Goal: Task Accomplishment & Management: Complete application form

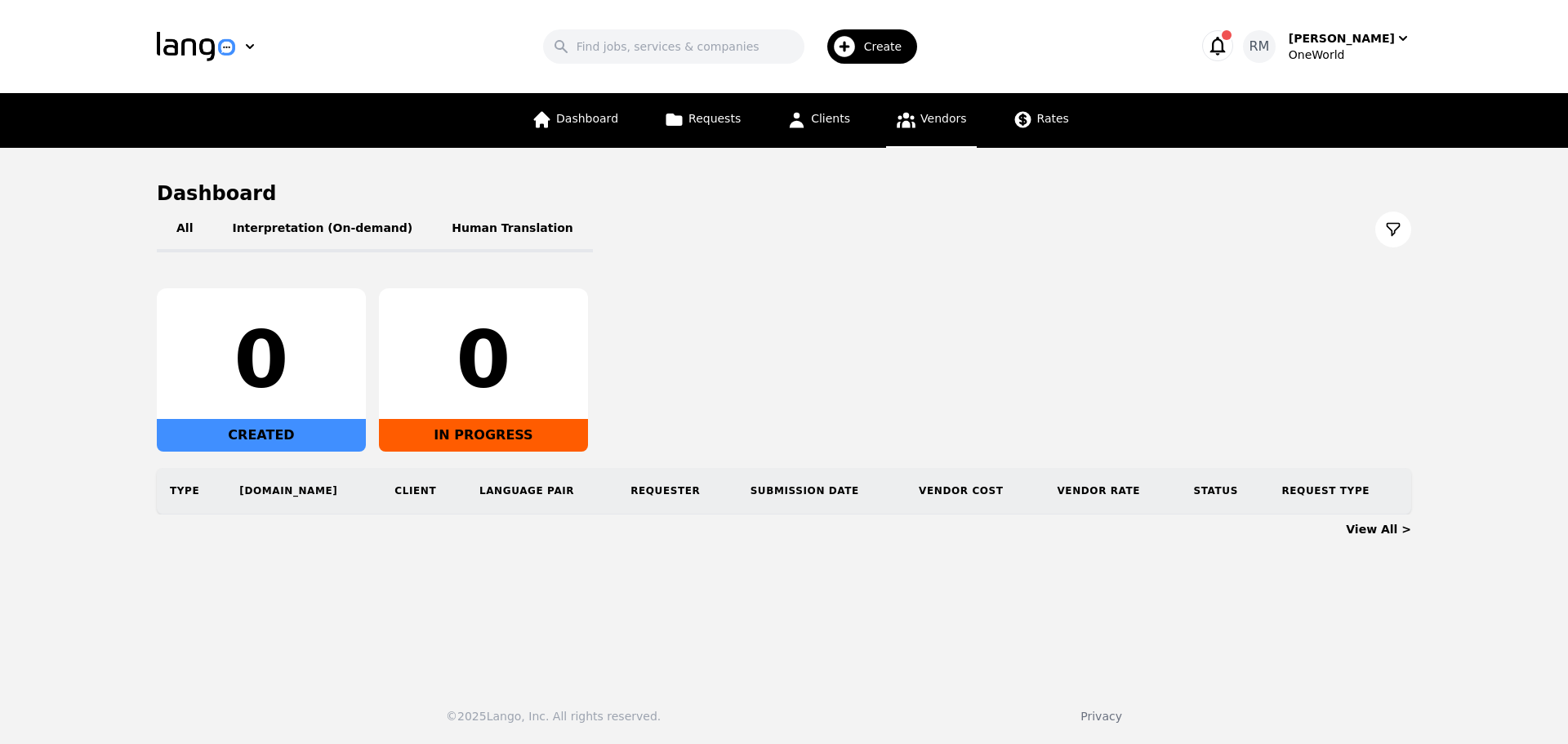
click at [907, 125] on icon at bounding box center [906, 119] width 20 height 20
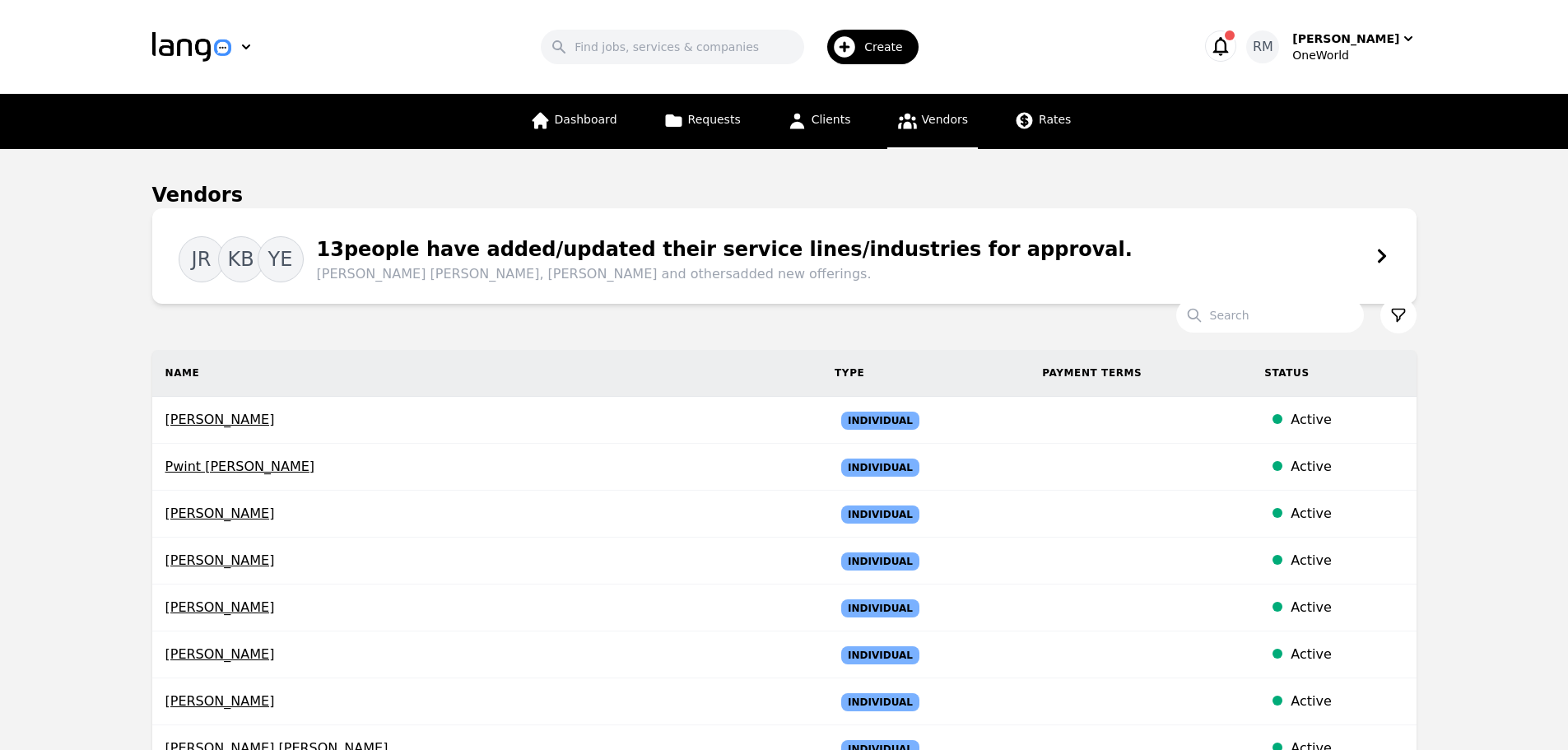
click at [1271, 240] on div "JR KB YE 13 people have added/updated their service lines/industries for approv…" at bounding box center [784, 256] width 1211 height 56
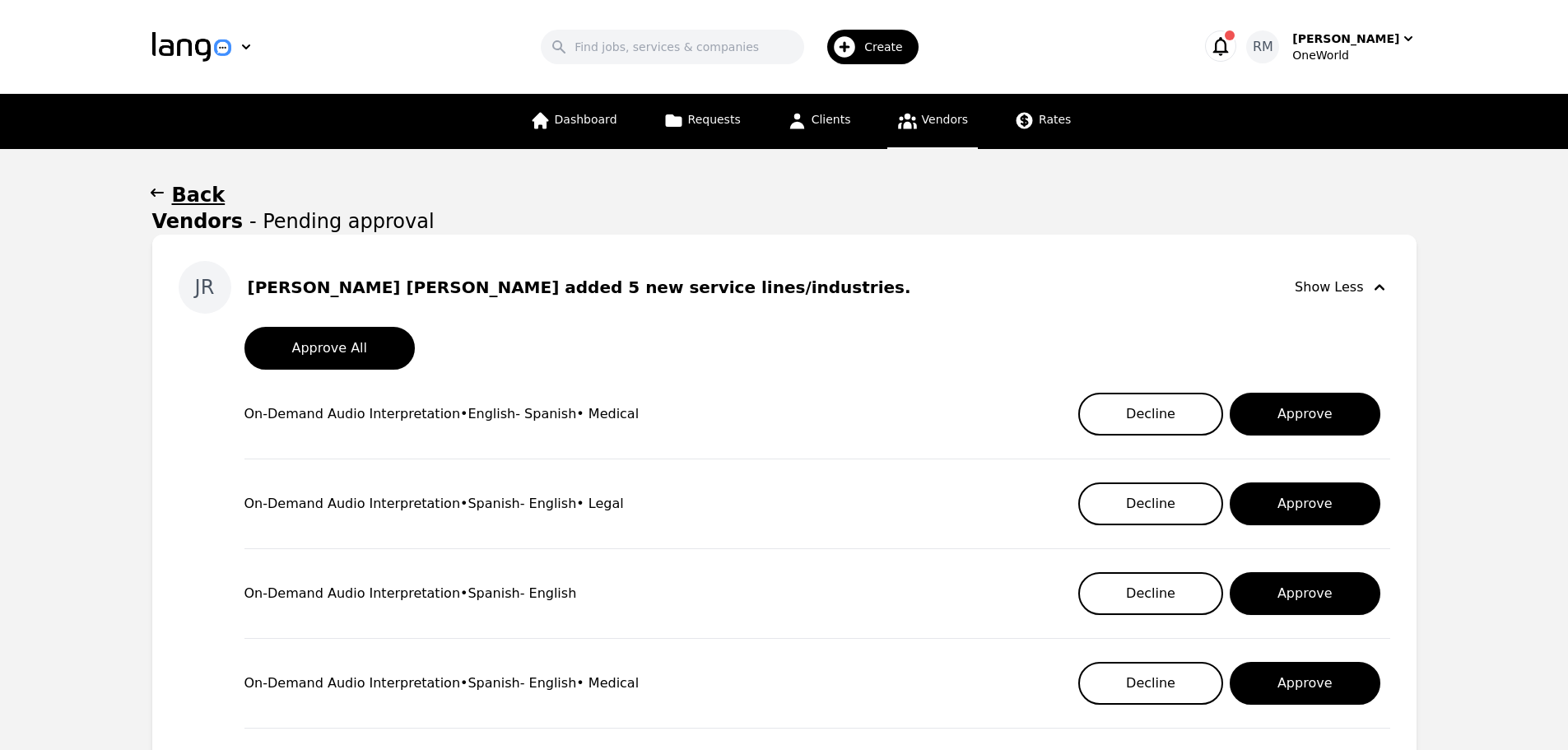
click at [168, 195] on button "Back" at bounding box center [784, 195] width 1264 height 26
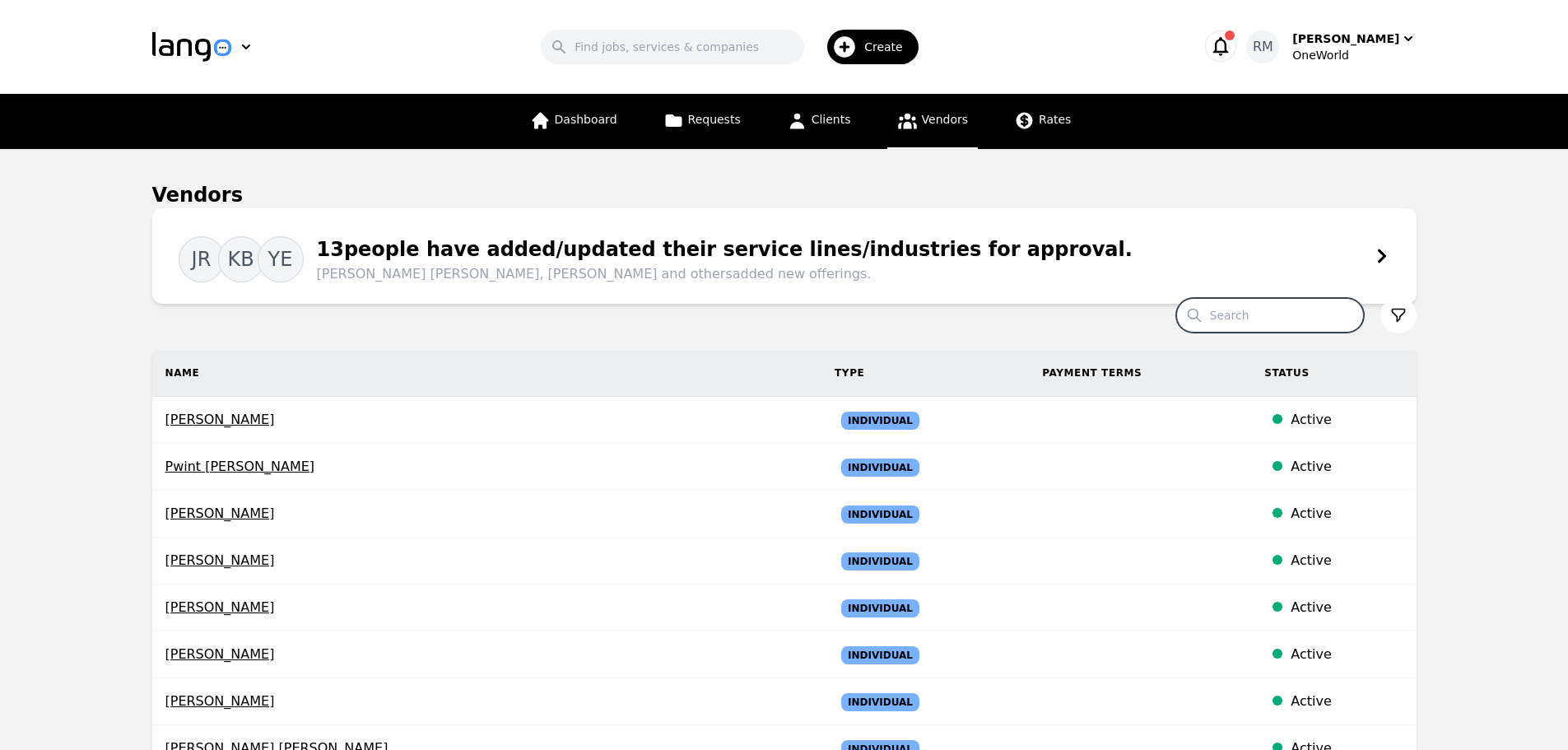
click at [1270, 318] on input "Search" at bounding box center [1270, 314] width 188 height 34
type input "[PERSON_NAME] [PERSON_NAME]"
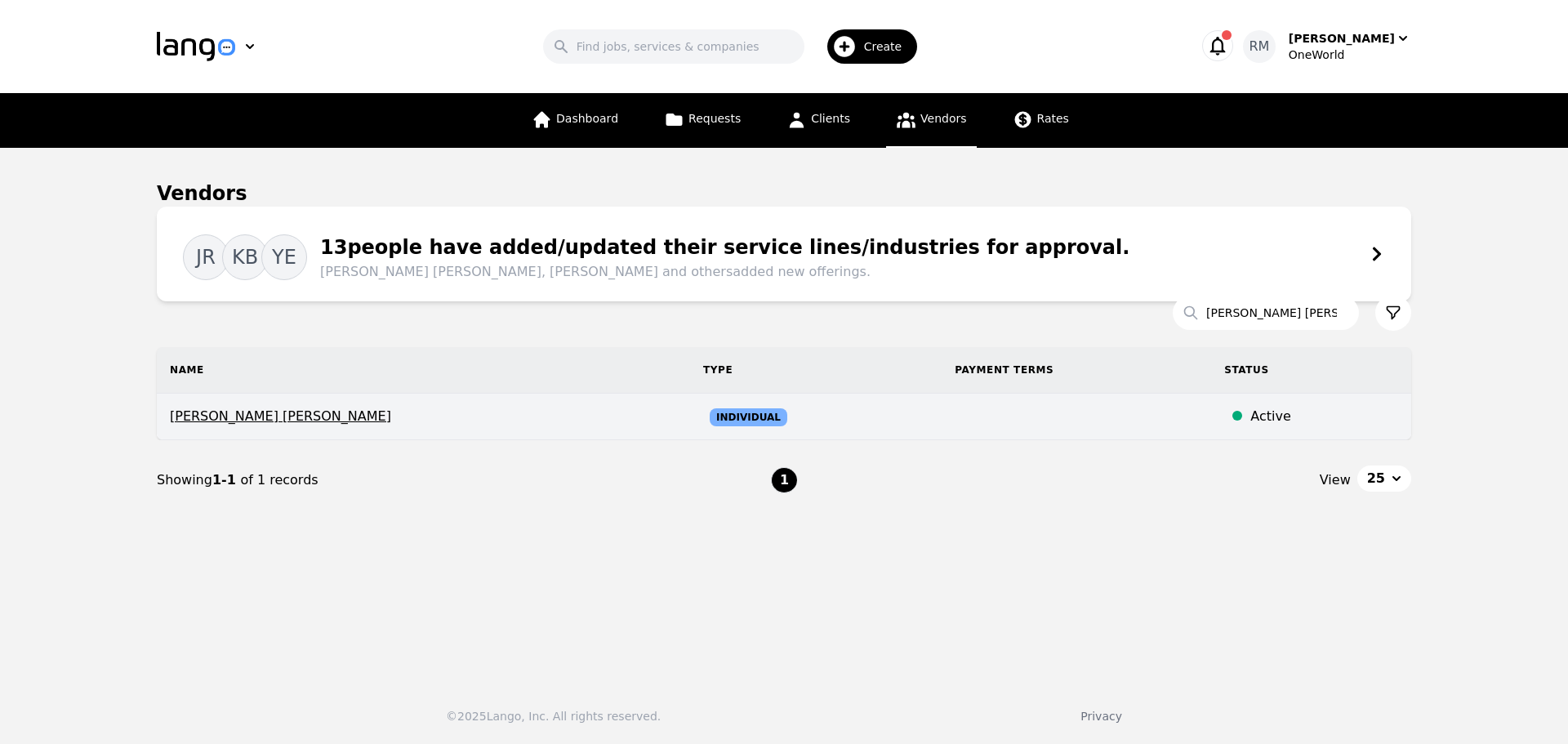
click at [335, 417] on span "[PERSON_NAME] [PERSON_NAME]" at bounding box center [423, 417] width 508 height 19
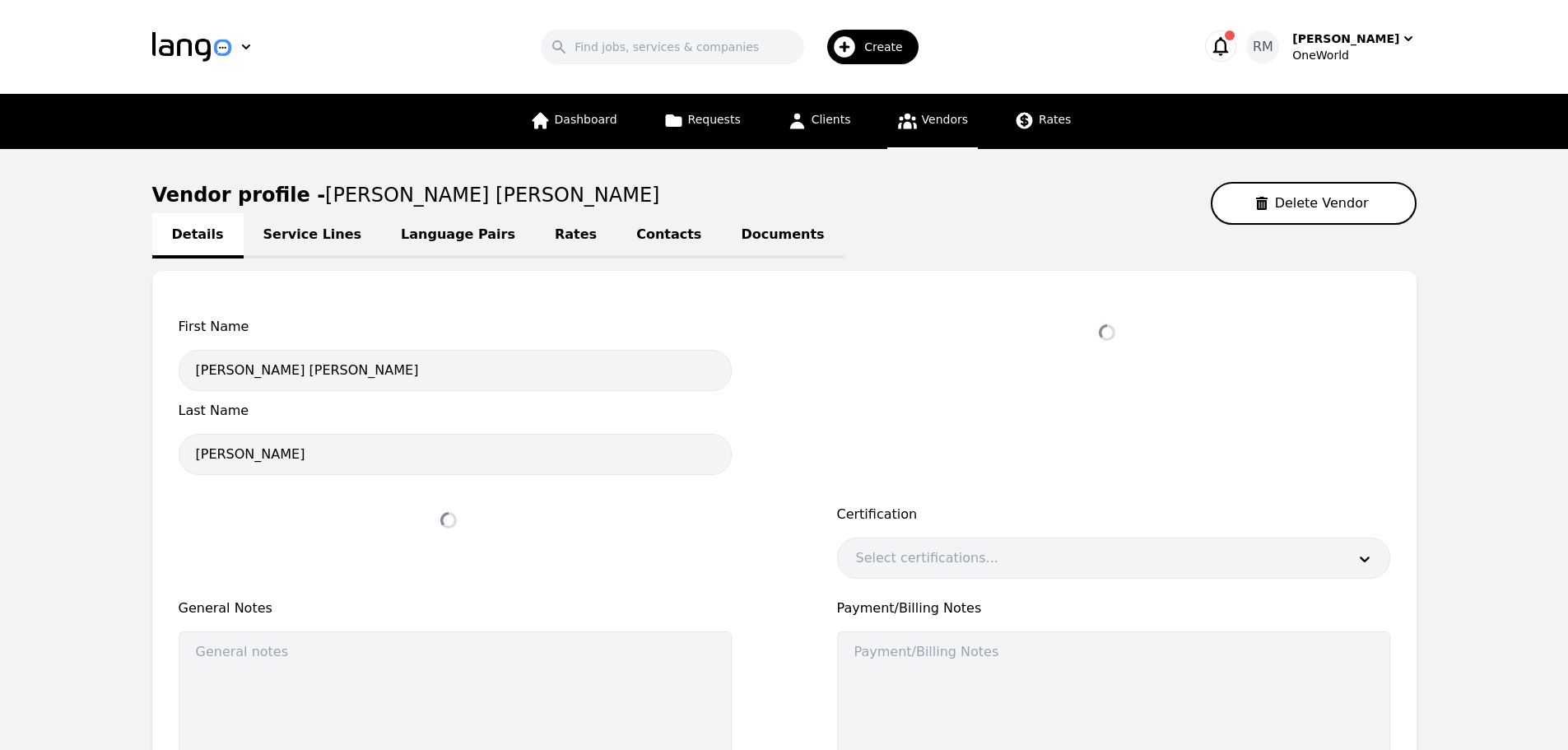
select select "active"
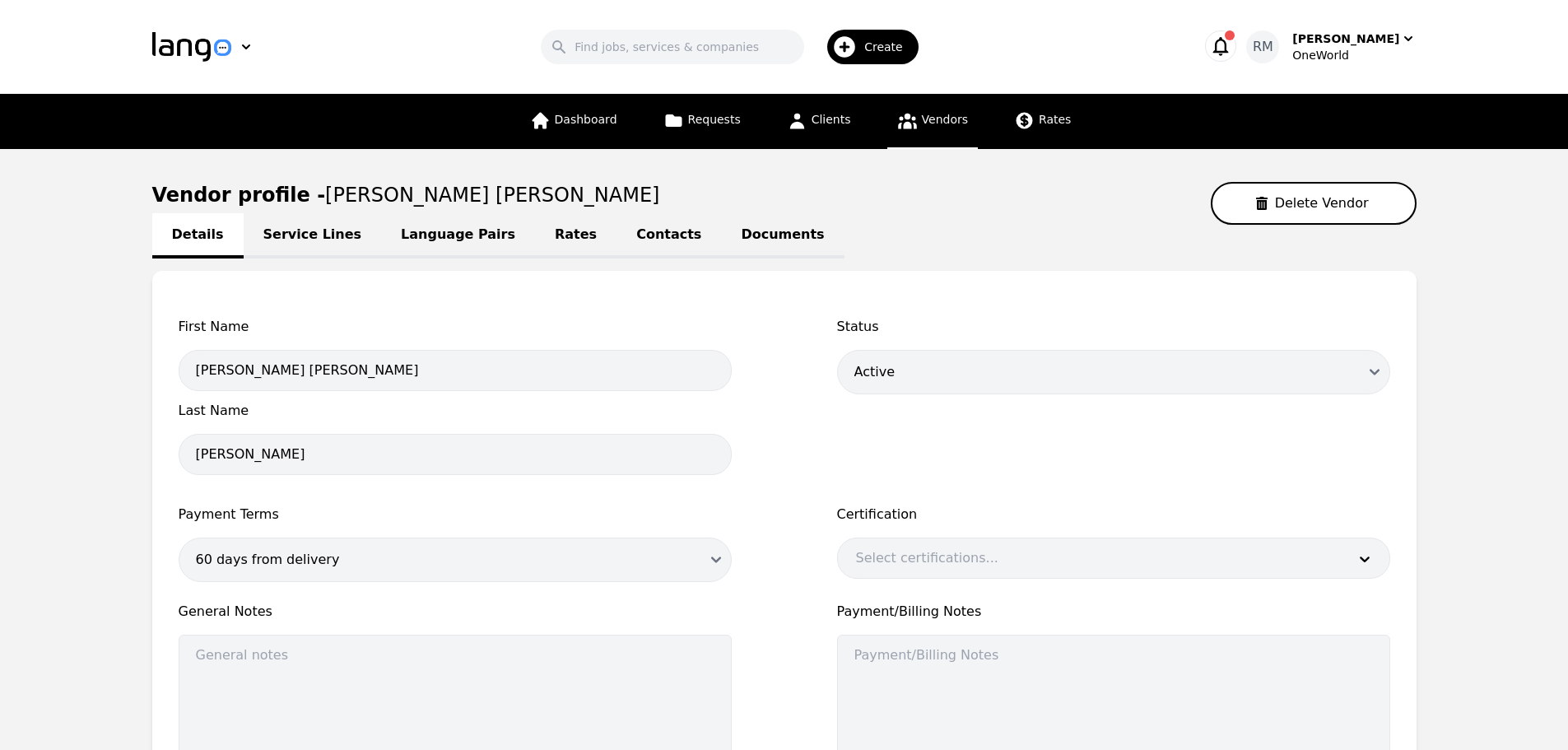
click at [424, 239] on link "Language Pairs" at bounding box center [458, 235] width 154 height 45
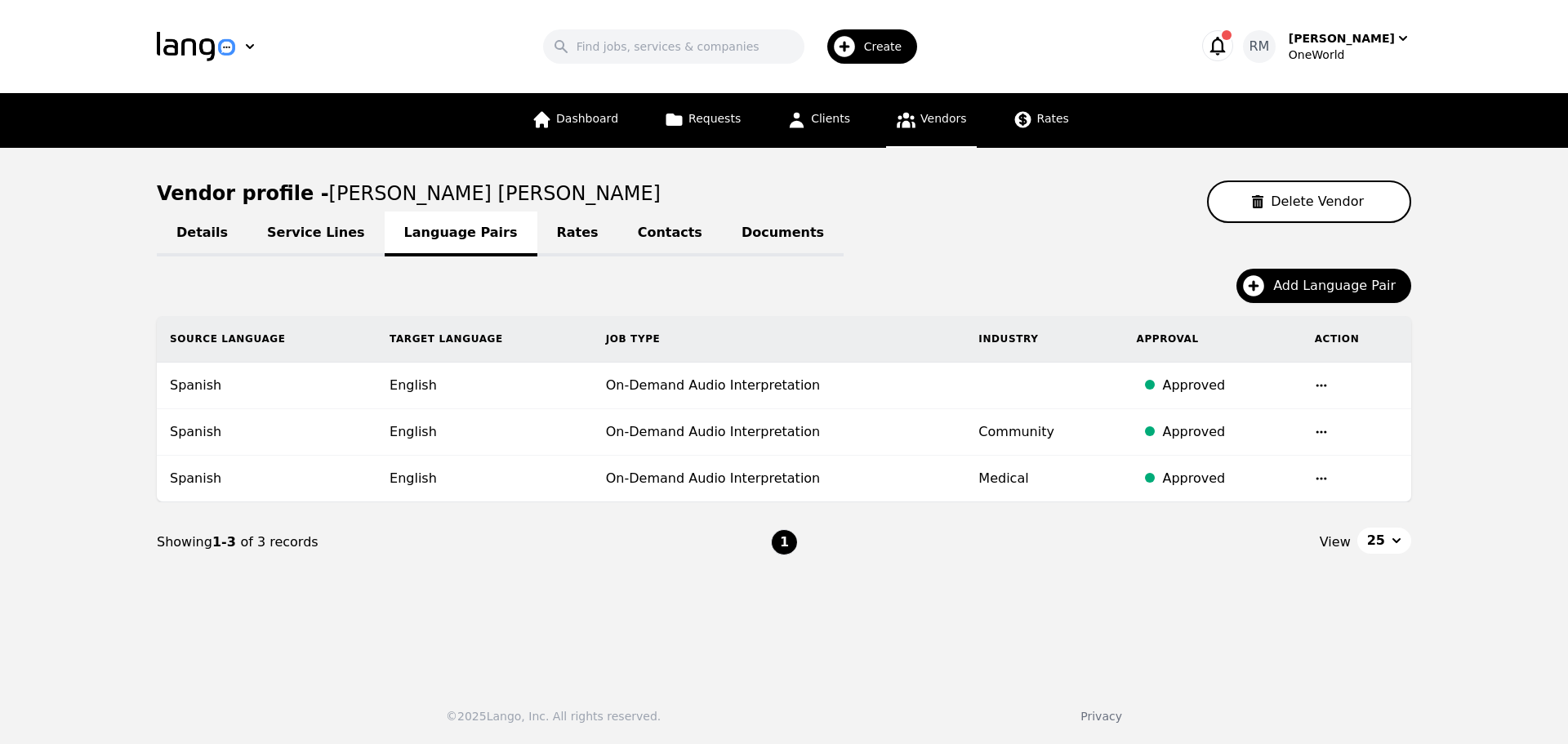
click at [618, 244] on link "Contacts" at bounding box center [670, 233] width 104 height 45
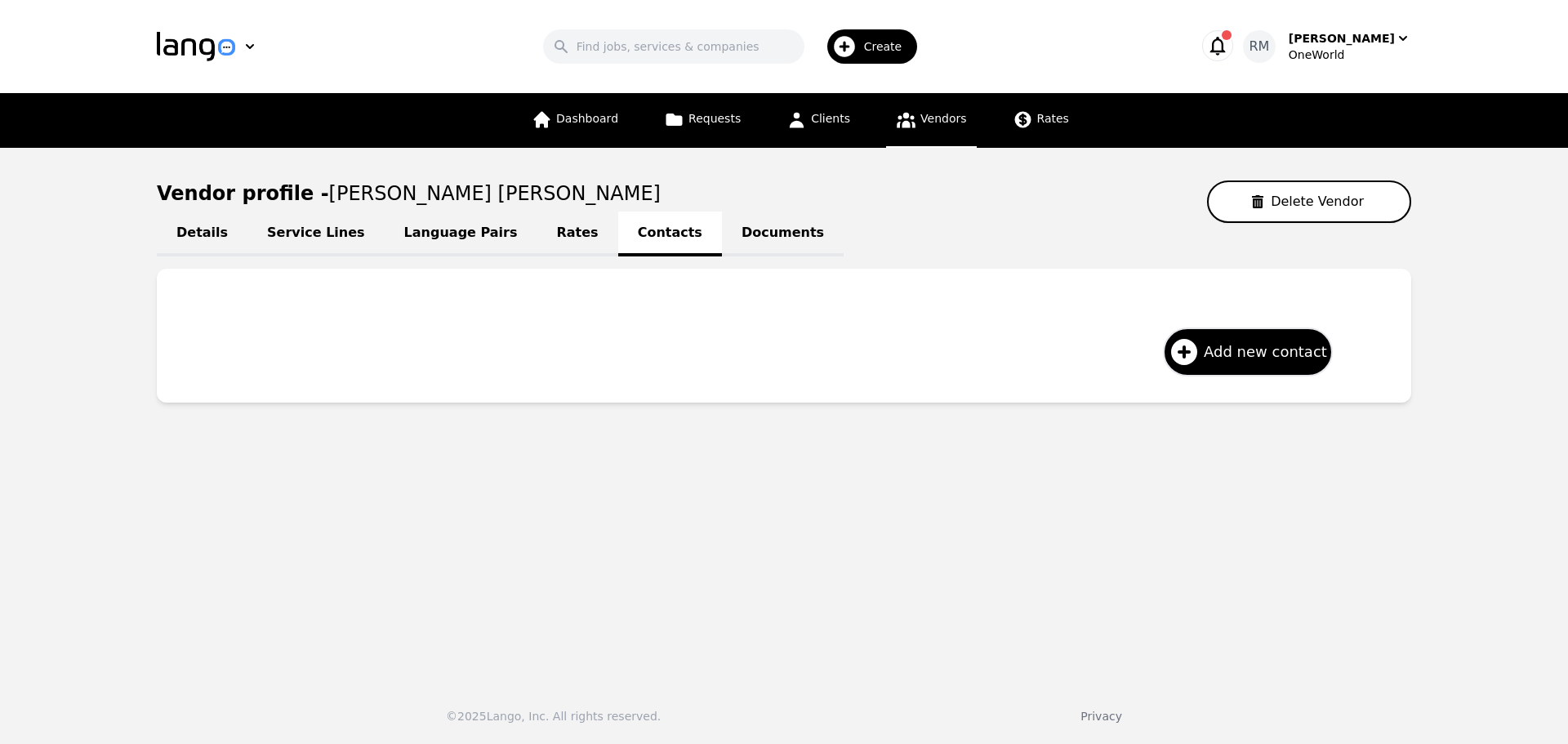
click at [537, 224] on link "Rates" at bounding box center [577, 233] width 81 height 45
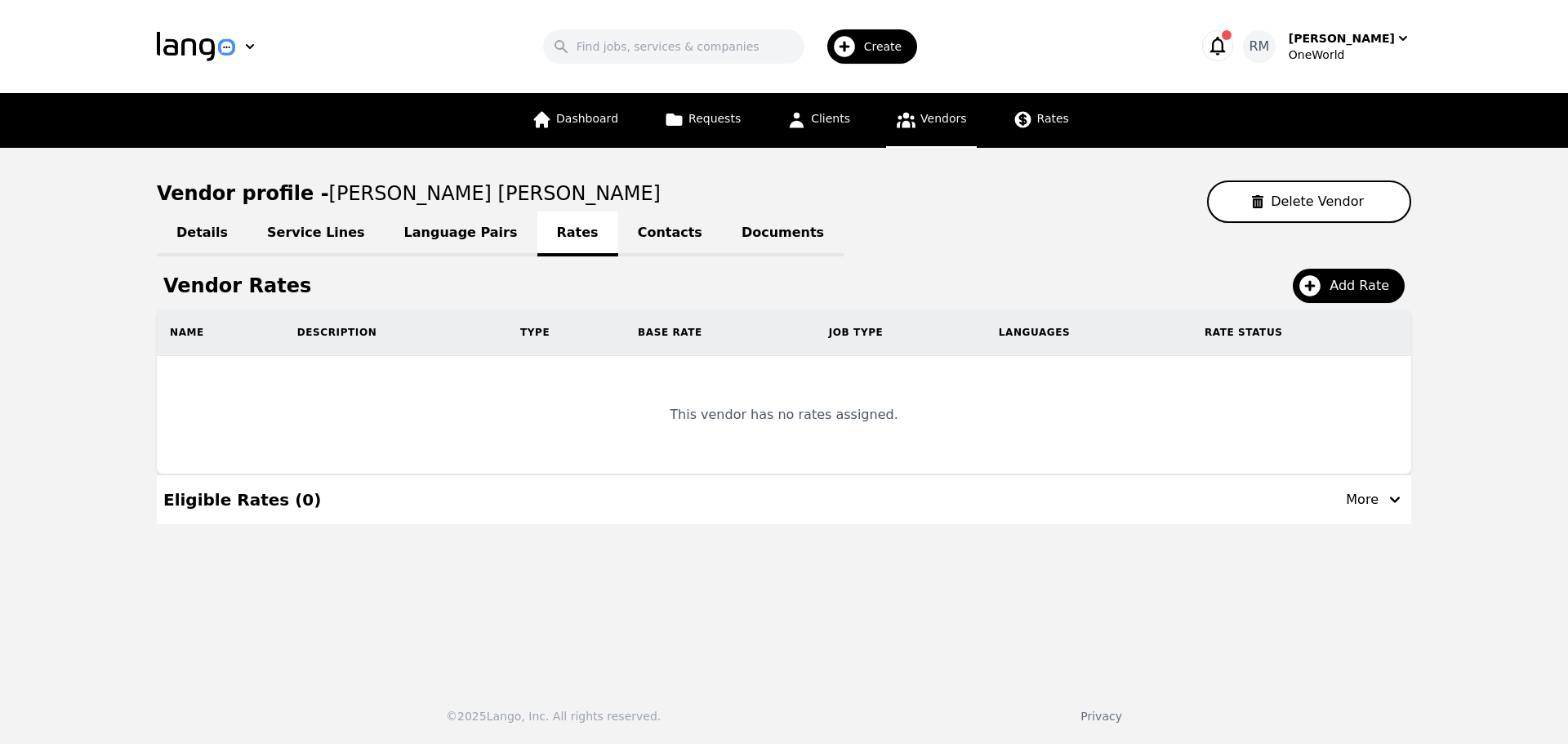
click at [395, 241] on link "Language Pairs" at bounding box center [460, 233] width 153 height 45
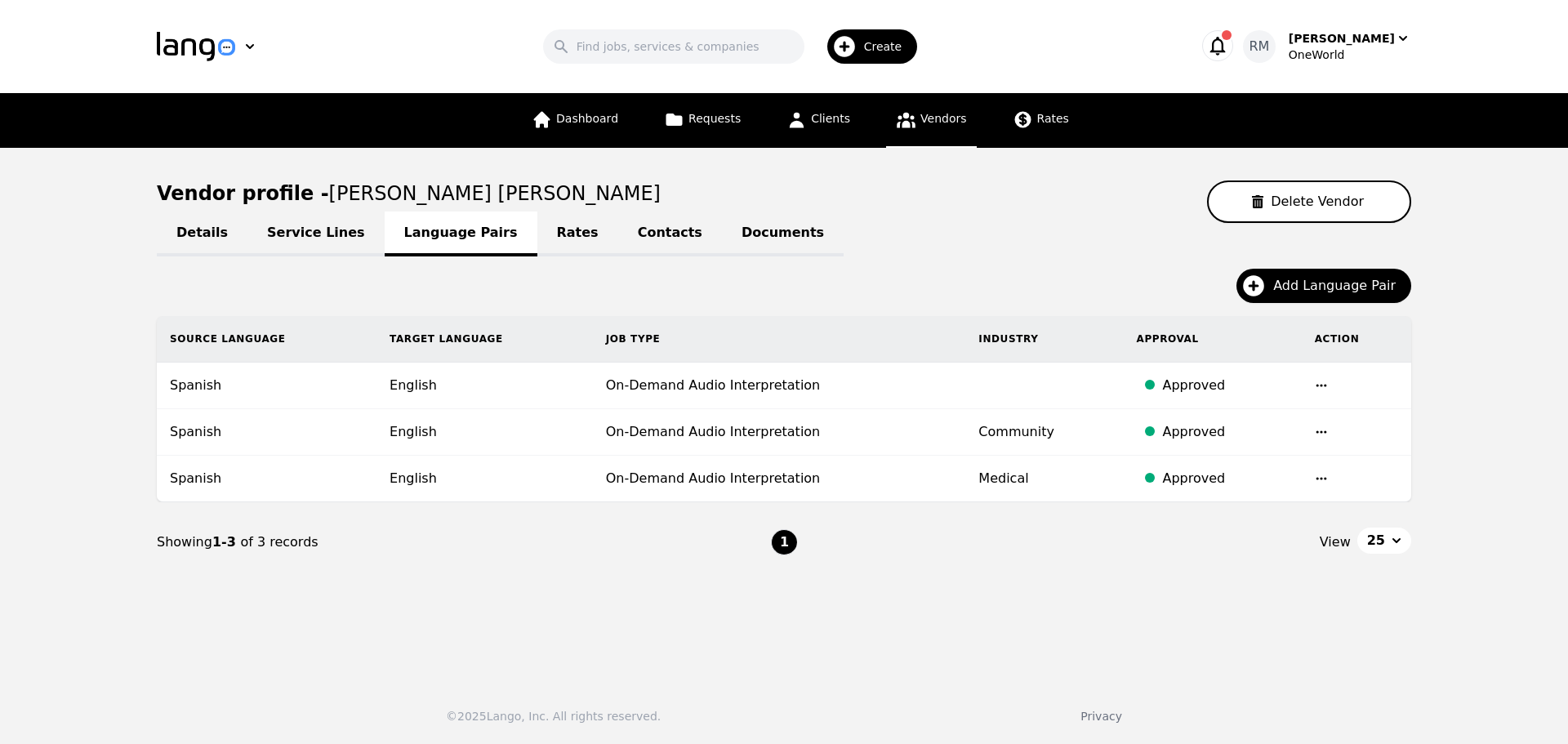
click at [291, 232] on link "Service Lines" at bounding box center [315, 233] width 137 height 45
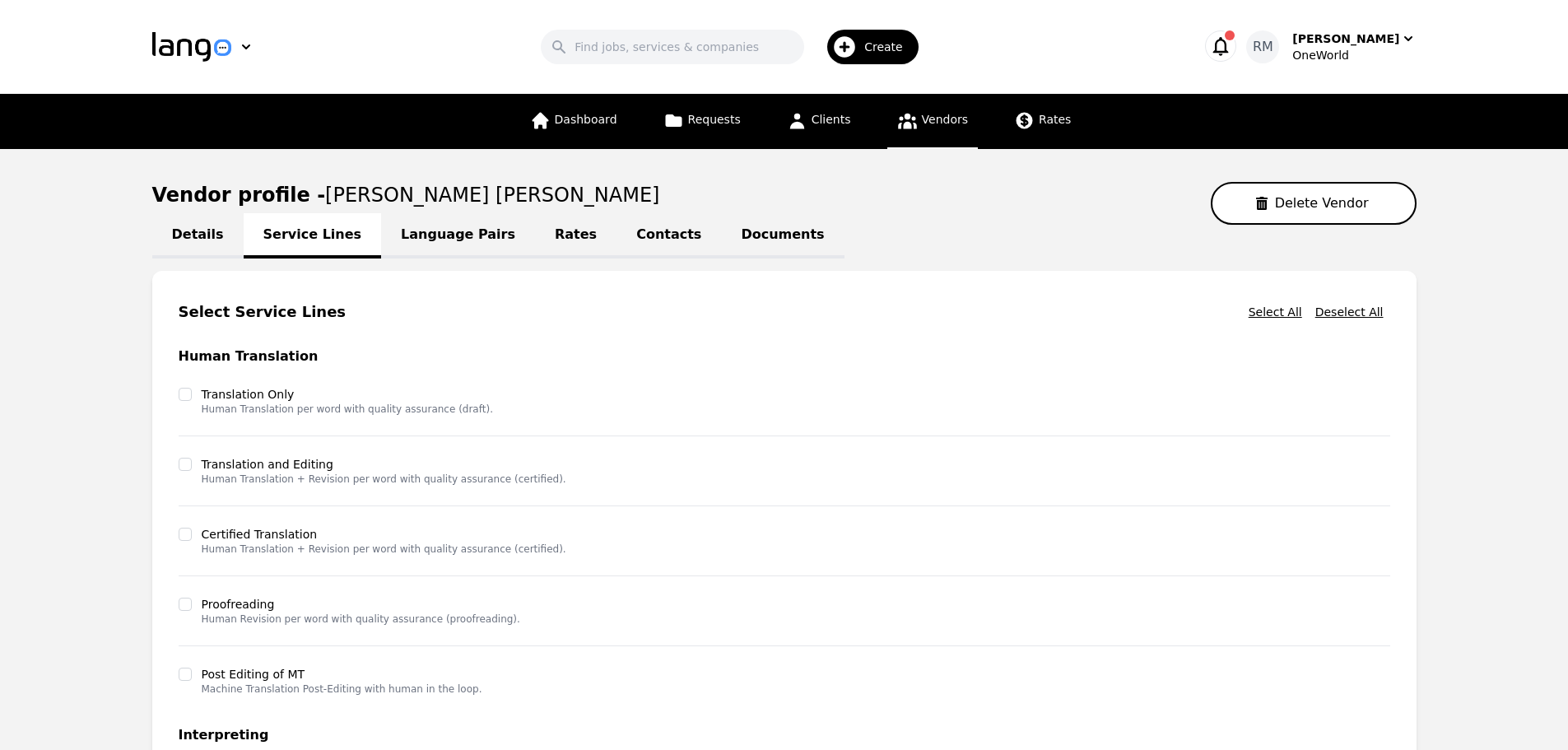
click at [166, 219] on link "Details" at bounding box center [198, 235] width 92 height 45
select select "active"
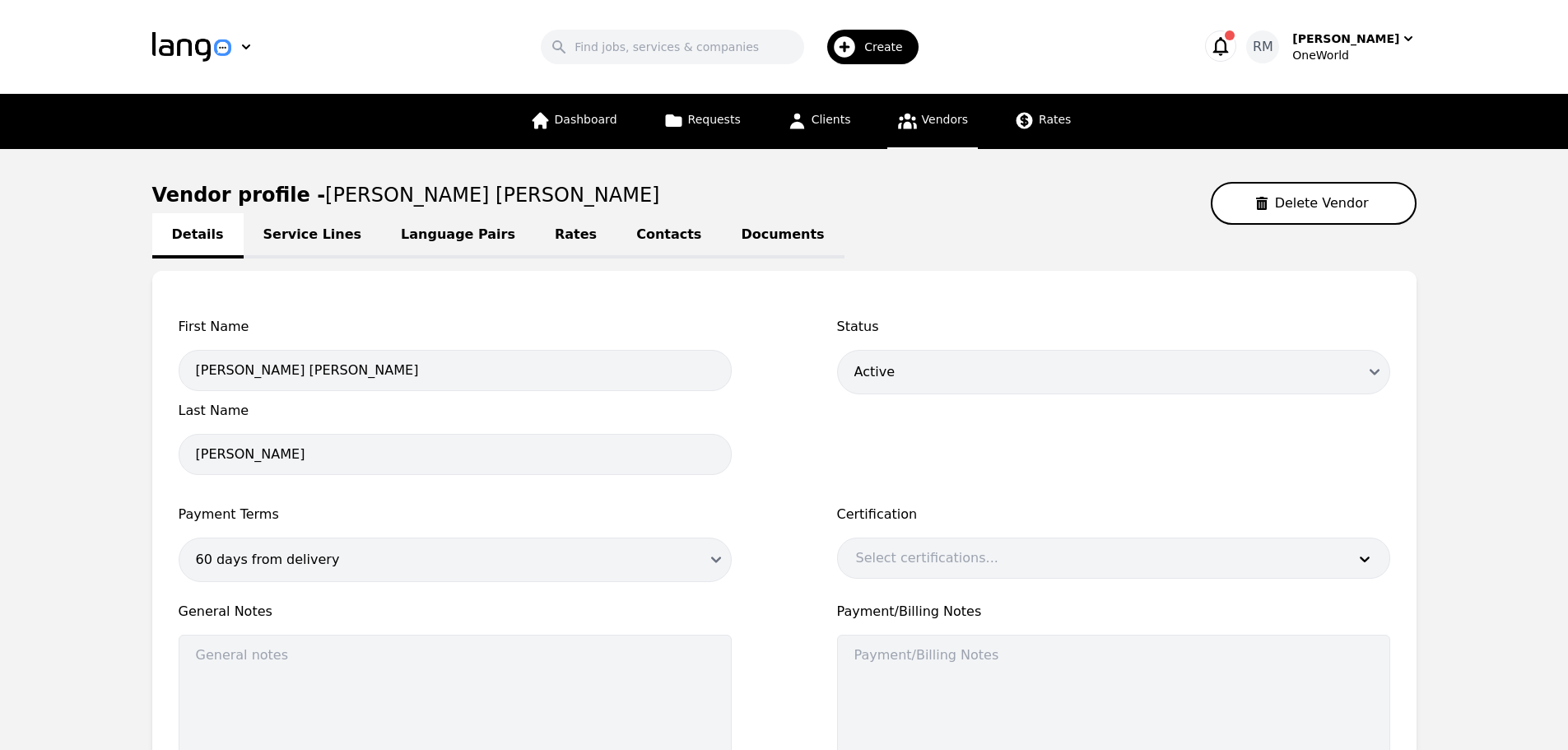
click at [721, 218] on link "Documents" at bounding box center [782, 235] width 122 height 45
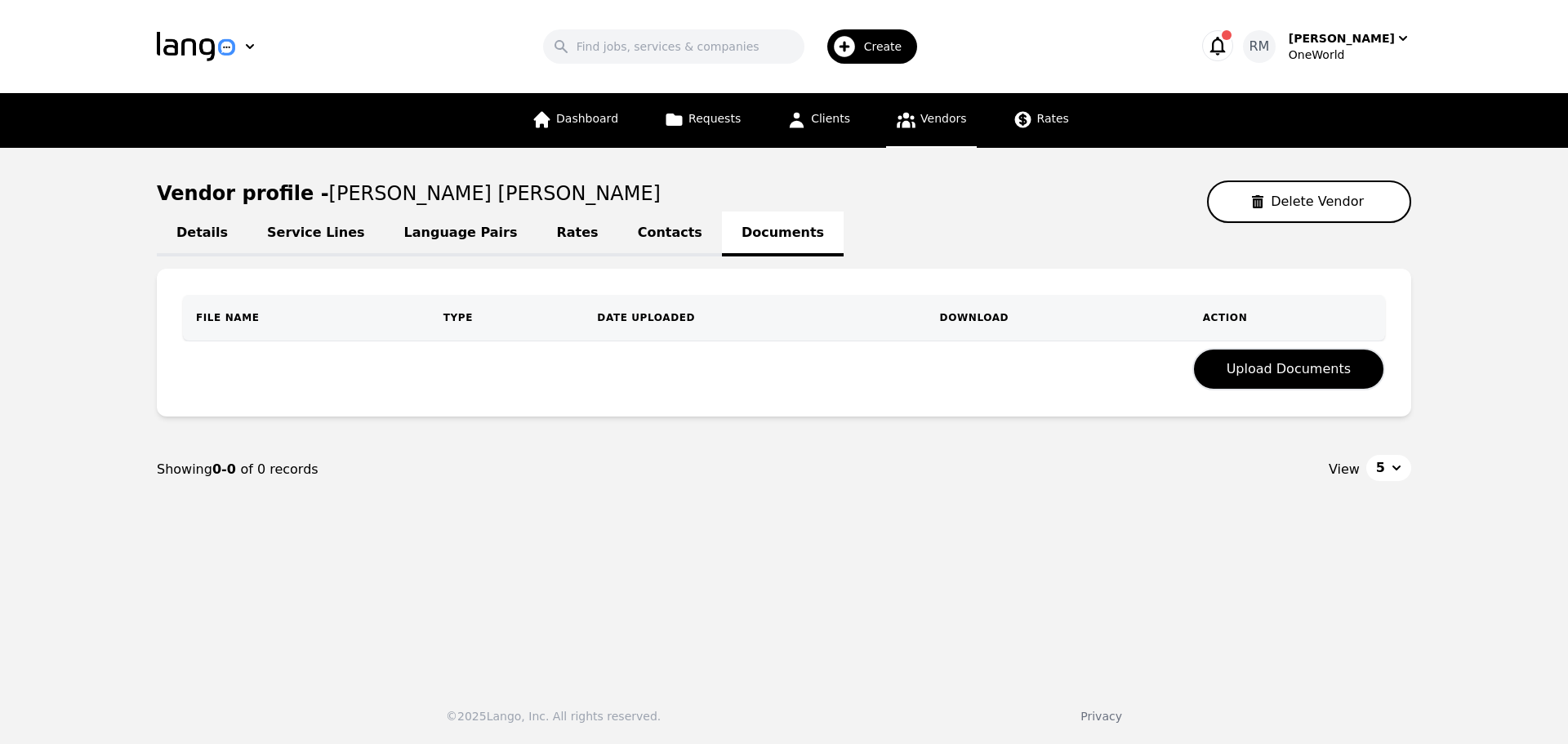
click at [618, 245] on link "Contacts" at bounding box center [670, 233] width 104 height 45
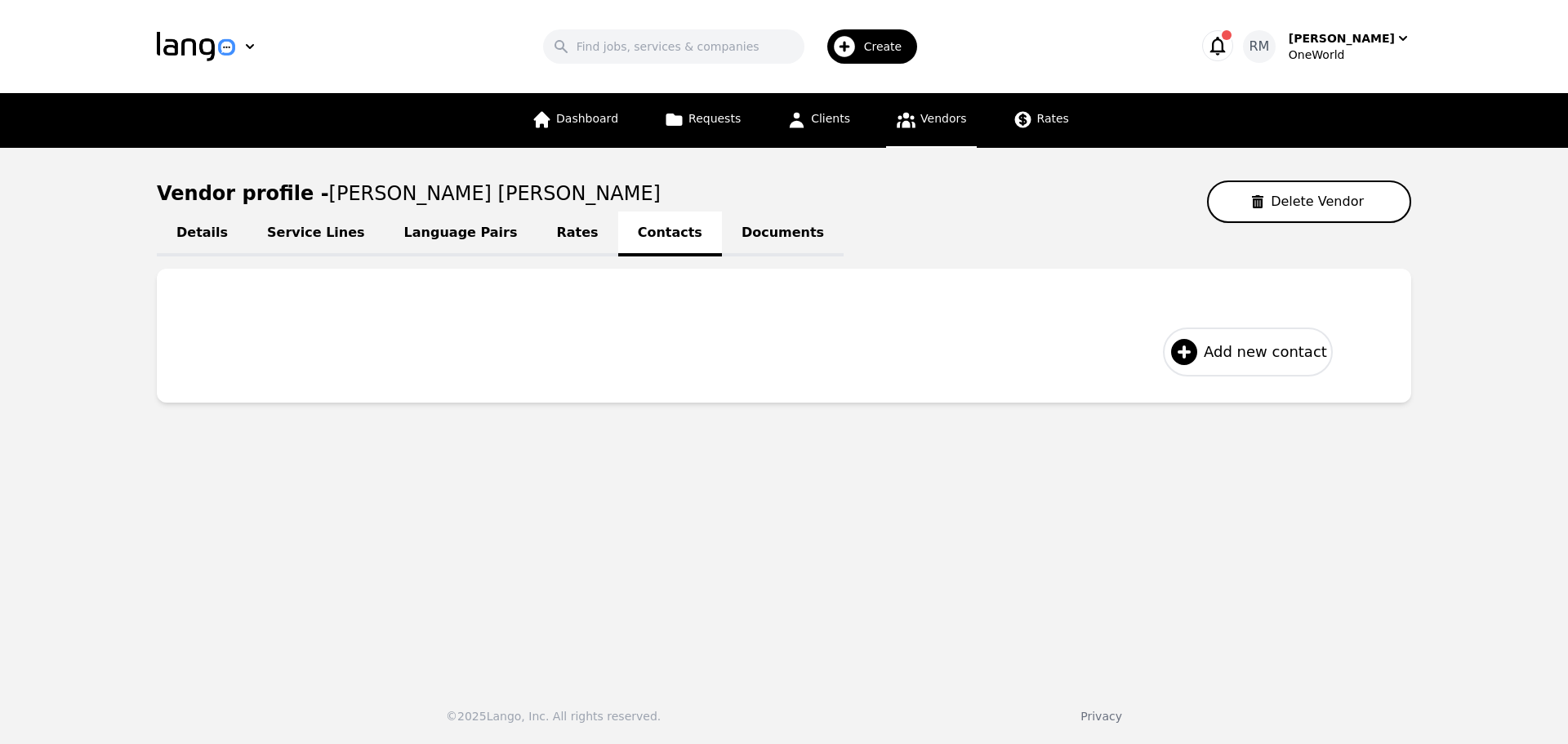
click at [1257, 359] on span "Add new contact" at bounding box center [1265, 352] width 123 height 23
select select "US"
click at [537, 236] on link "Rates" at bounding box center [577, 233] width 81 height 45
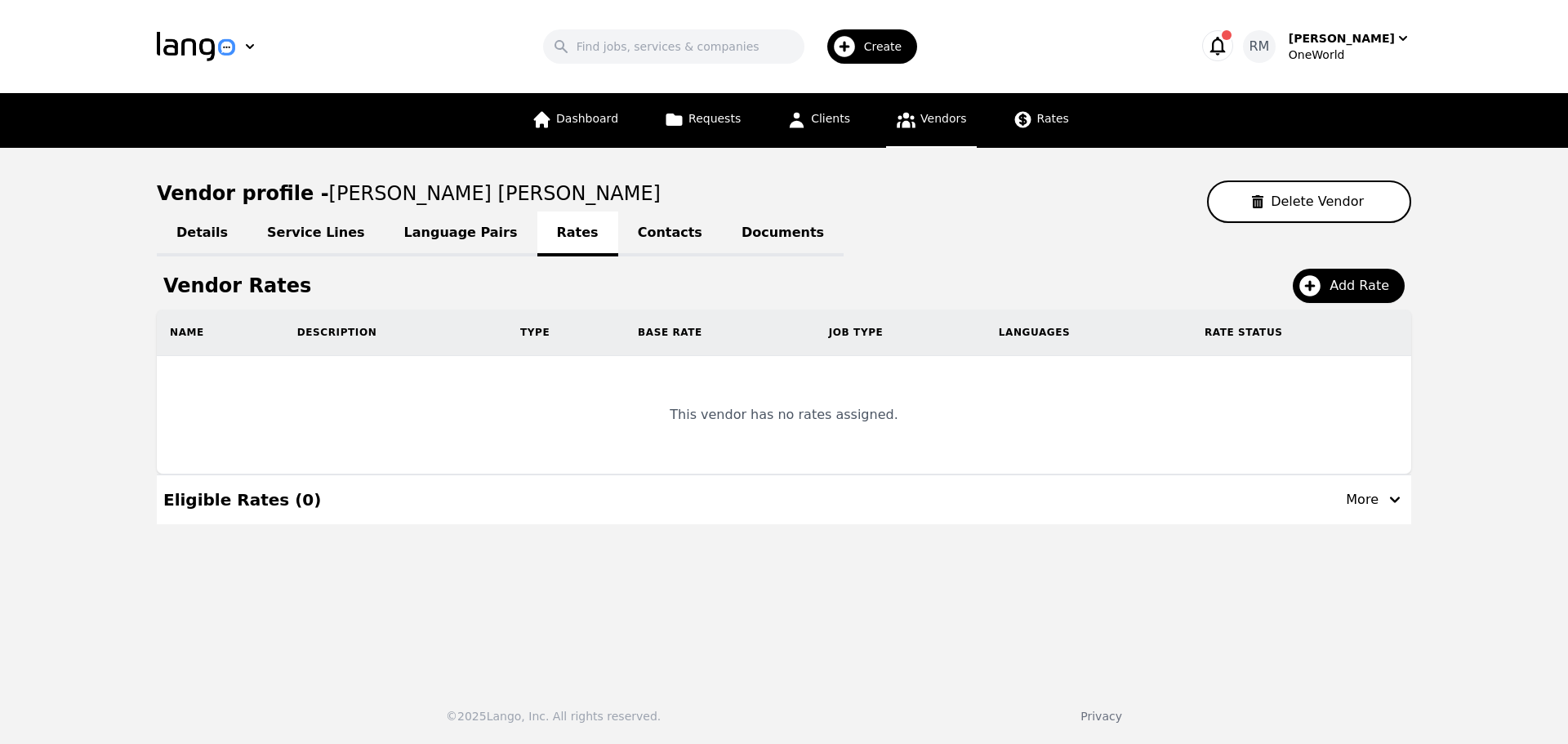
click at [445, 233] on link "Language Pairs" at bounding box center [460, 233] width 153 height 45
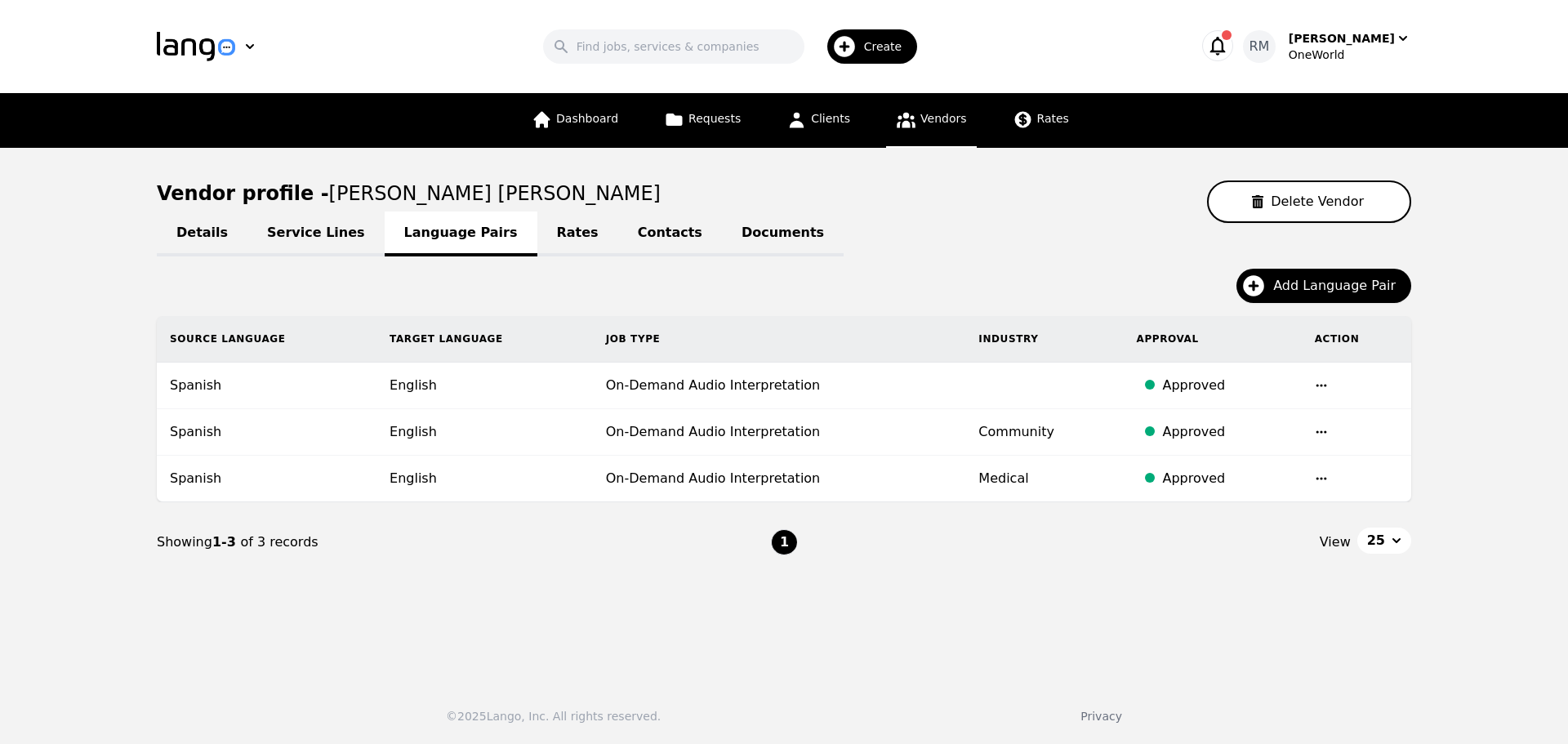
click at [311, 232] on link "Service Lines" at bounding box center [315, 233] width 137 height 45
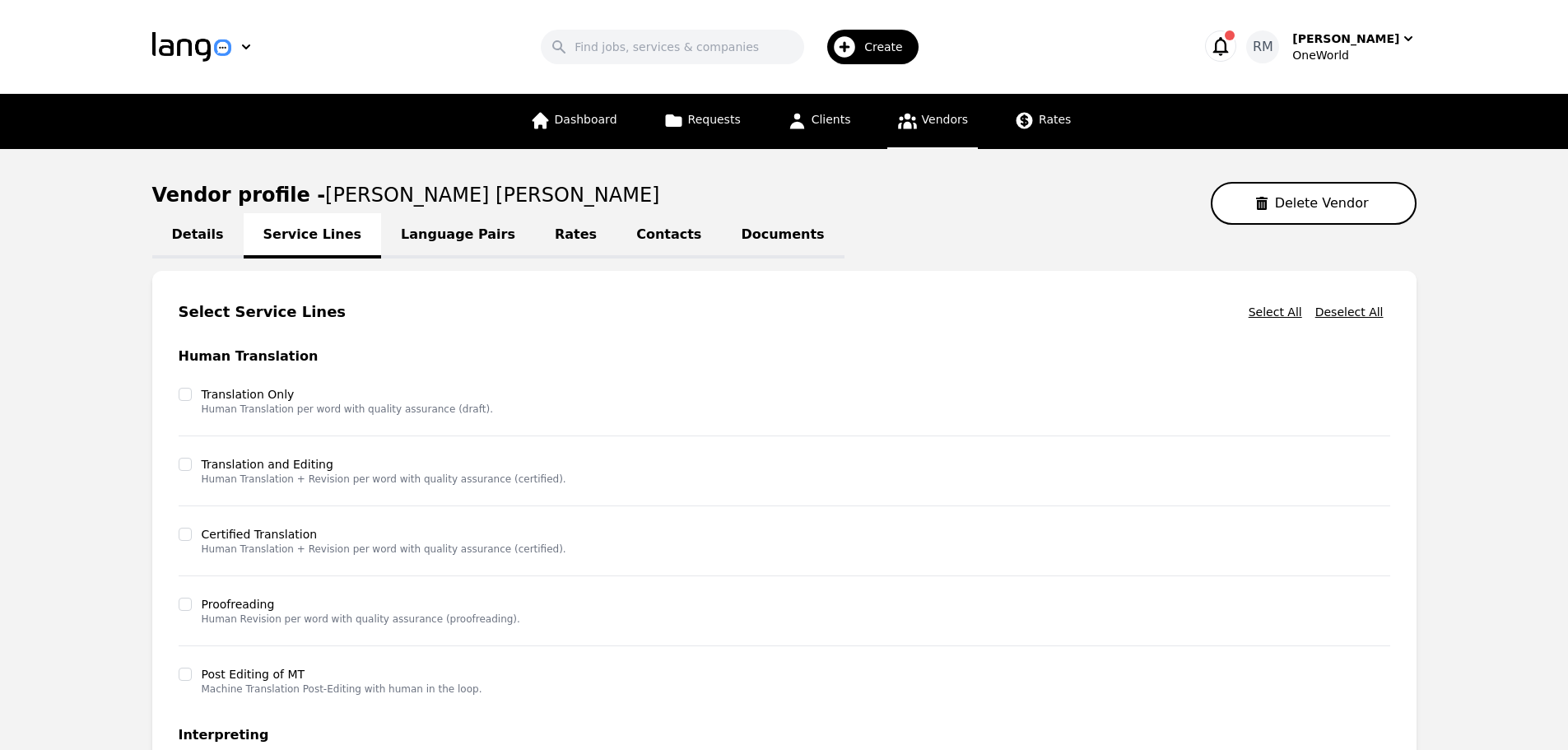
click at [199, 222] on link "Details" at bounding box center [198, 235] width 92 height 45
select select "active"
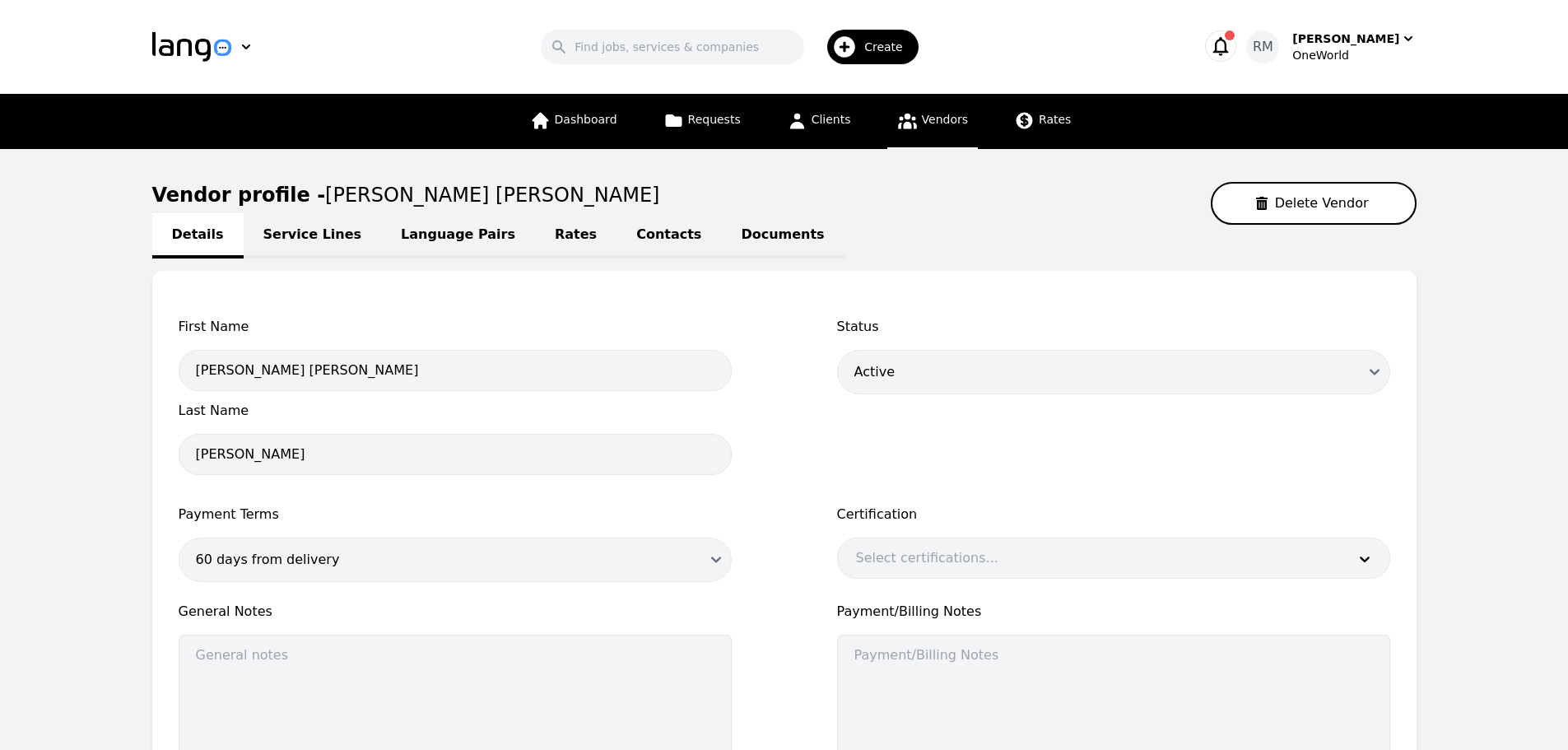
drag, startPoint x: 589, startPoint y: 204, endPoint x: 304, endPoint y: 209, distance: 285.0
click at [304, 209] on div "Vendor profile - [PERSON_NAME] [PERSON_NAME] Delete Vendor" at bounding box center [784, 203] width 1264 height 43
copy span "[PERSON_NAME] [PERSON_NAME]"
click at [1350, 188] on button "Delete Vendor" at bounding box center [1314, 203] width 206 height 43
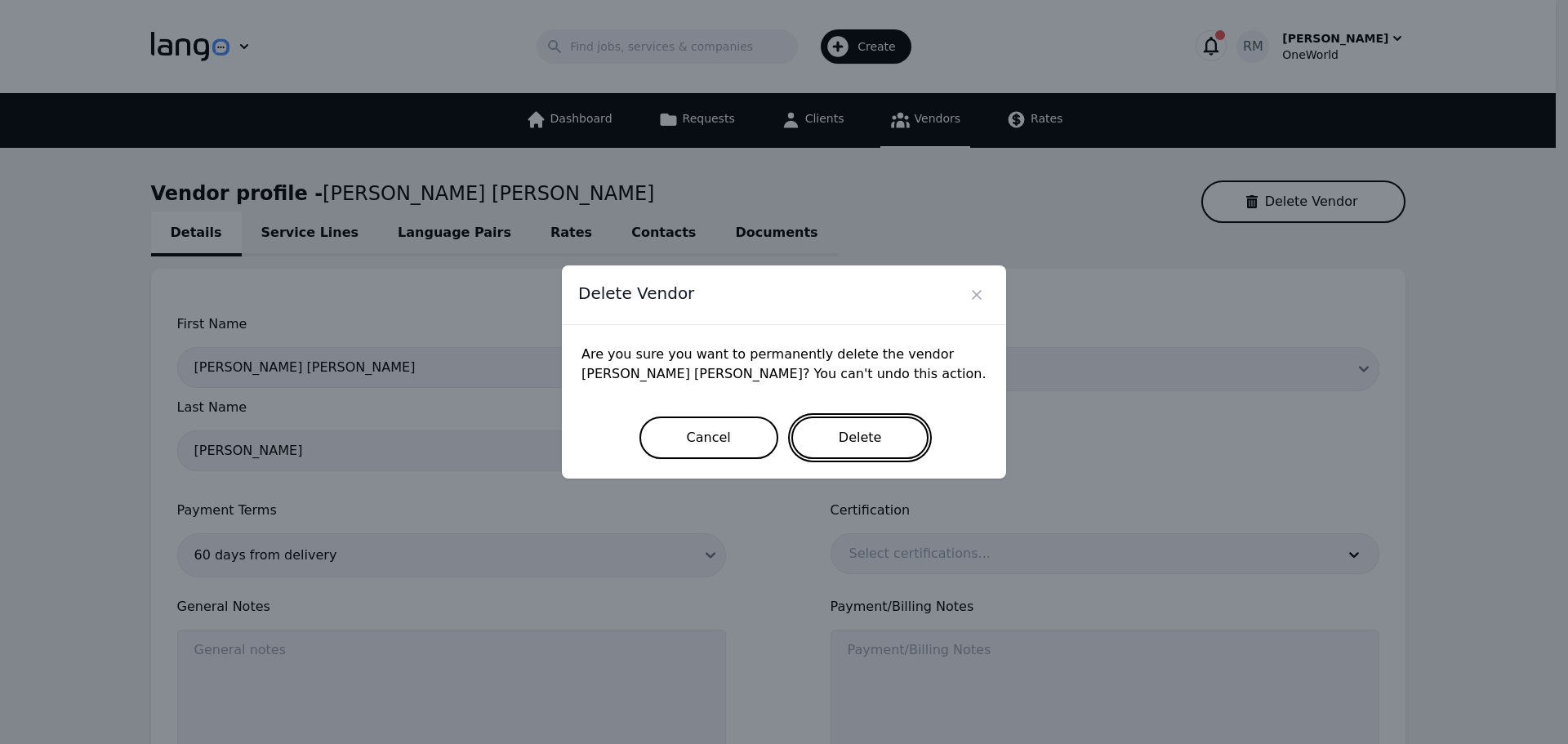
click at [872, 423] on button "Delete" at bounding box center [860, 437] width 138 height 43
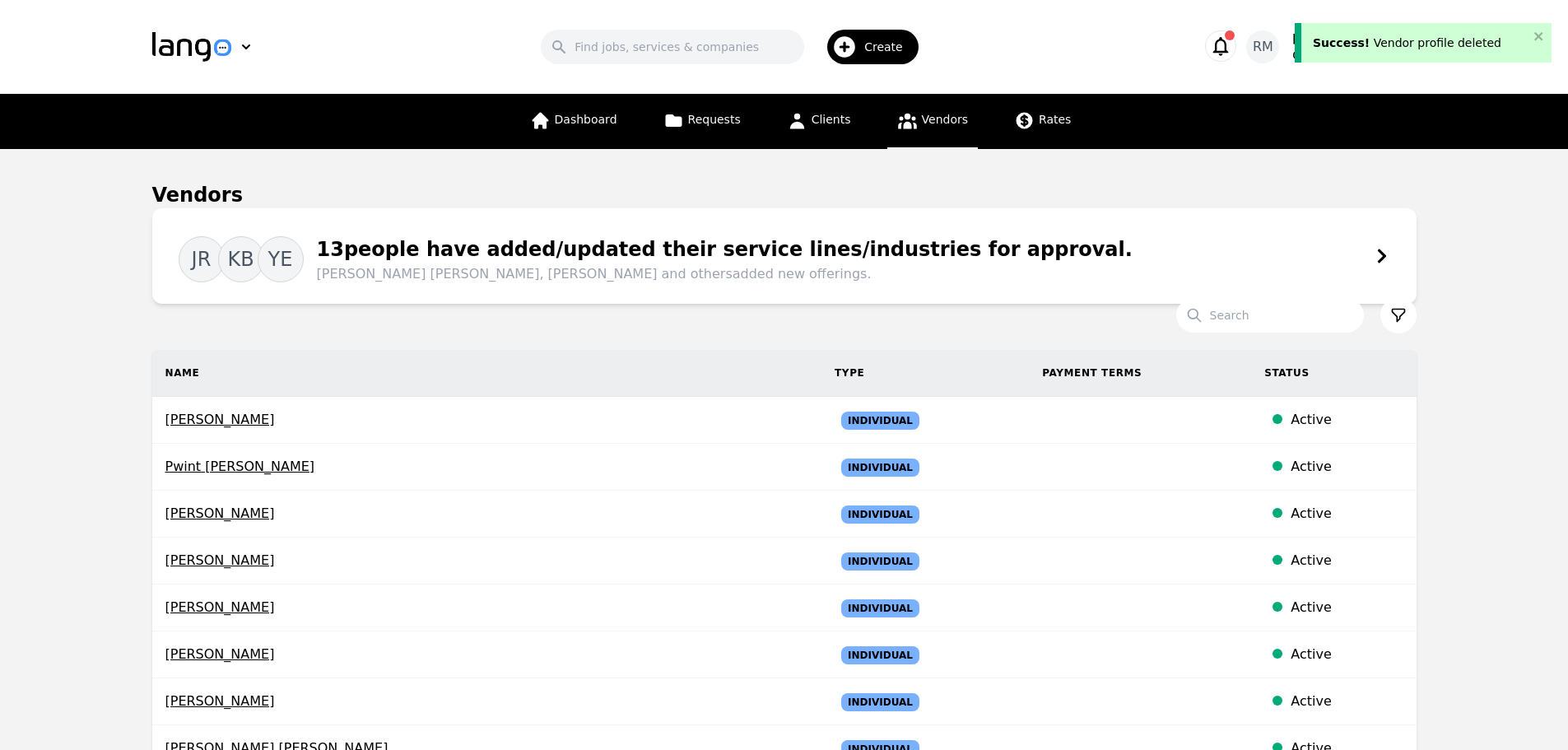
click at [873, 27] on button "Create" at bounding box center [866, 47] width 124 height 48
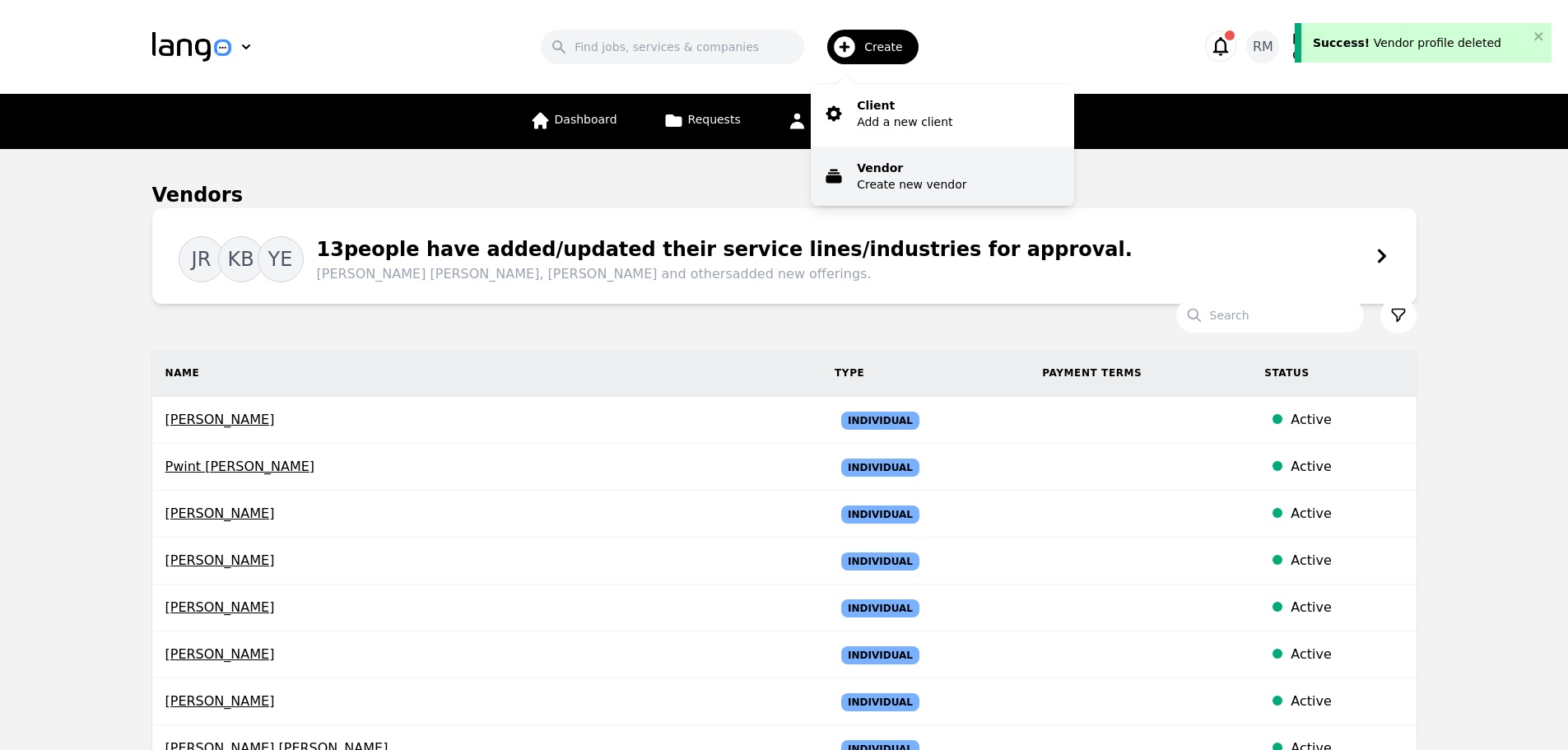
click at [894, 185] on p "Create new vendor" at bounding box center [911, 184] width 109 height 17
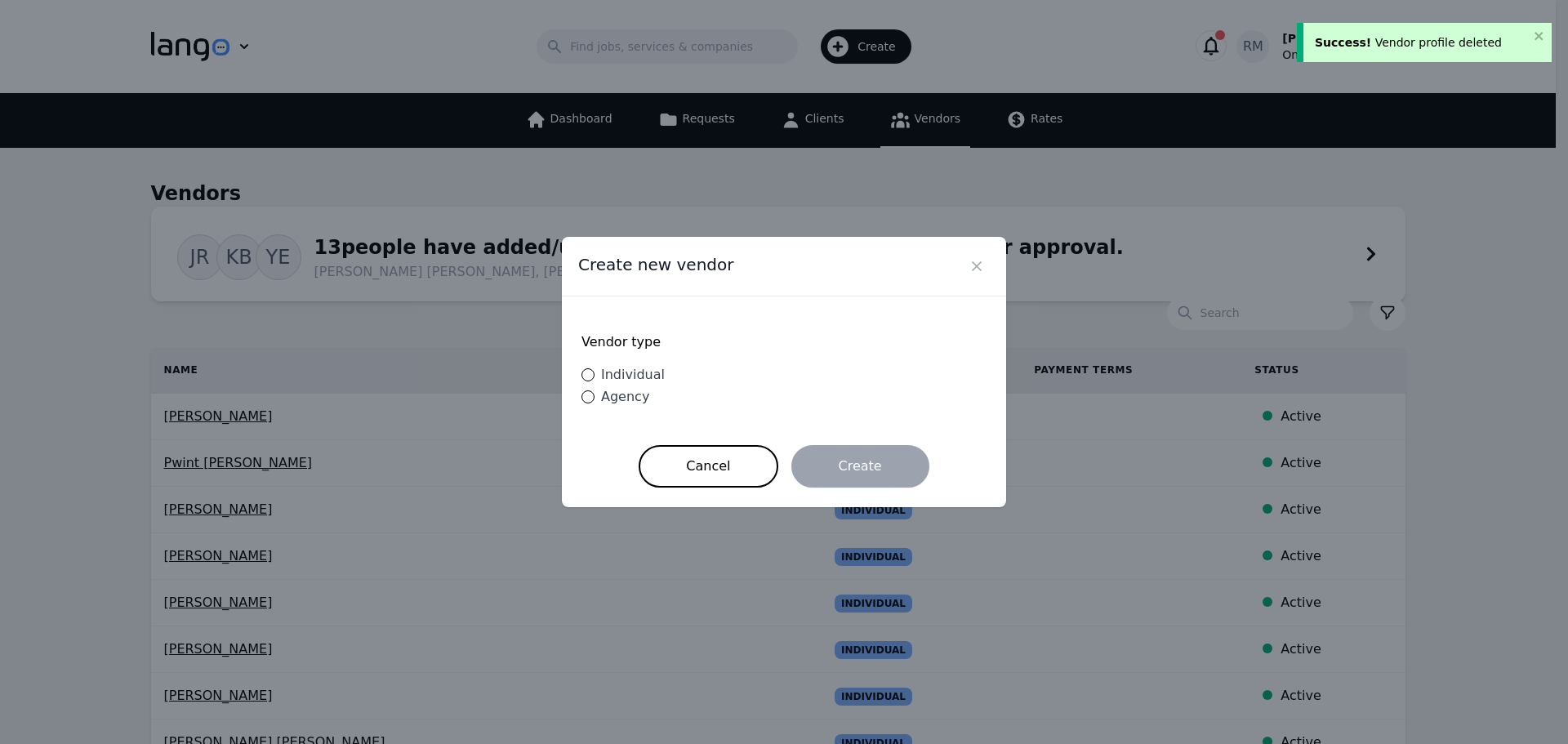
click at [604, 379] on span "Individual" at bounding box center [632, 375] width 64 height 16
click at [595, 379] on input "Individual" at bounding box center [588, 375] width 13 height 13
radio input "true"
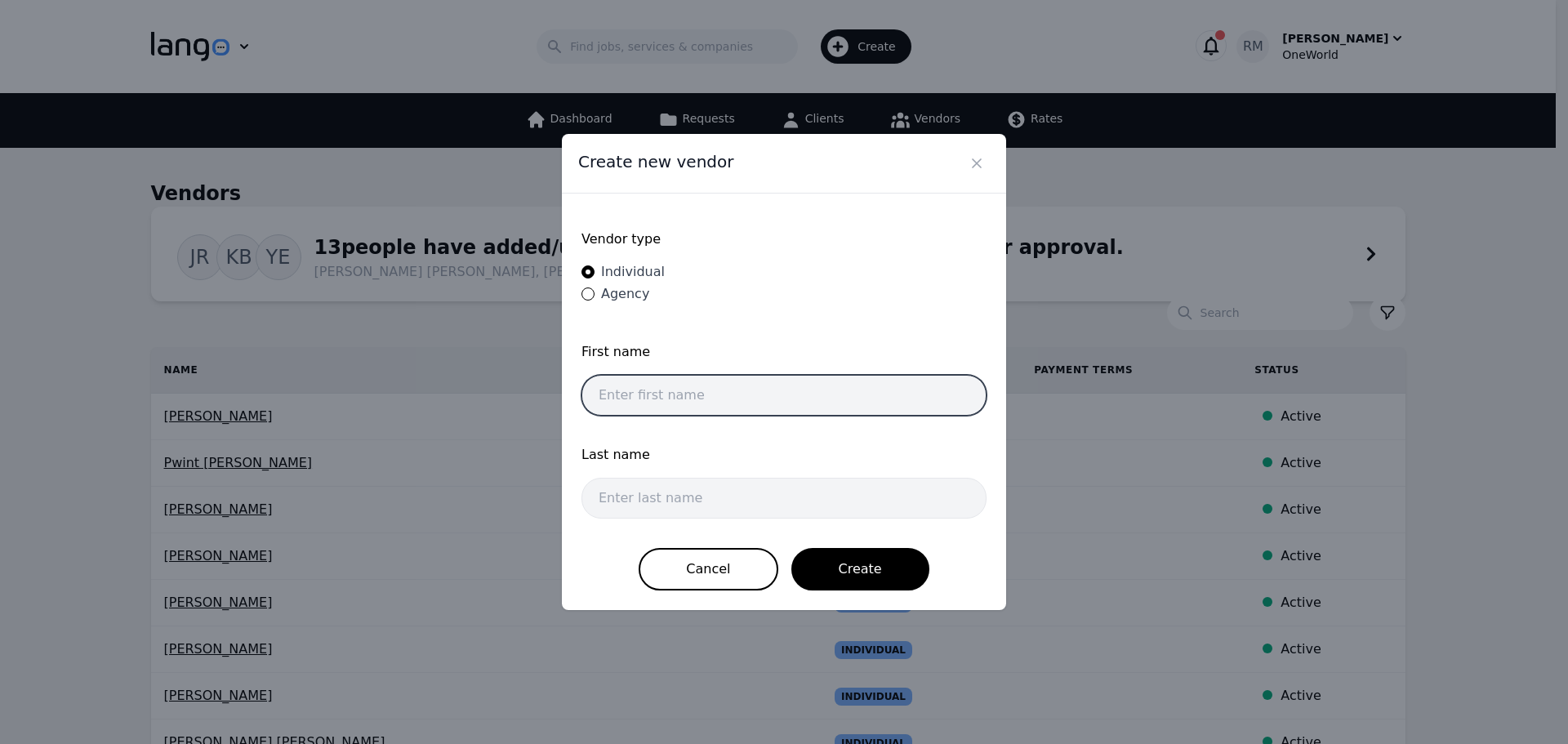
click at [691, 410] on input "text" at bounding box center [784, 395] width 405 height 41
paste input "[PERSON_NAME] [PERSON_NAME]"
drag, startPoint x: 797, startPoint y: 396, endPoint x: 695, endPoint y: 420, distance: 104.8
click at [695, 420] on div "First name [PERSON_NAME] [PERSON_NAME]" at bounding box center [784, 383] width 405 height 83
type input "[PERSON_NAME] [PERSON_NAME]"
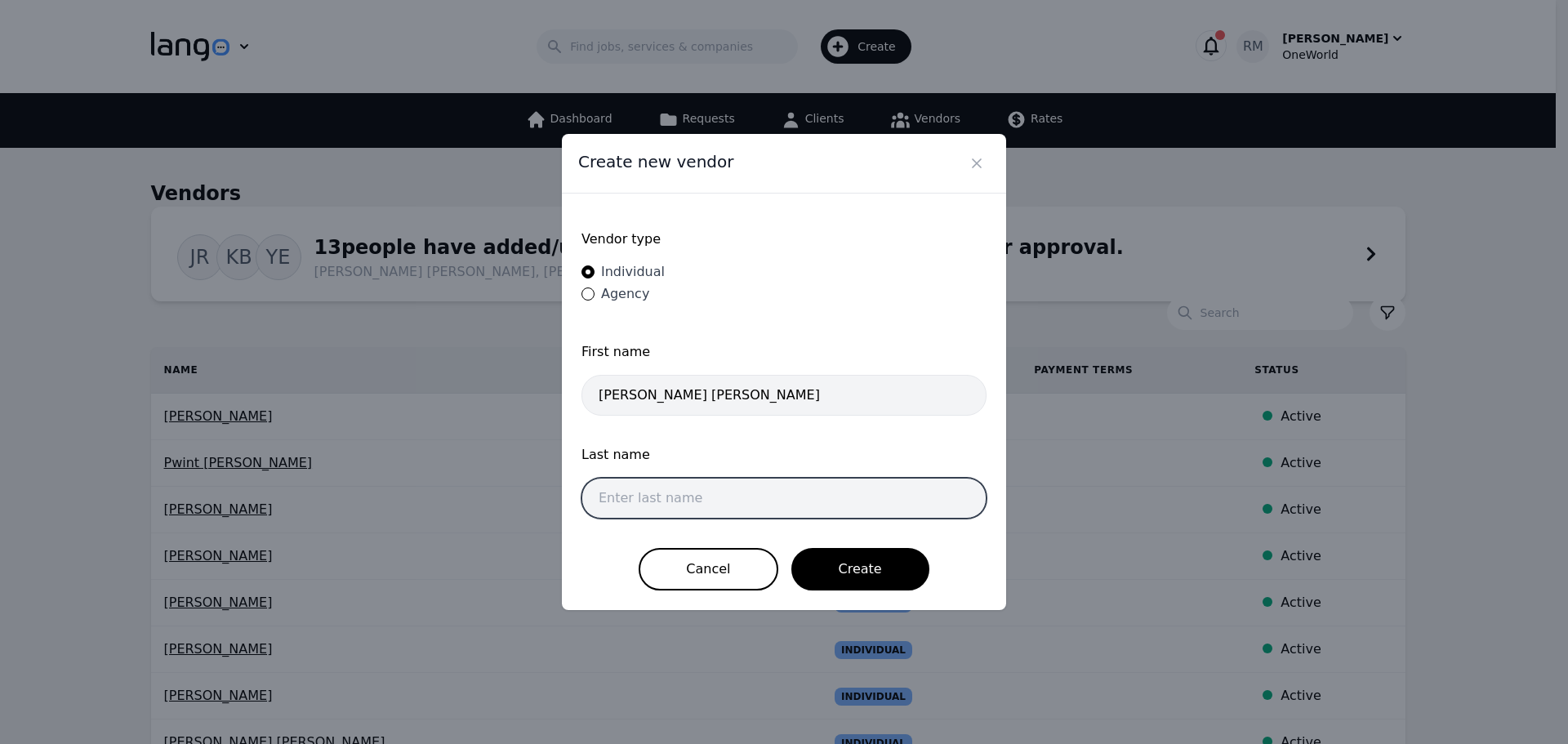
click at [693, 505] on input "text" at bounding box center [784, 498] width 405 height 41
paste input "[PERSON_NAME]"
type input "[PERSON_NAME]"
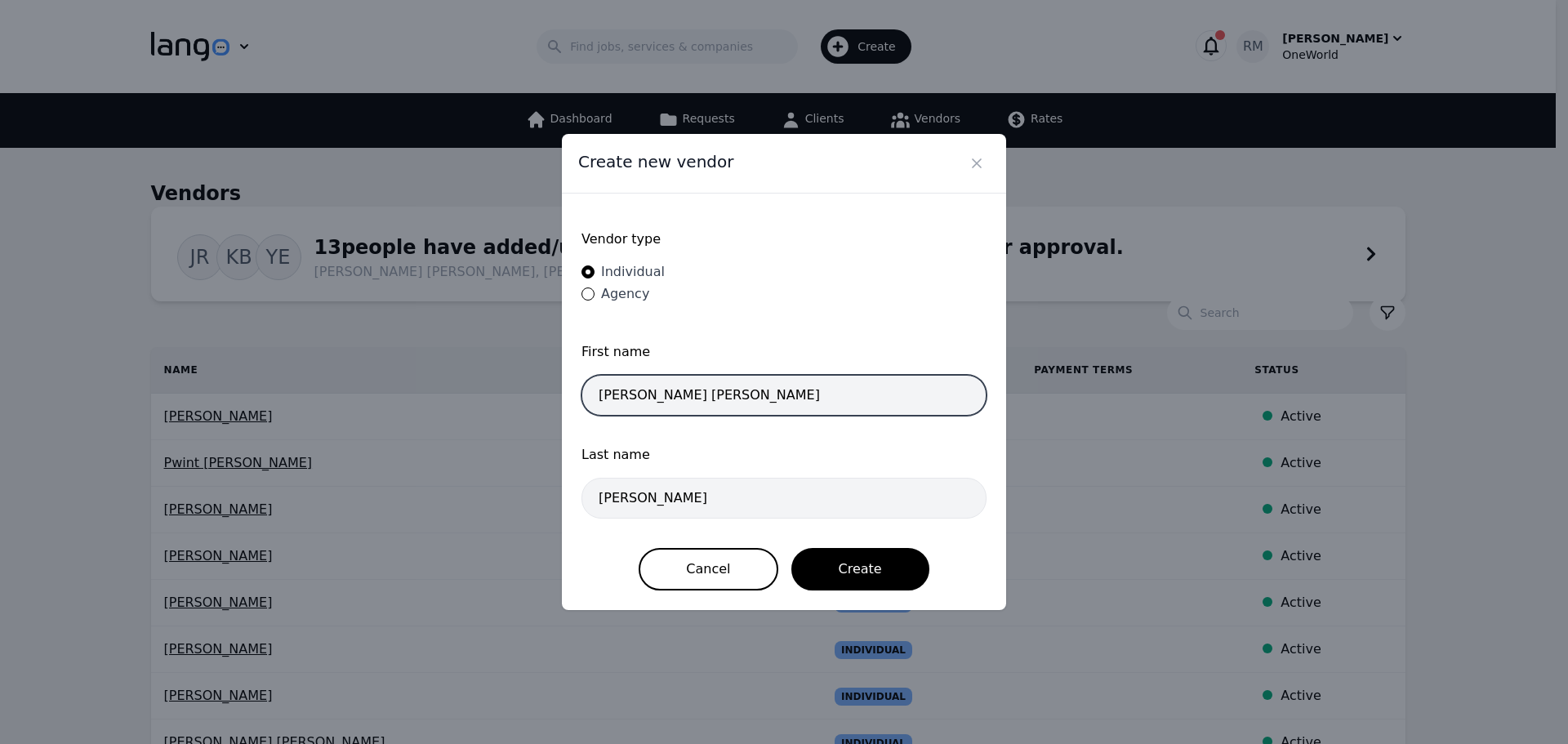
click at [771, 391] on input "[PERSON_NAME] [PERSON_NAME]" at bounding box center [784, 395] width 405 height 41
click at [604, 387] on input "[PERSON_NAME] [PERSON_NAME]" at bounding box center [784, 395] width 405 height 41
click at [604, 383] on input "[PERSON_NAME] [PERSON_NAME]" at bounding box center [784, 395] width 405 height 41
type input "[PERSON_NAME] [PERSON_NAME]"
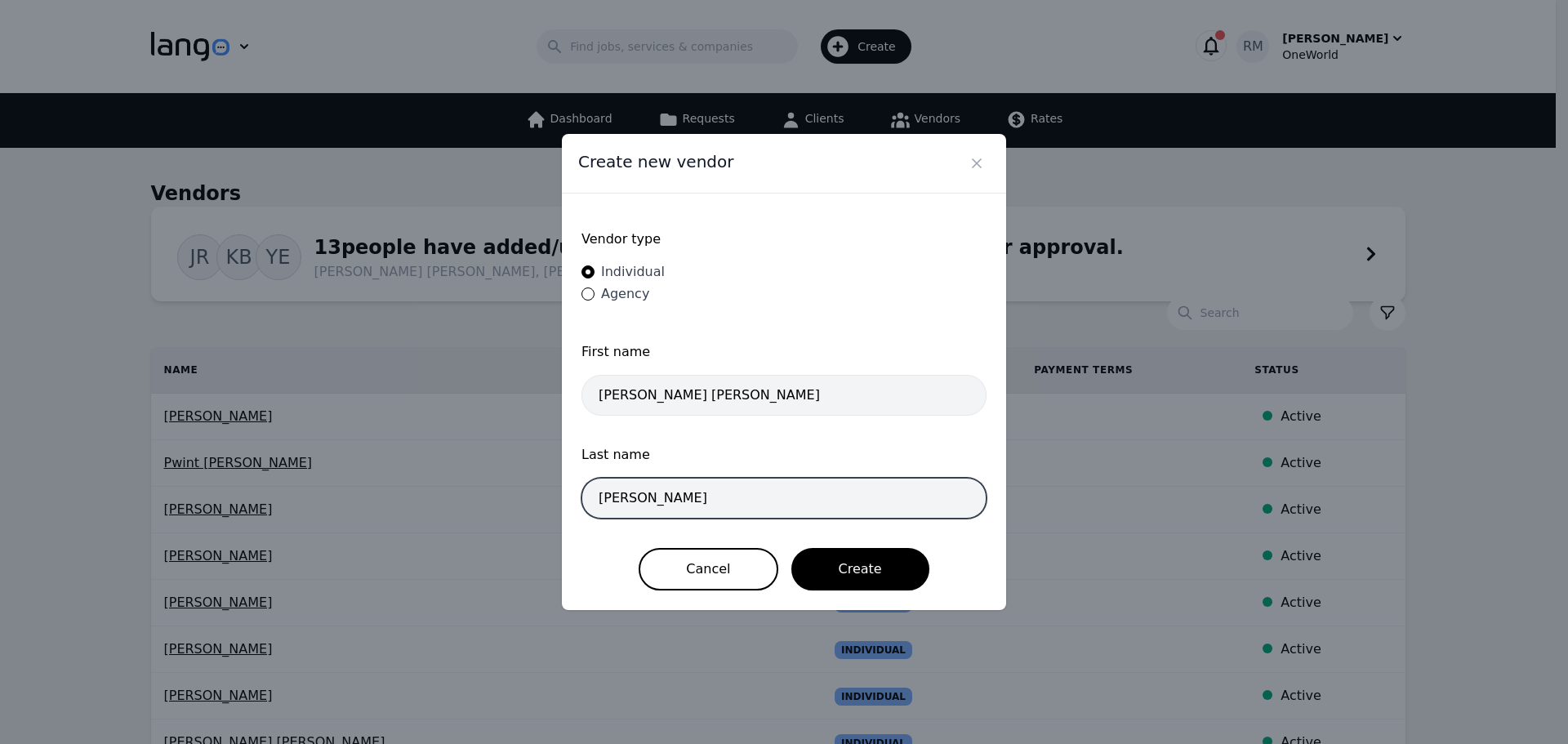
click at [595, 506] on input "[PERSON_NAME]" at bounding box center [784, 498] width 405 height 41
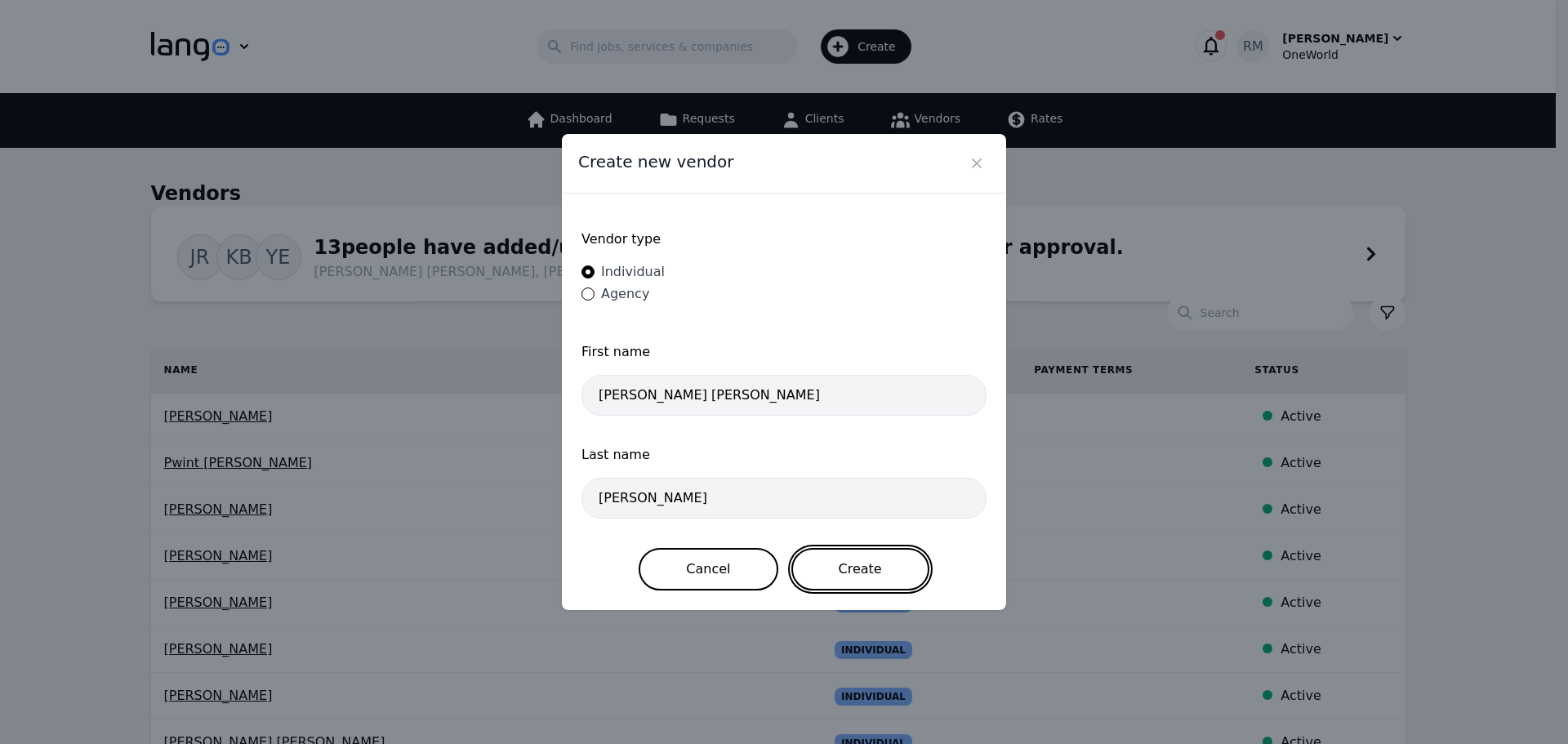
click at [885, 582] on button "Create" at bounding box center [860, 568] width 138 height 43
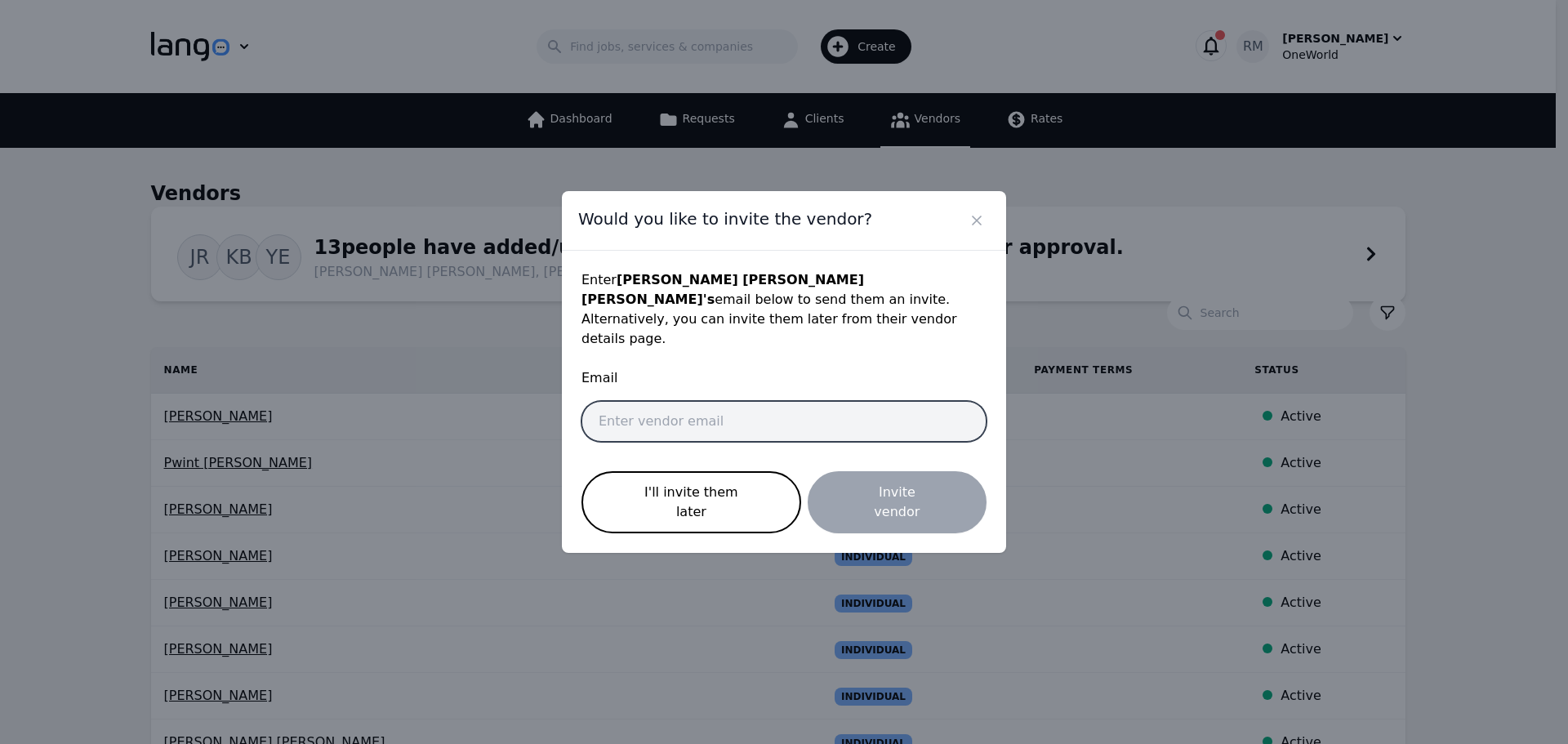
click at [658, 424] on input "email" at bounding box center [784, 421] width 405 height 41
paste input "[EMAIL_ADDRESS][DOMAIN_NAME]"
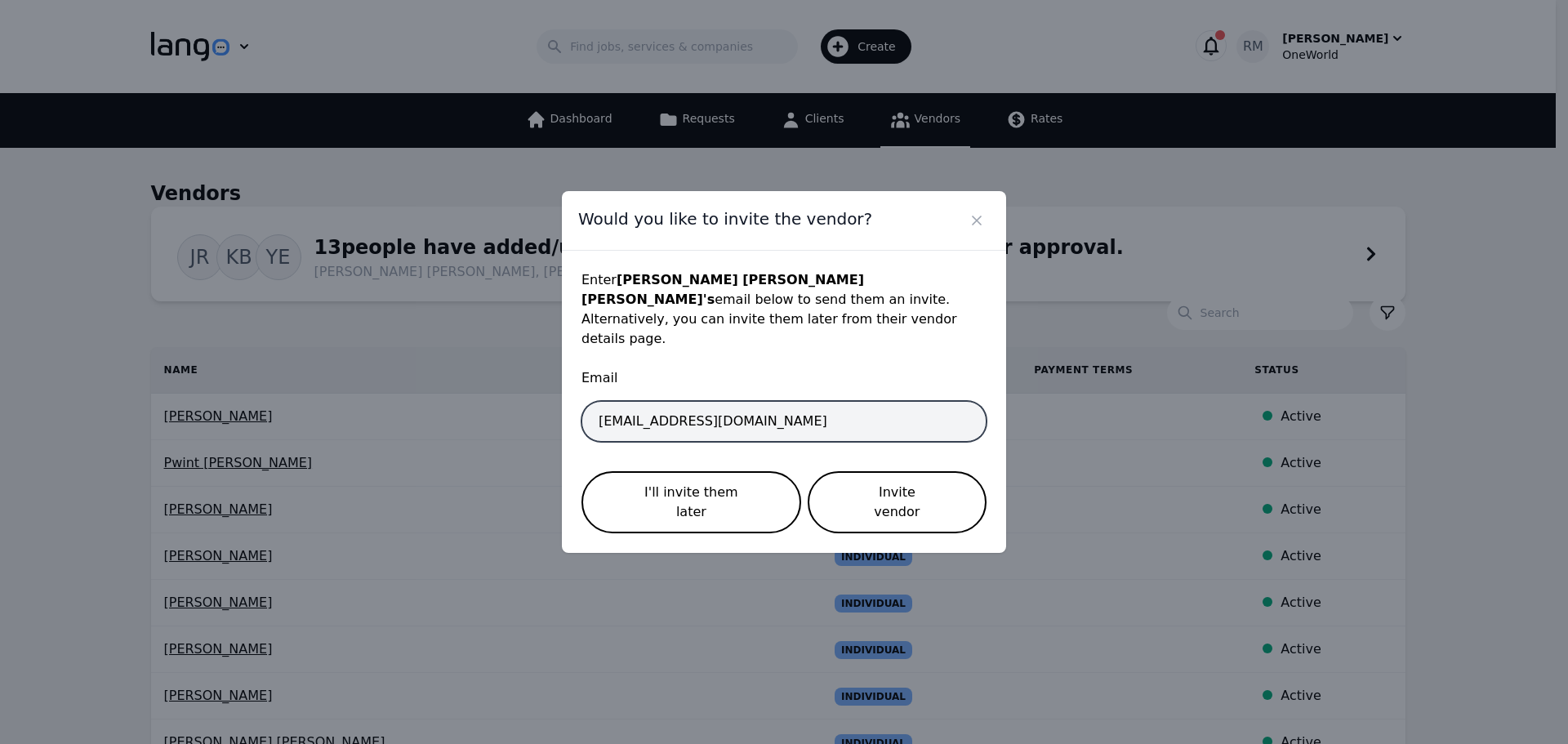
type input "[EMAIL_ADDRESS][DOMAIN_NAME]"
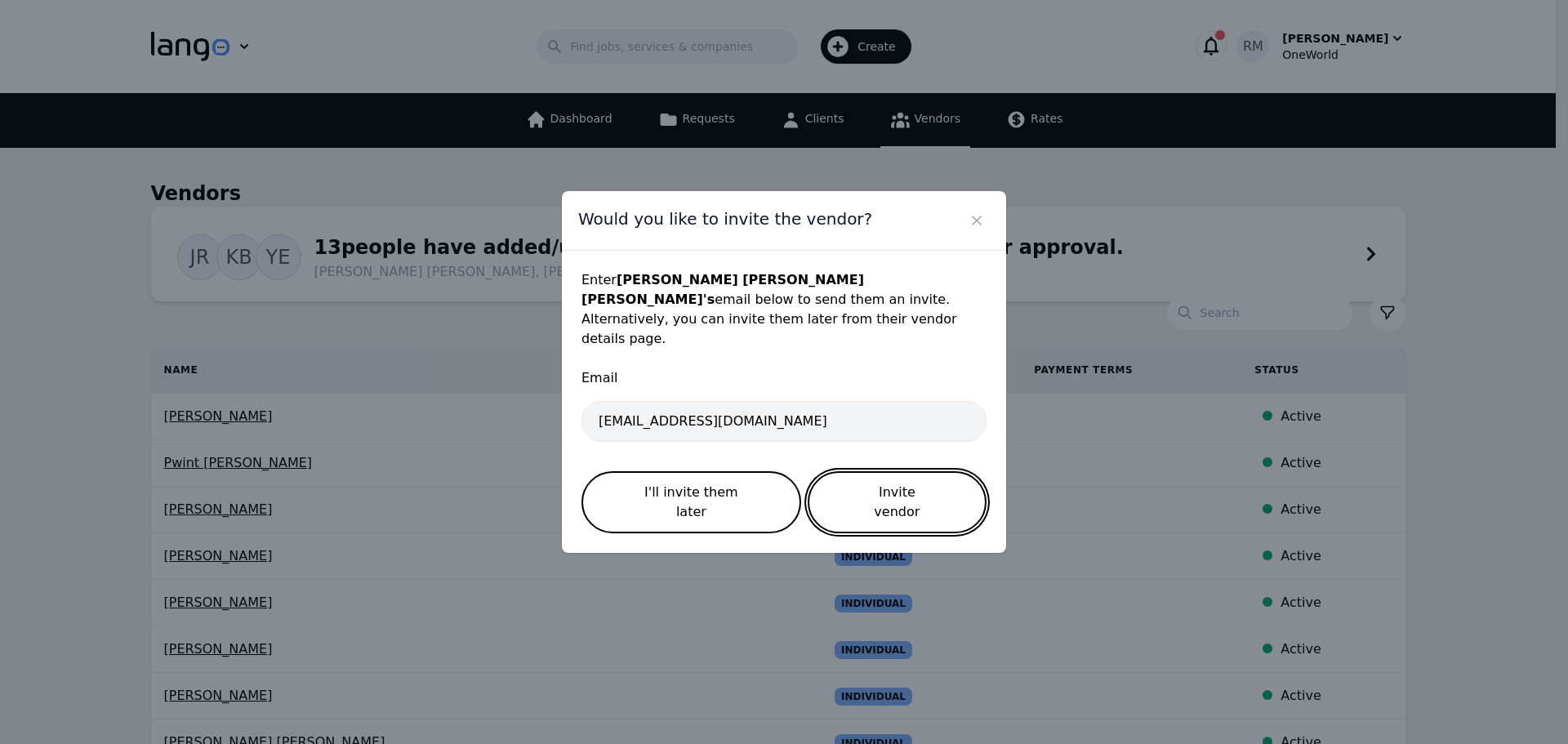
click at [901, 496] on button "Invite vendor" at bounding box center [897, 501] width 179 height 62
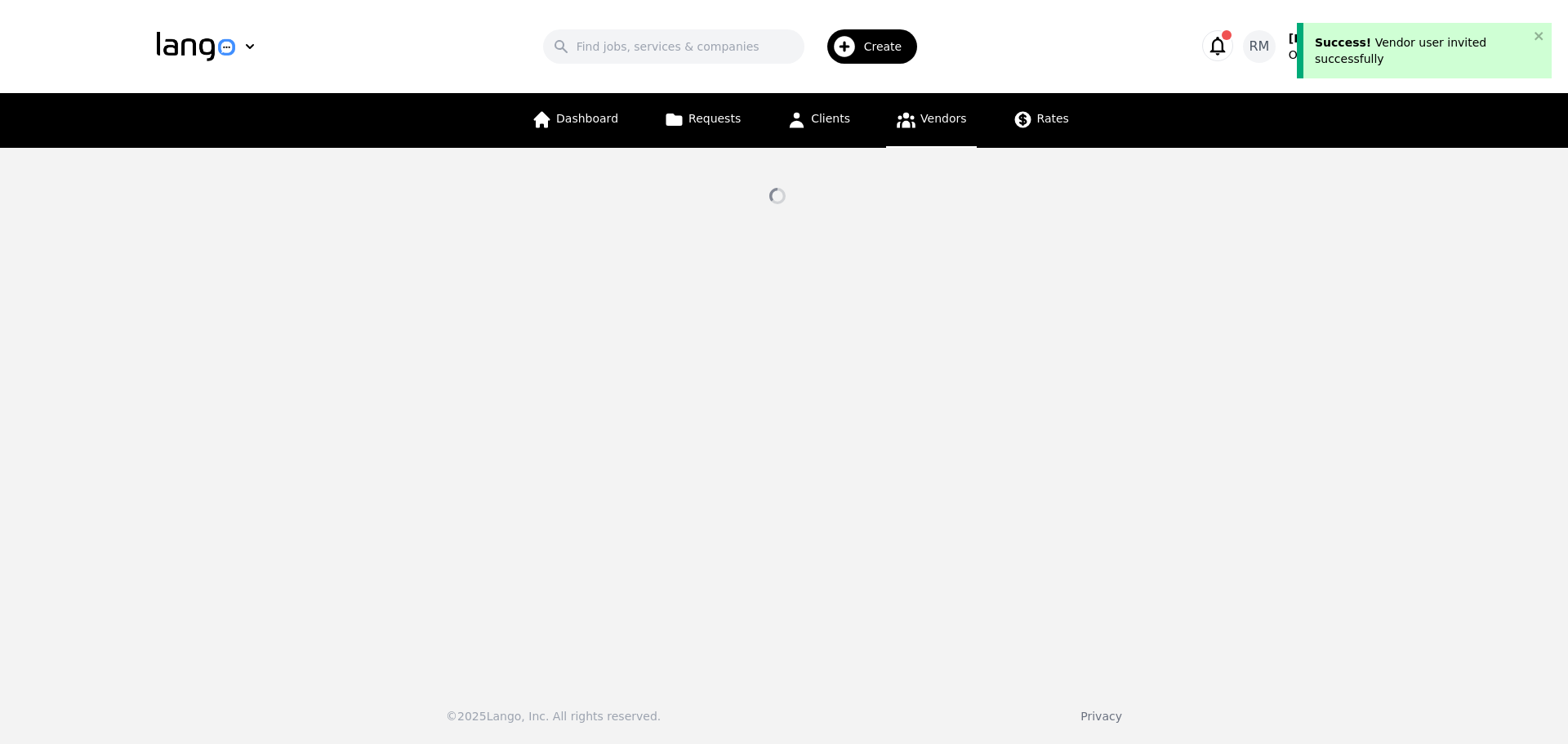
select select "active"
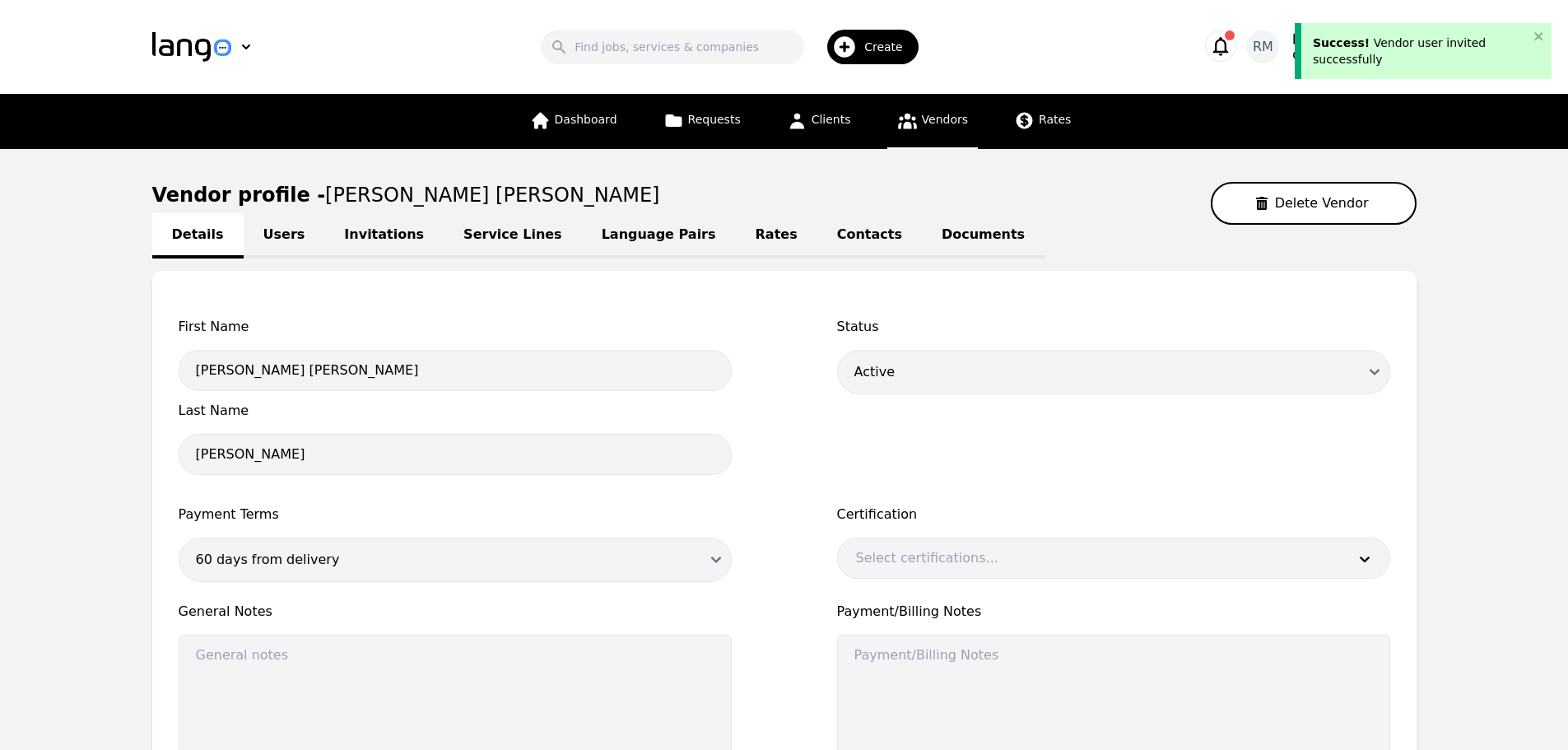
click at [586, 237] on link "Language Pairs" at bounding box center [659, 235] width 154 height 45
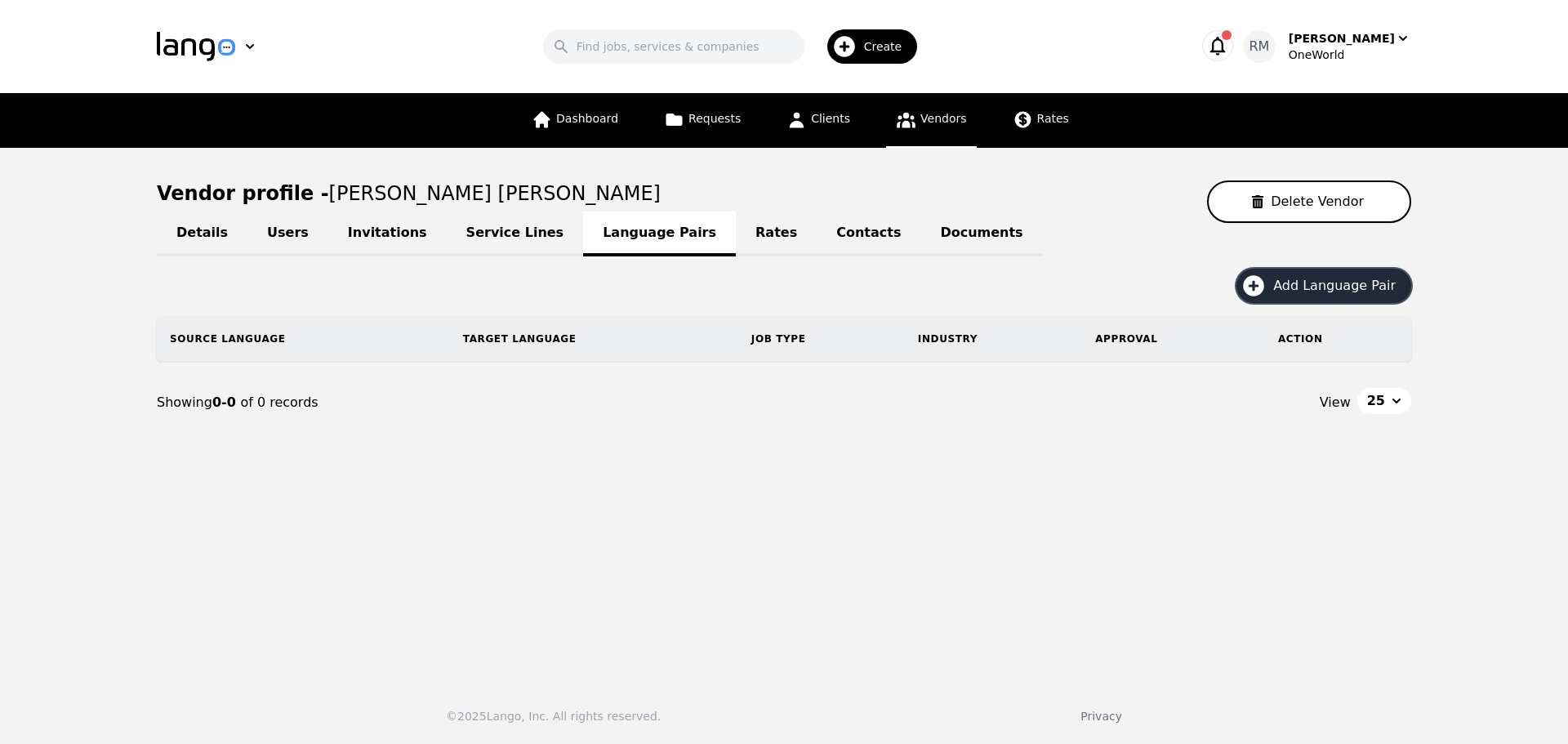
click at [1313, 300] on button "Add Language Pair" at bounding box center [1324, 286] width 175 height 34
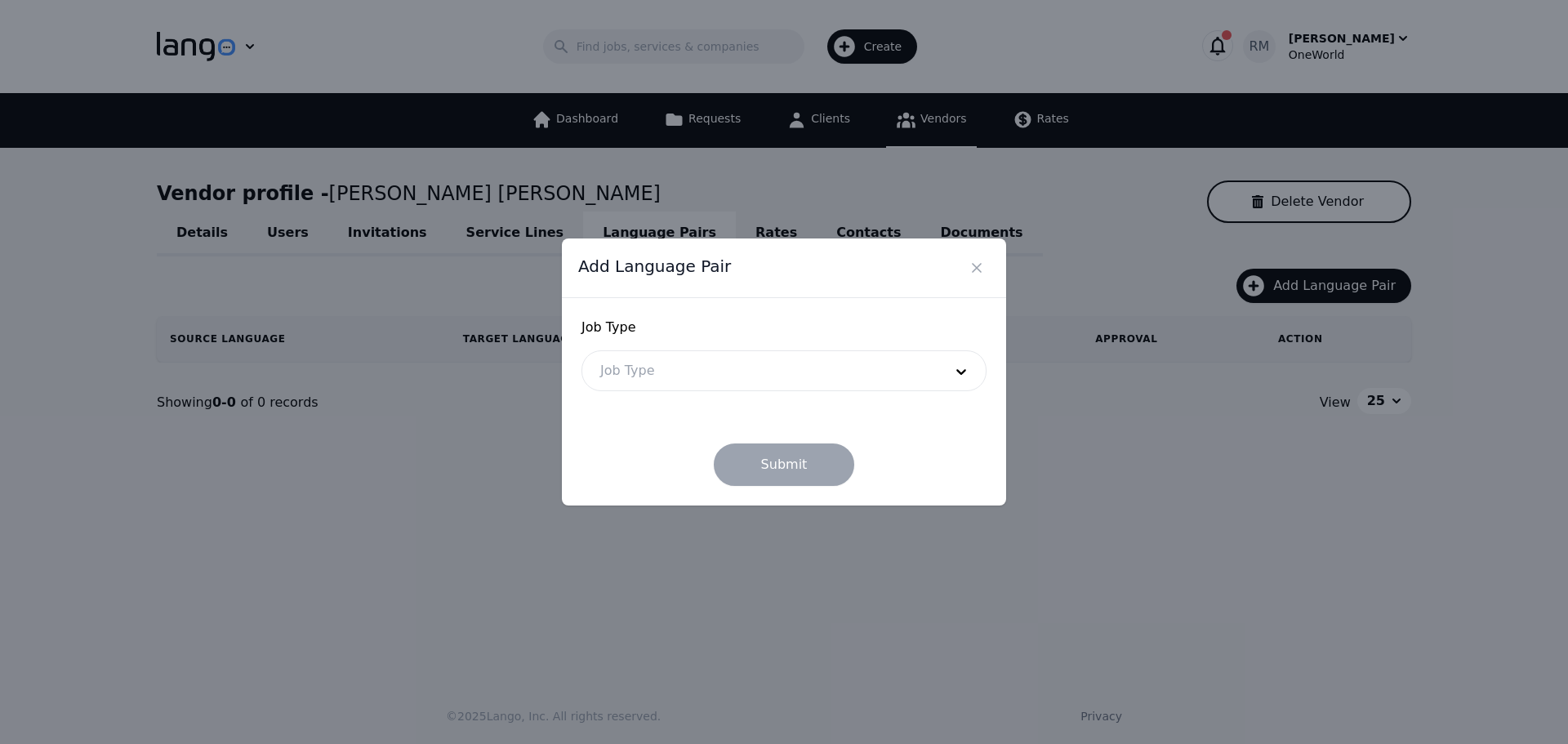
drag, startPoint x: 537, startPoint y: 363, endPoint x: 615, endPoint y: 374, distance: 78.8
click at [542, 362] on div "Add Language Pair Job Type Job Type Submit" at bounding box center [784, 372] width 1568 height 744
click at [680, 371] on div at bounding box center [760, 370] width 355 height 39
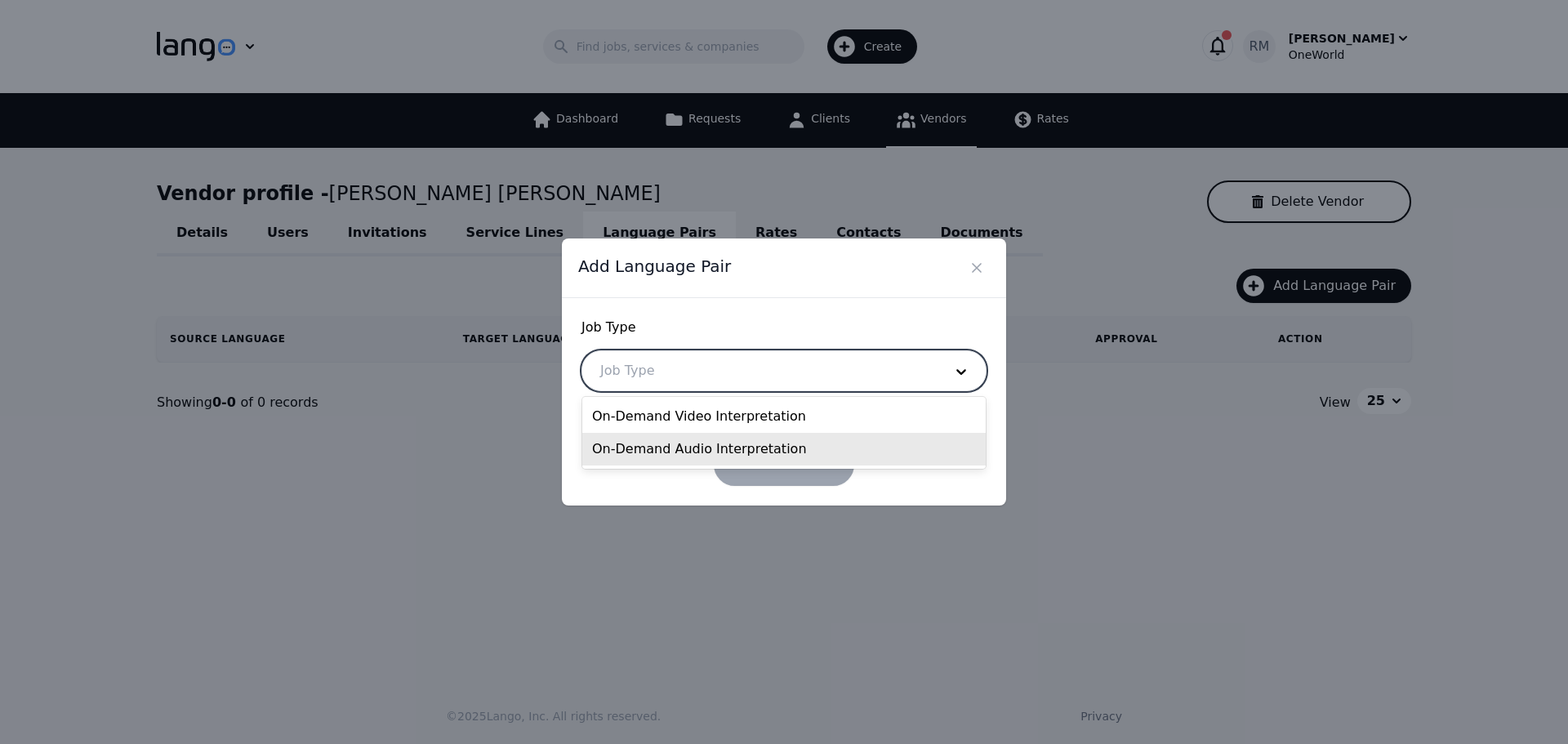
click at [672, 451] on div "On-Demand Audio Interpretation" at bounding box center [784, 449] width 404 height 32
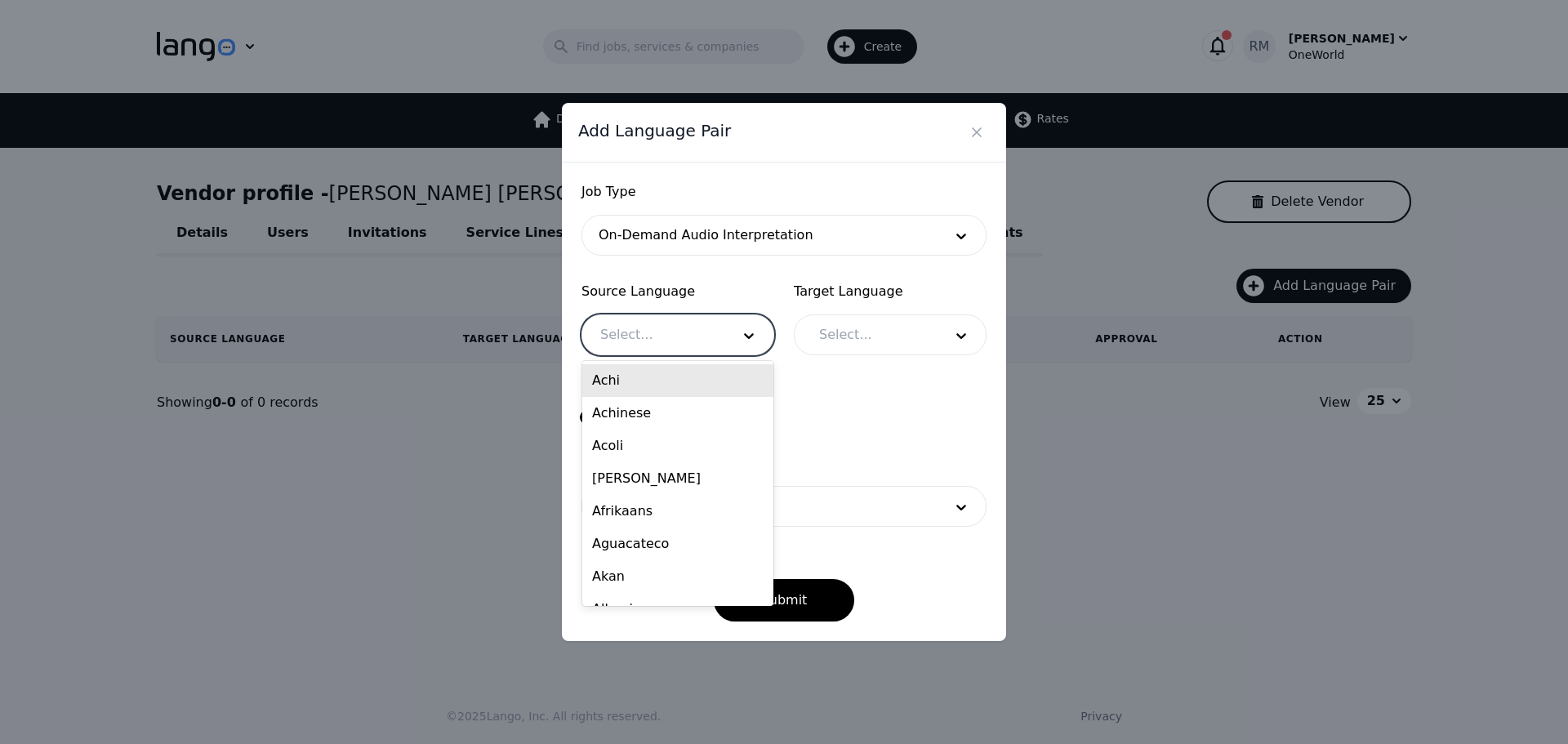
click at [653, 323] on div at bounding box center [653, 334] width 142 height 39
type input "sp"
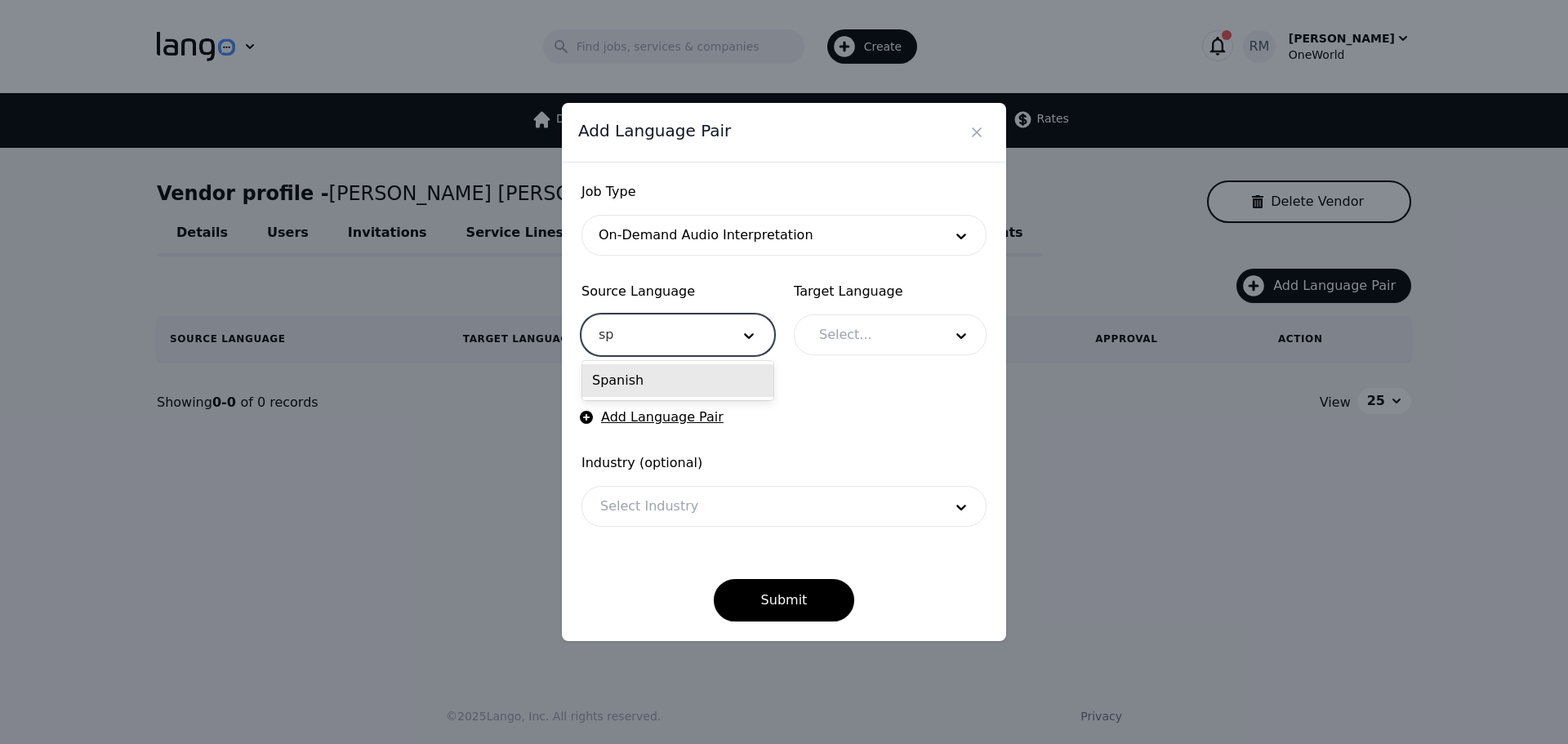
click at [654, 378] on div "Spanish" at bounding box center [678, 380] width 191 height 32
click at [924, 340] on div at bounding box center [868, 334] width 135 height 39
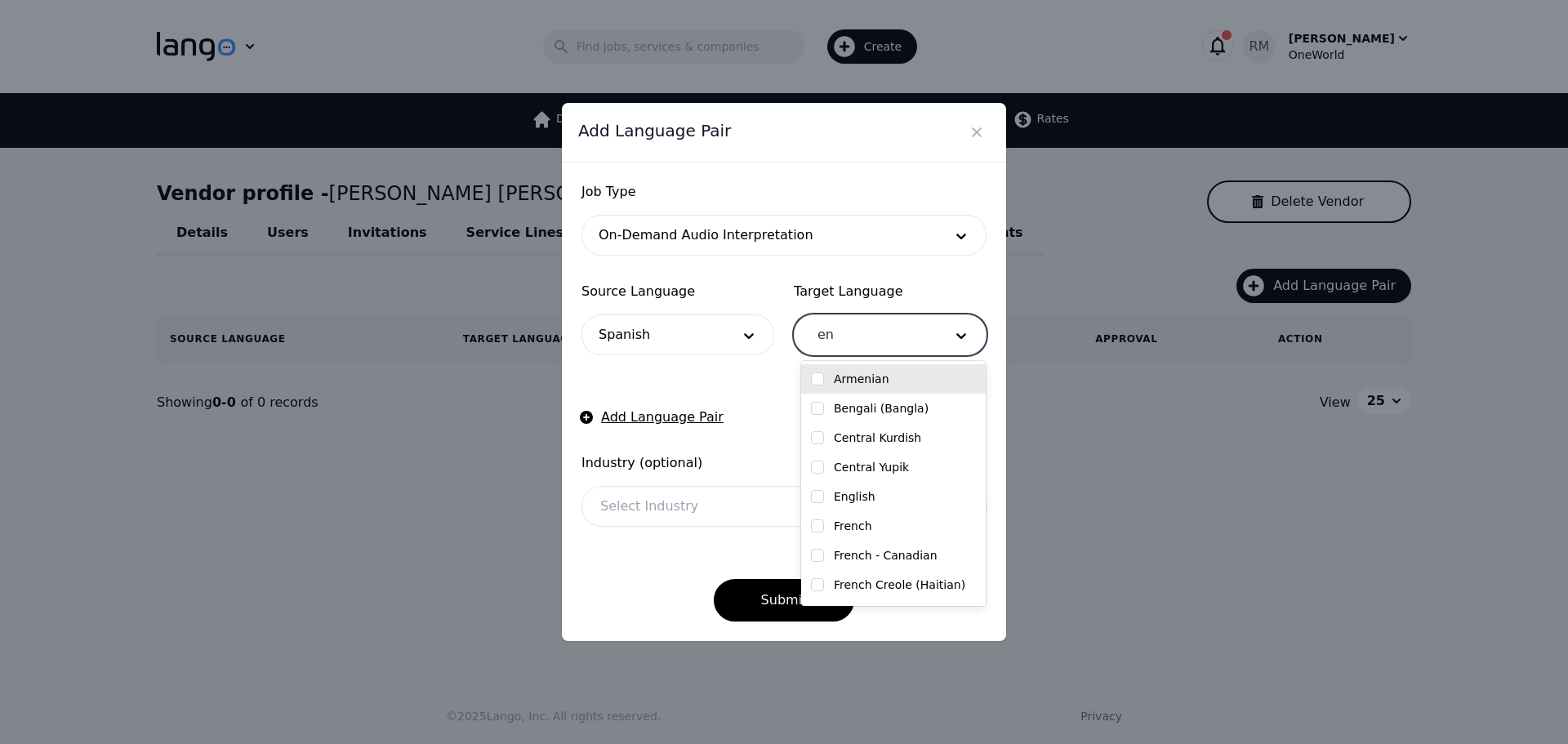
type input "eng"
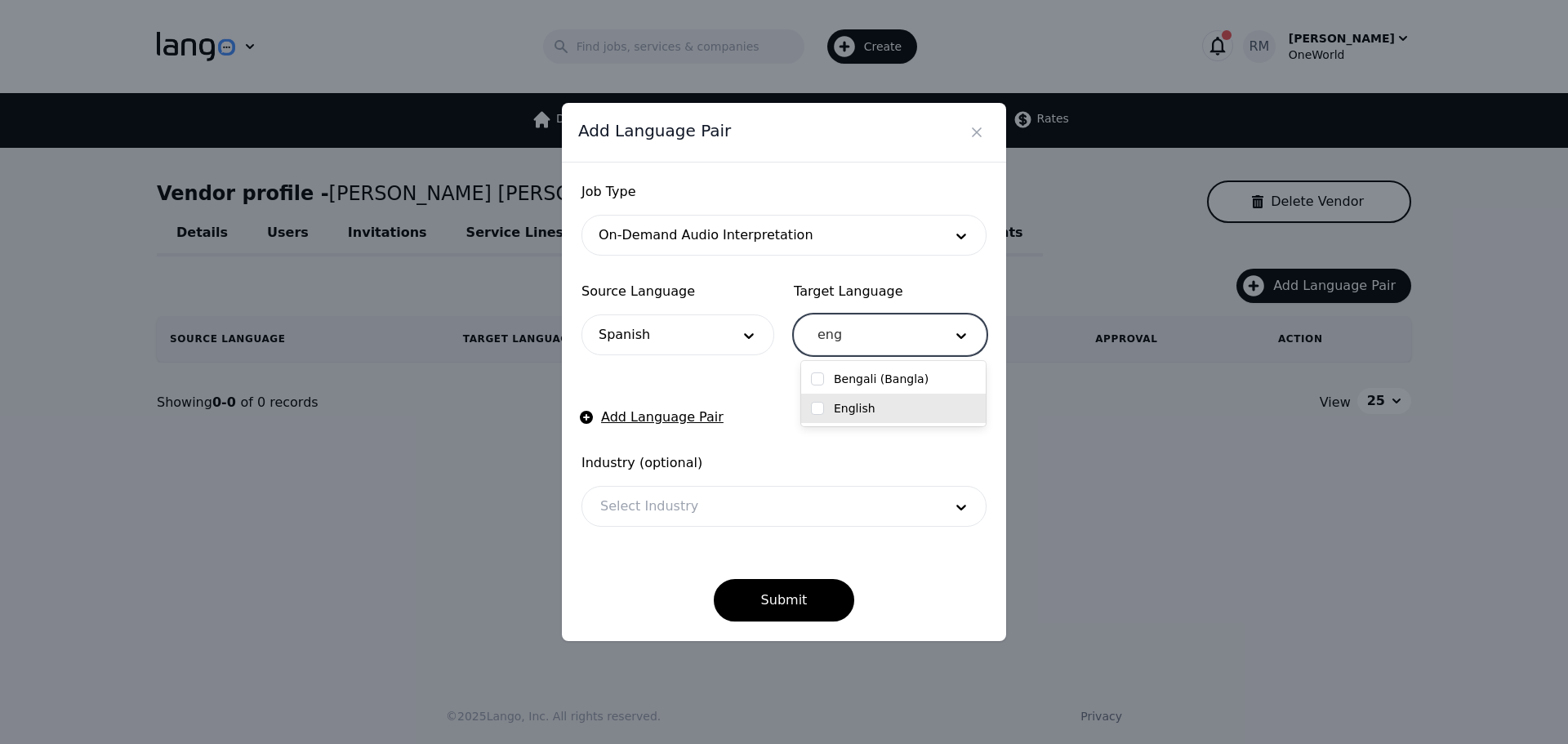
click at [851, 403] on label "English" at bounding box center [855, 408] width 42 height 17
checkbox input "true"
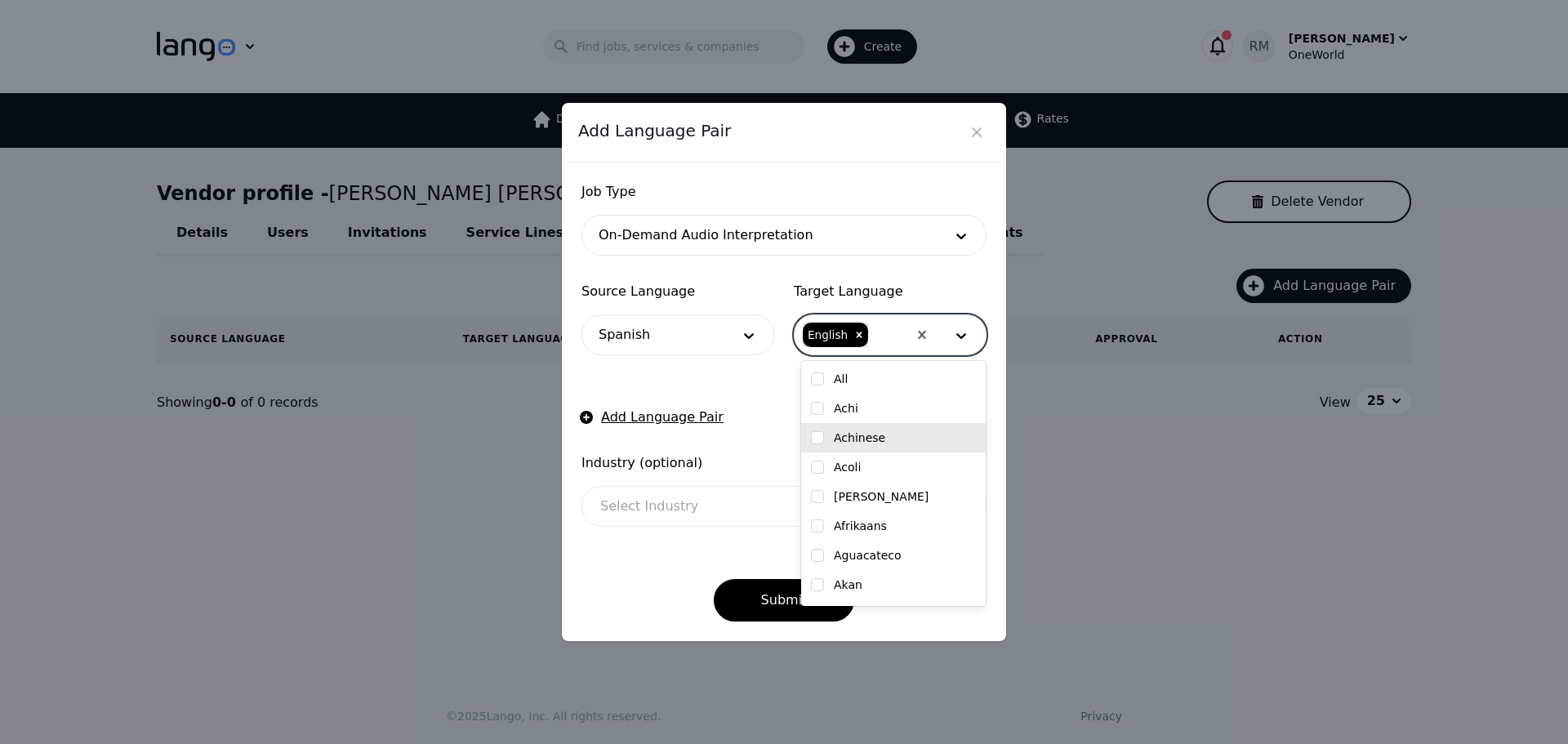
click at [650, 513] on div at bounding box center [760, 506] width 355 height 39
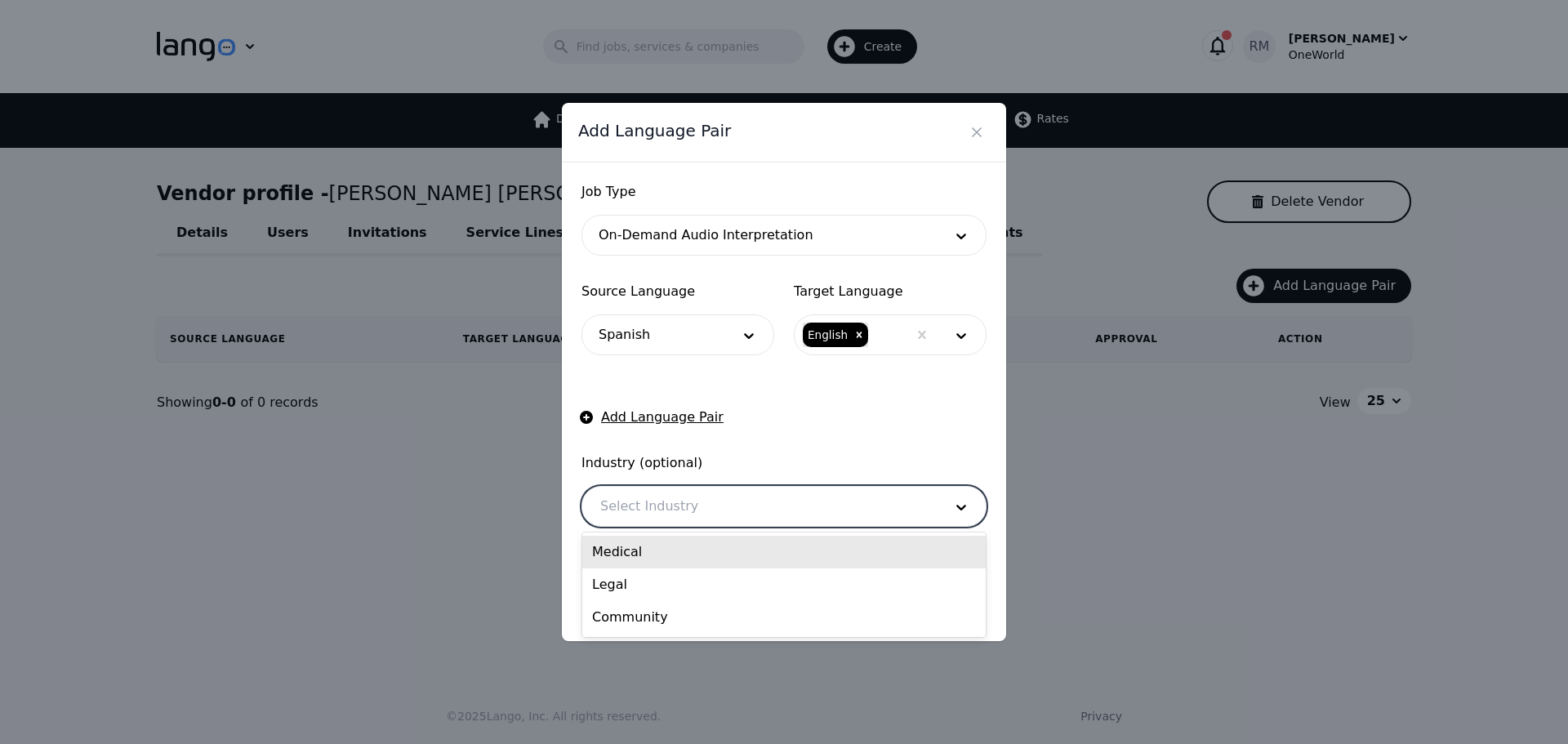
click at [637, 553] on div "Medical" at bounding box center [784, 551] width 404 height 32
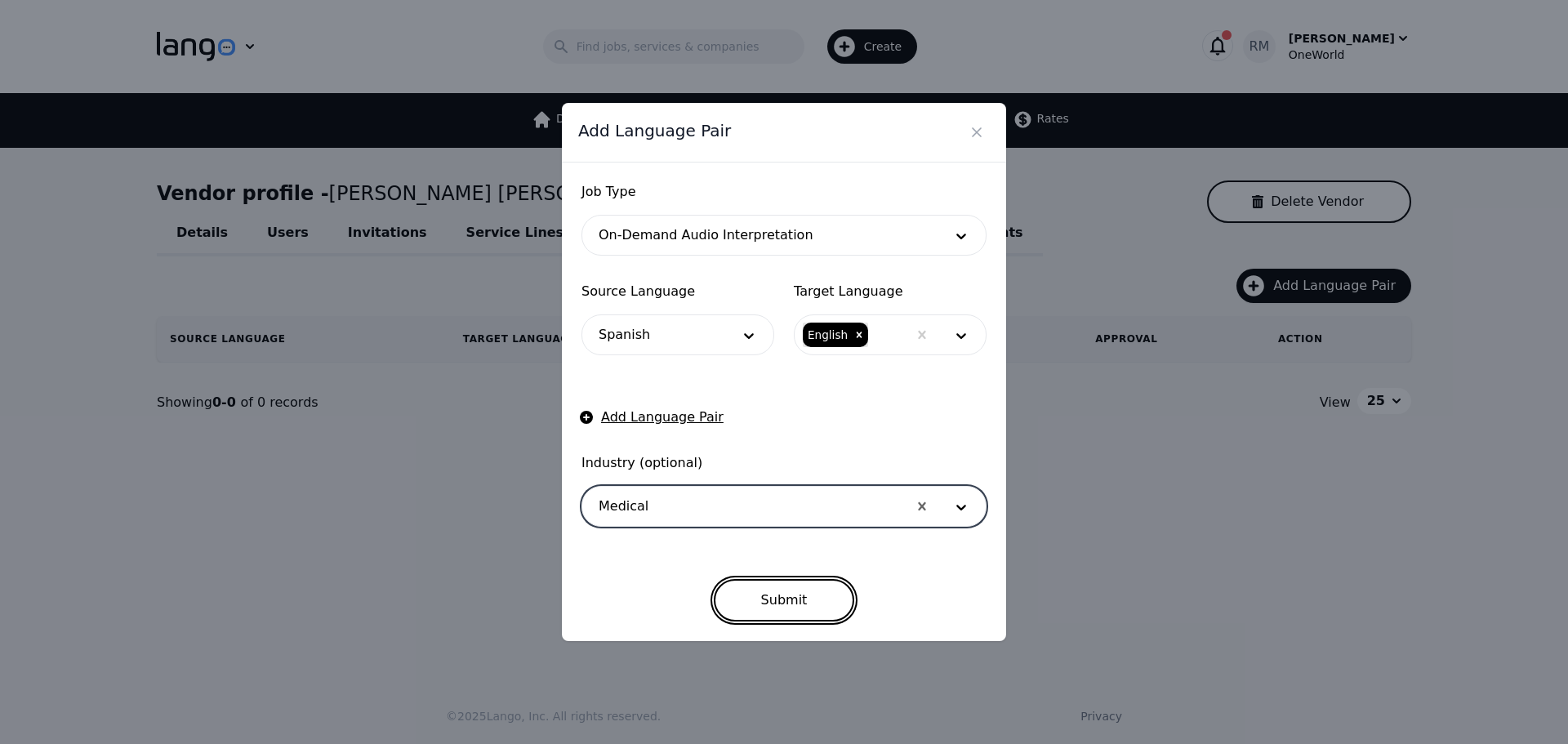
click at [798, 603] on button "Submit" at bounding box center [784, 600] width 142 height 43
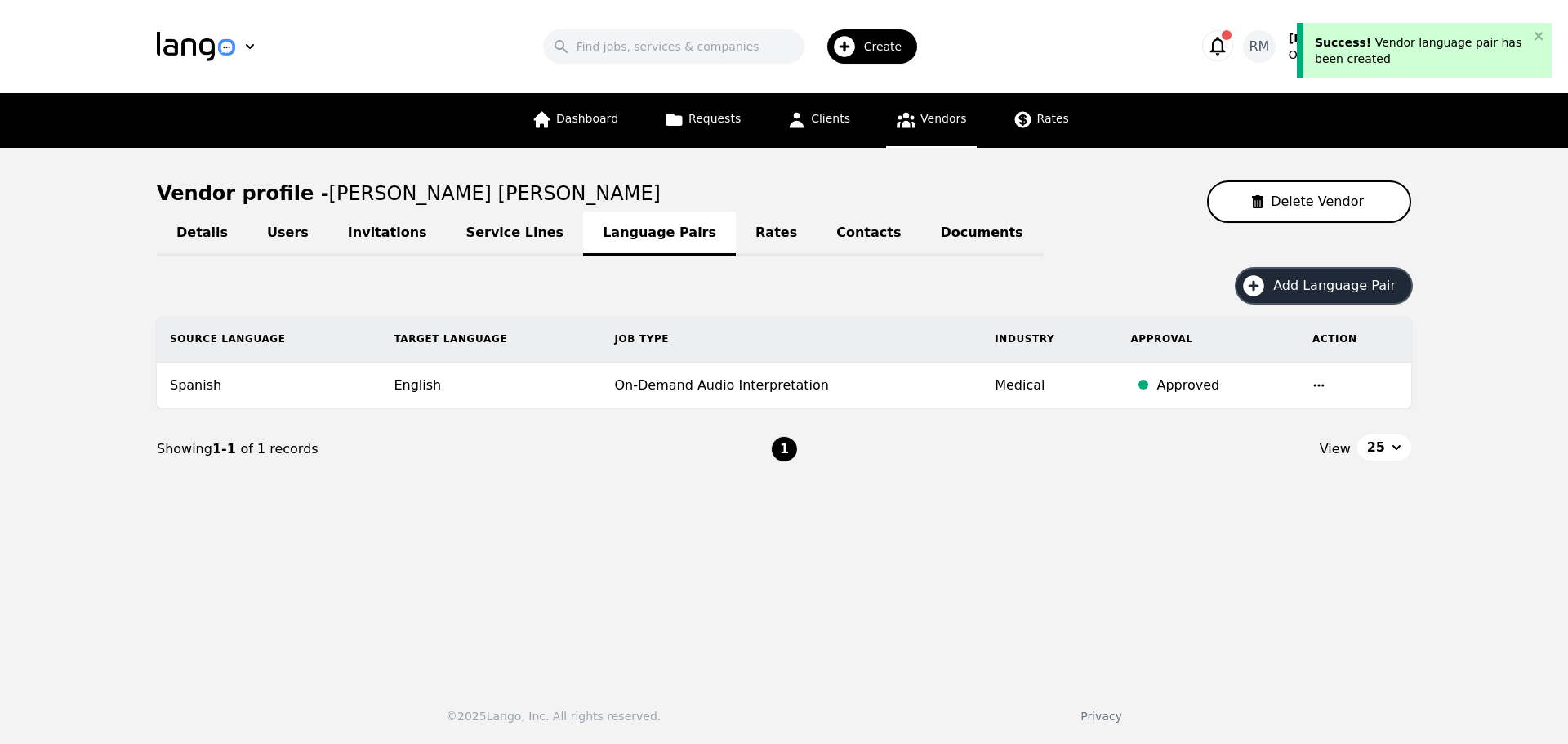
click at [1301, 281] on span "Add Language Pair" at bounding box center [1340, 286] width 134 height 19
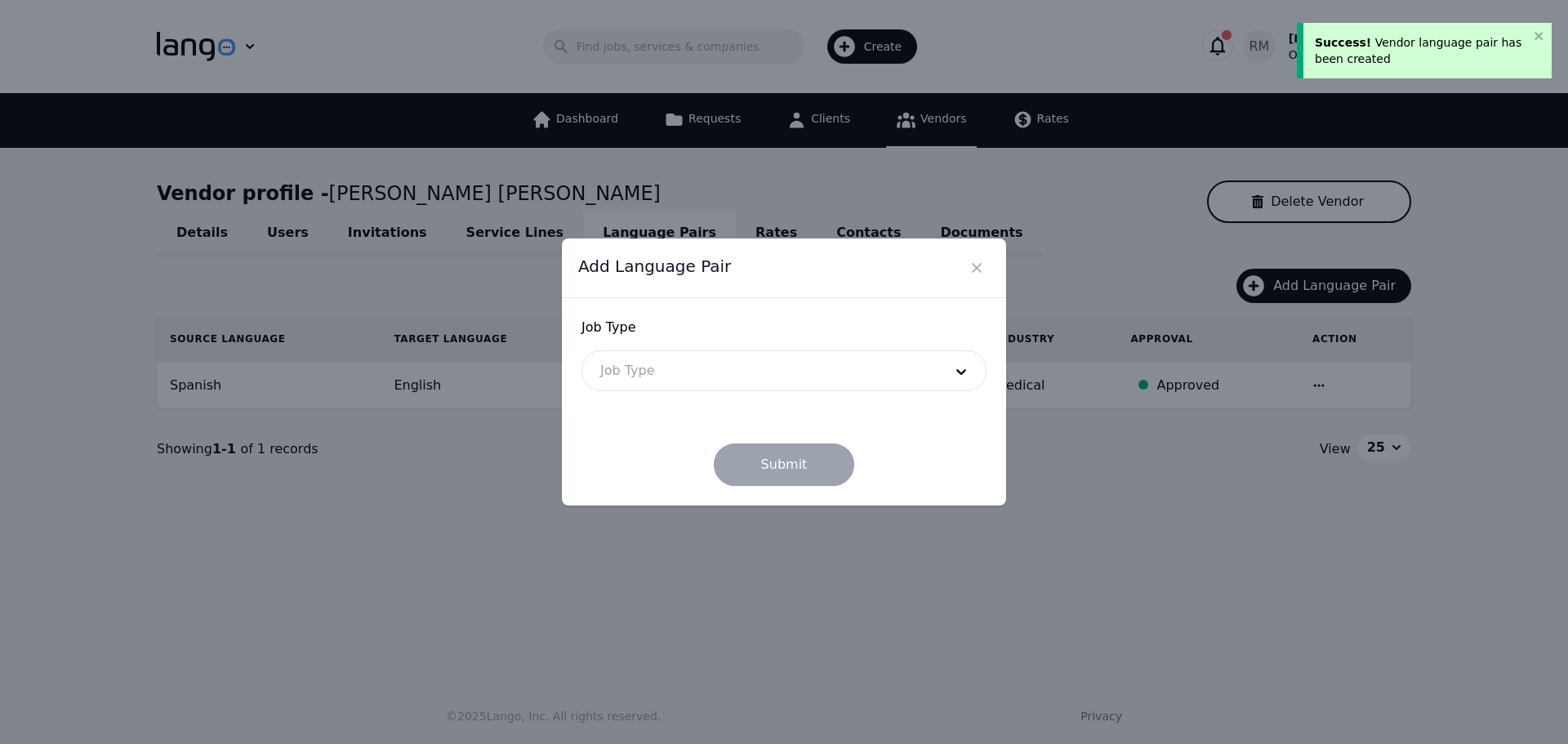
click at [685, 356] on div at bounding box center [760, 370] width 355 height 39
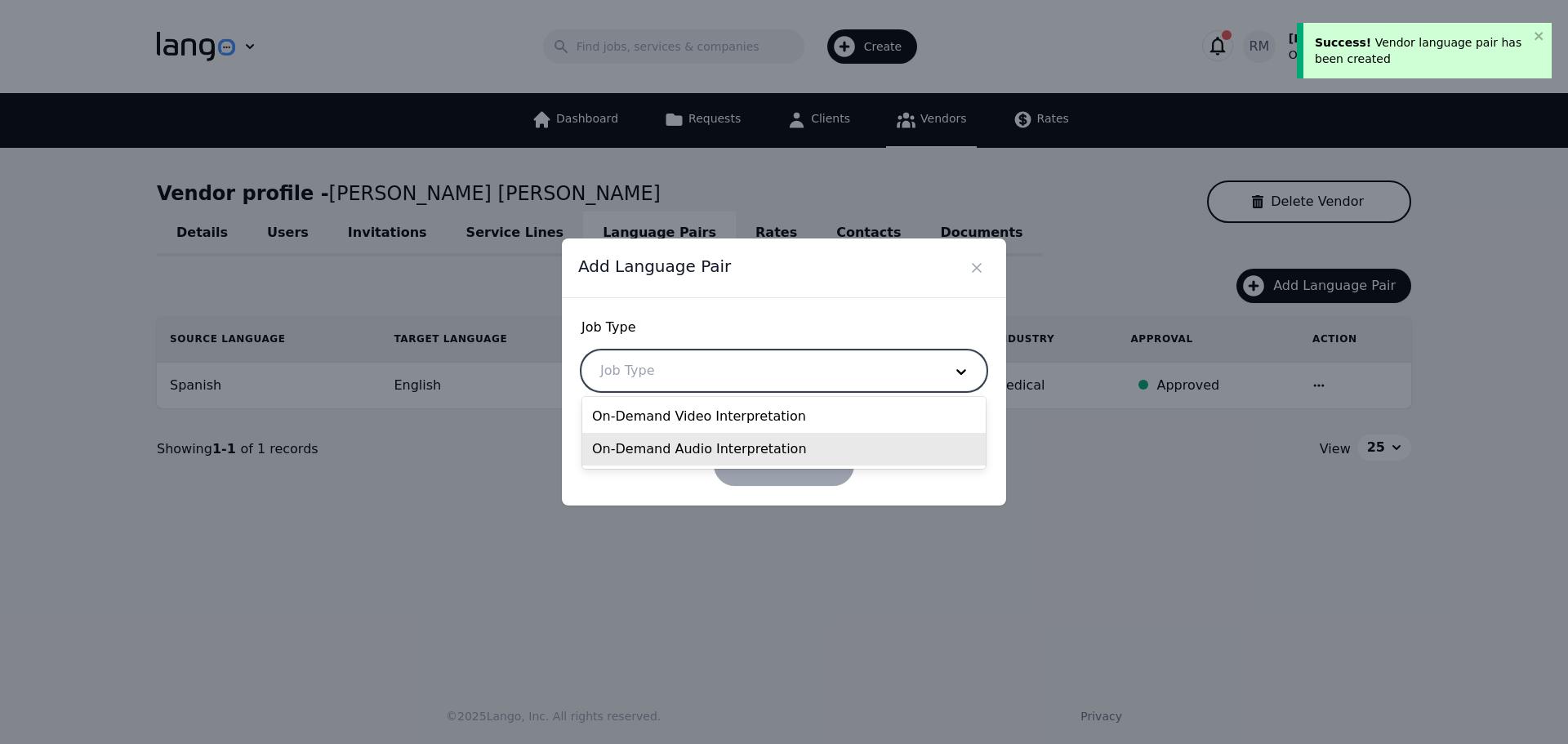
click at [653, 449] on div "On-Demand Audio Interpretation" at bounding box center [784, 449] width 404 height 32
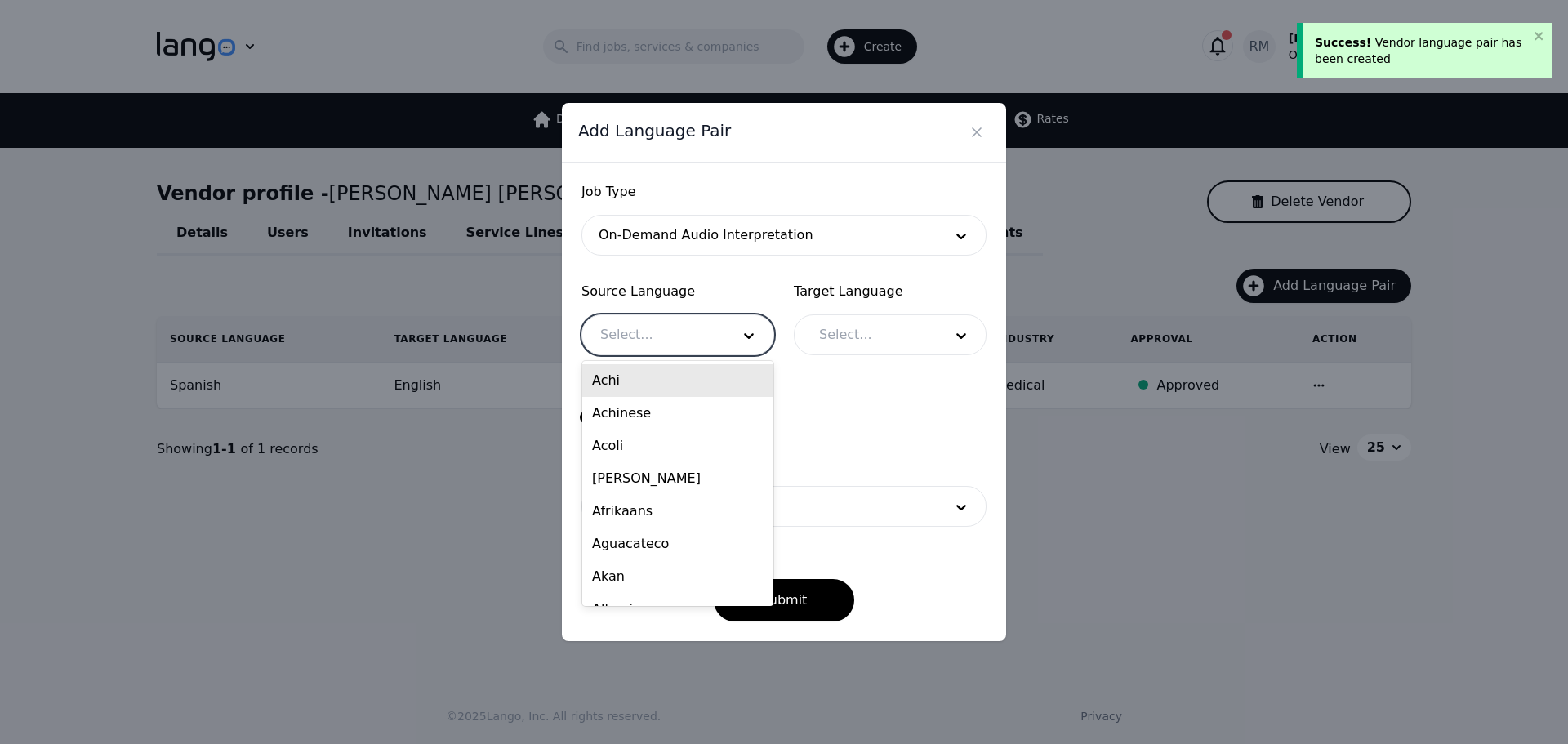
click at [645, 340] on div at bounding box center [653, 334] width 142 height 39
type input "spa"
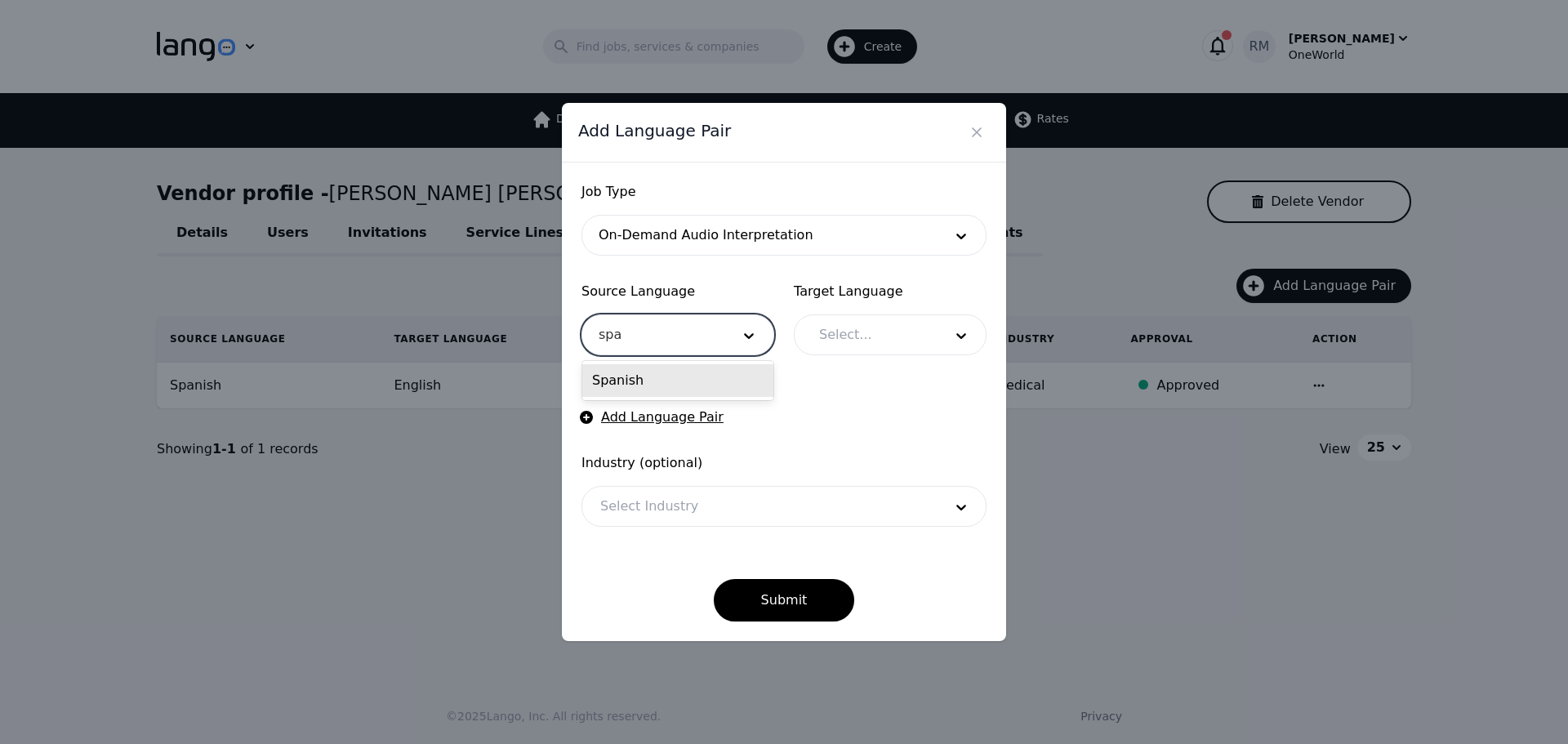
click at [646, 378] on div "Spanish" at bounding box center [678, 380] width 191 height 32
click at [915, 317] on div at bounding box center [868, 334] width 135 height 39
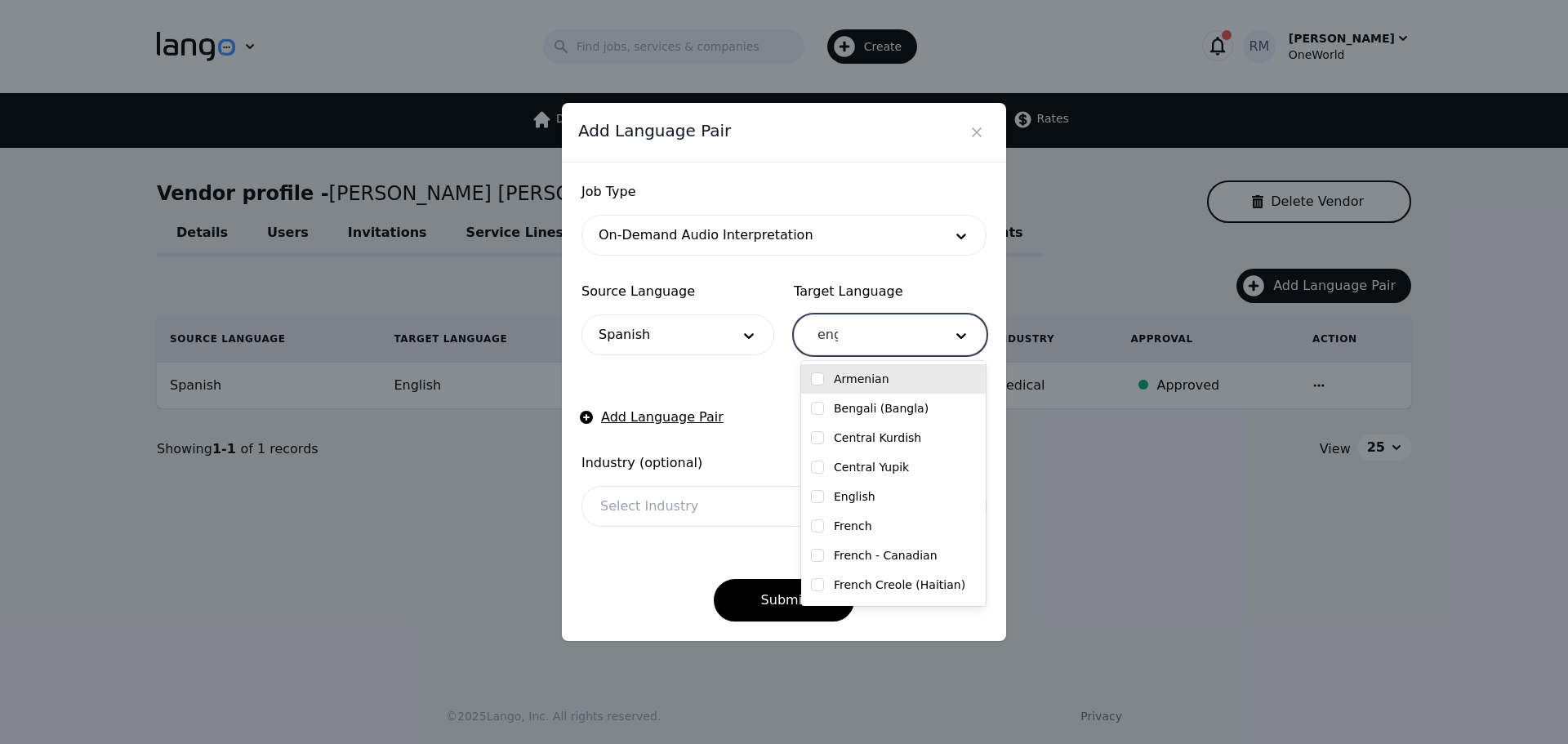
type input "engl"
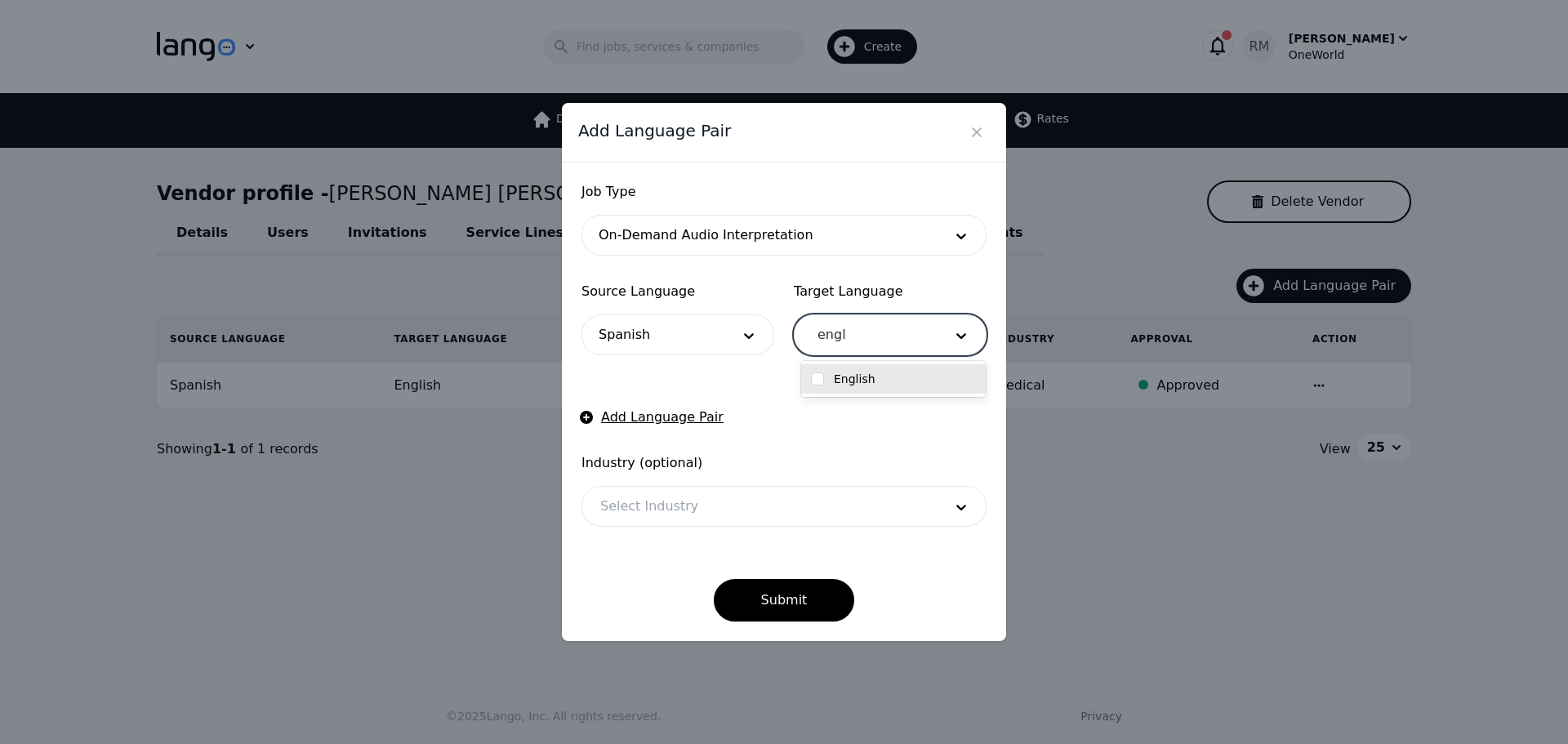
click at [897, 373] on div "English" at bounding box center [893, 378] width 165 height 17
checkbox input "true"
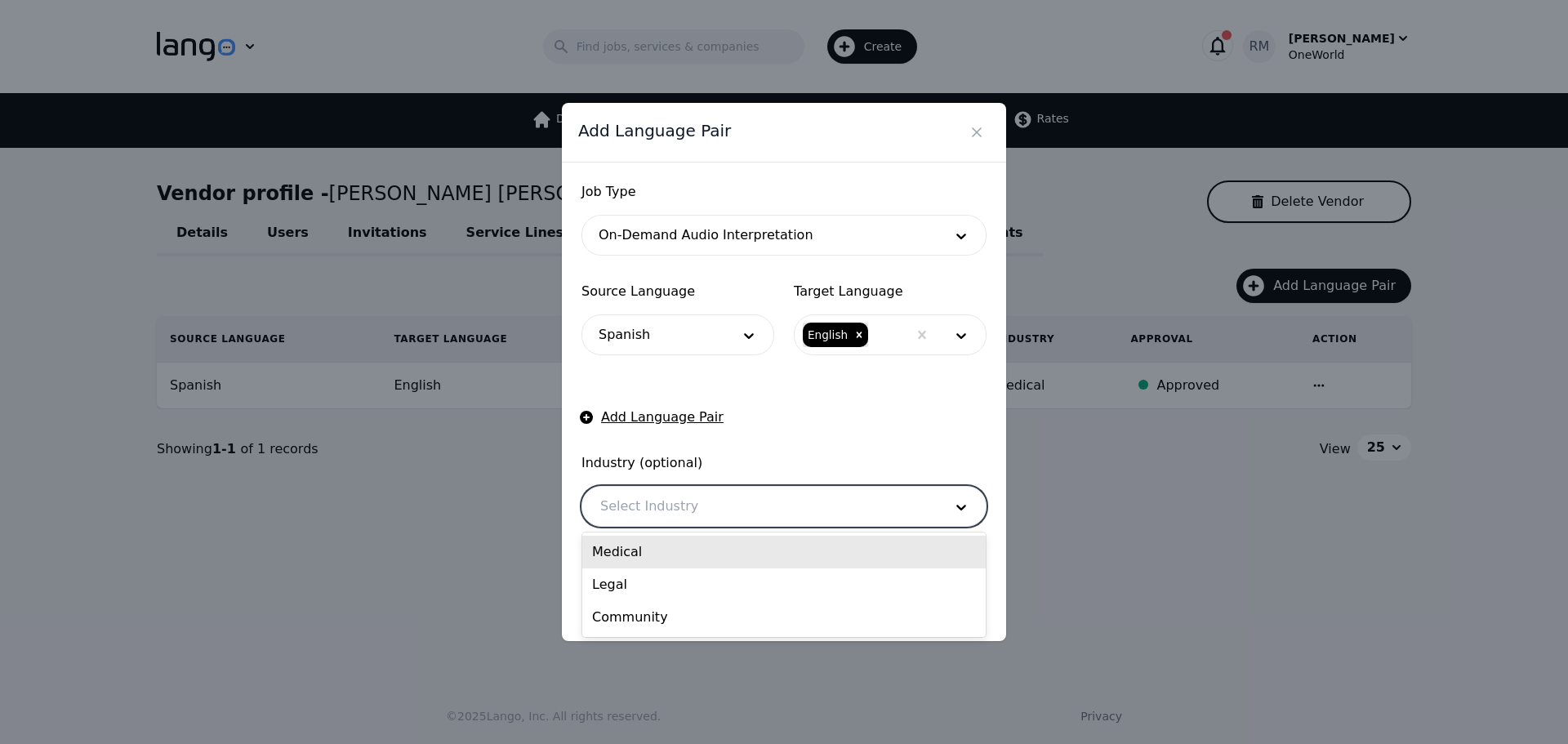
click at [676, 512] on div at bounding box center [760, 506] width 355 height 39
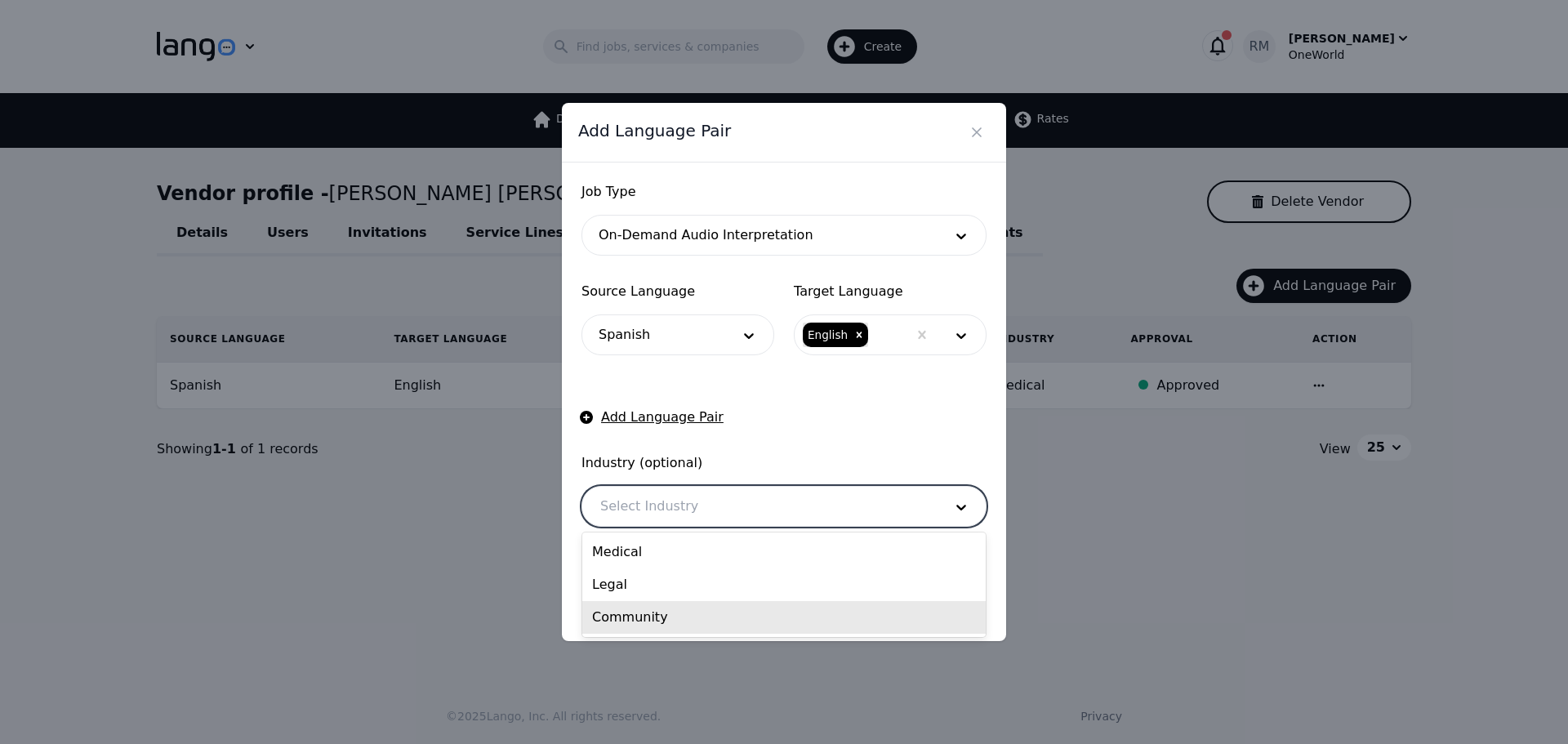
click at [643, 625] on div "Community" at bounding box center [784, 617] width 404 height 32
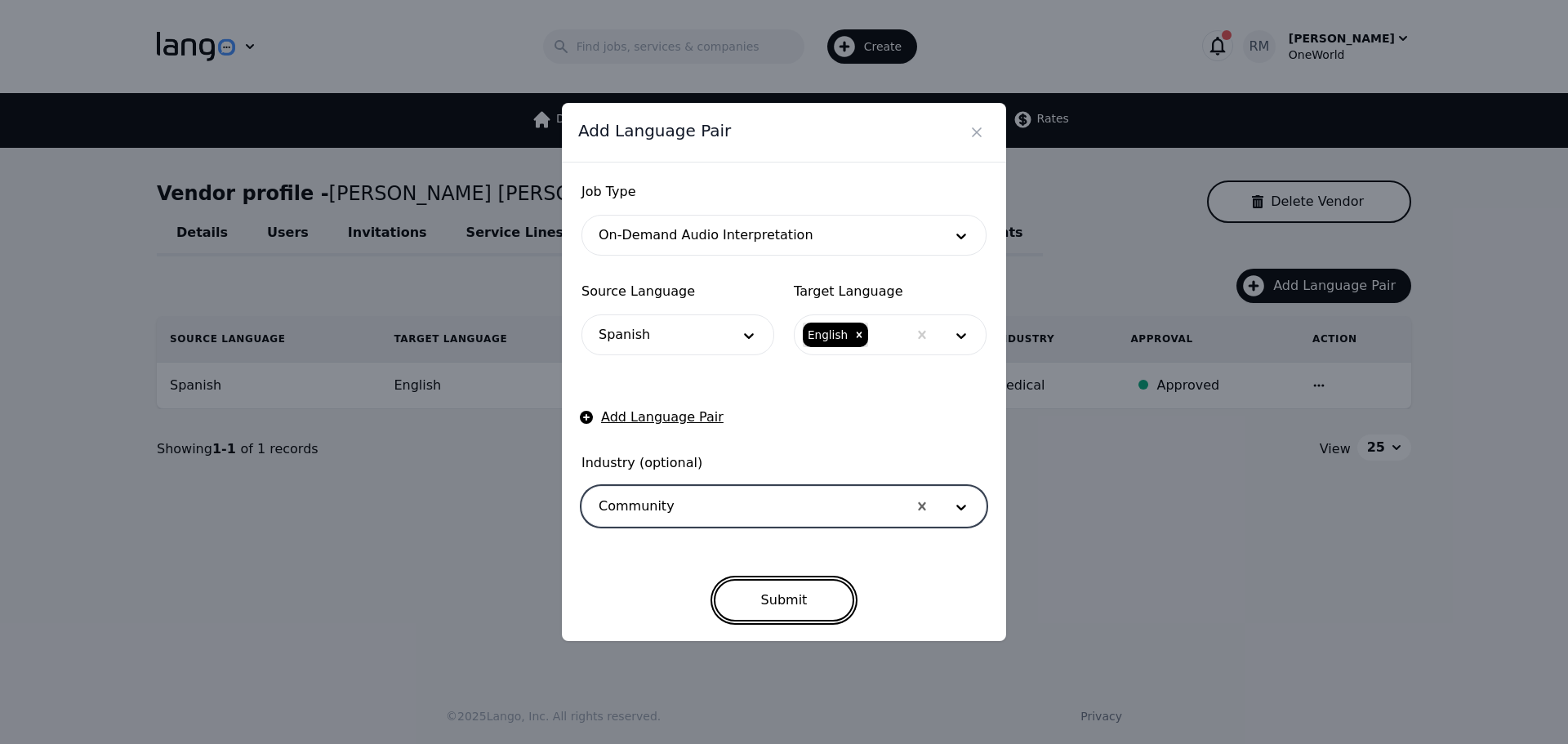
click at [749, 587] on button "Submit" at bounding box center [784, 600] width 142 height 43
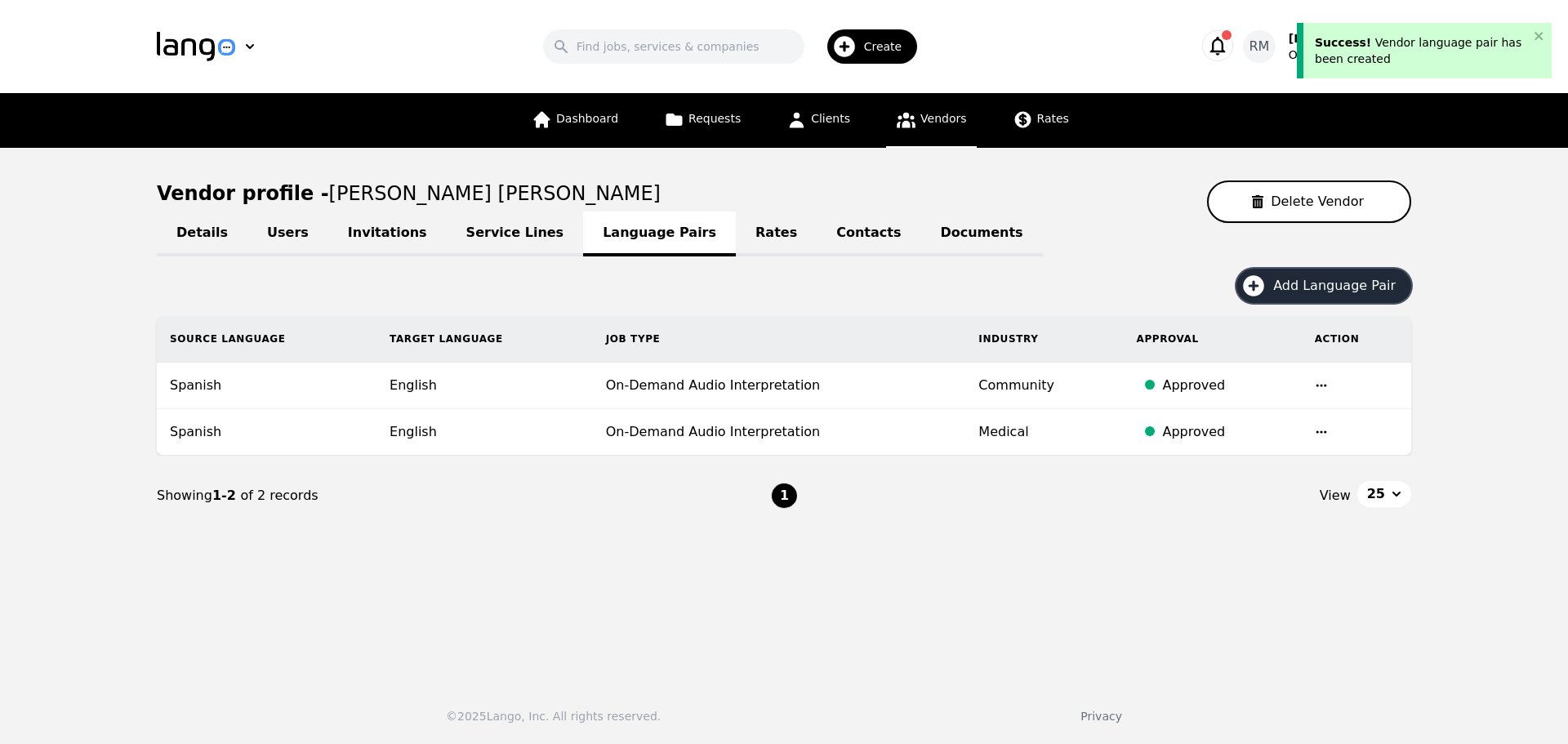
click at [1330, 286] on span "Add Language Pair" at bounding box center [1340, 286] width 134 height 19
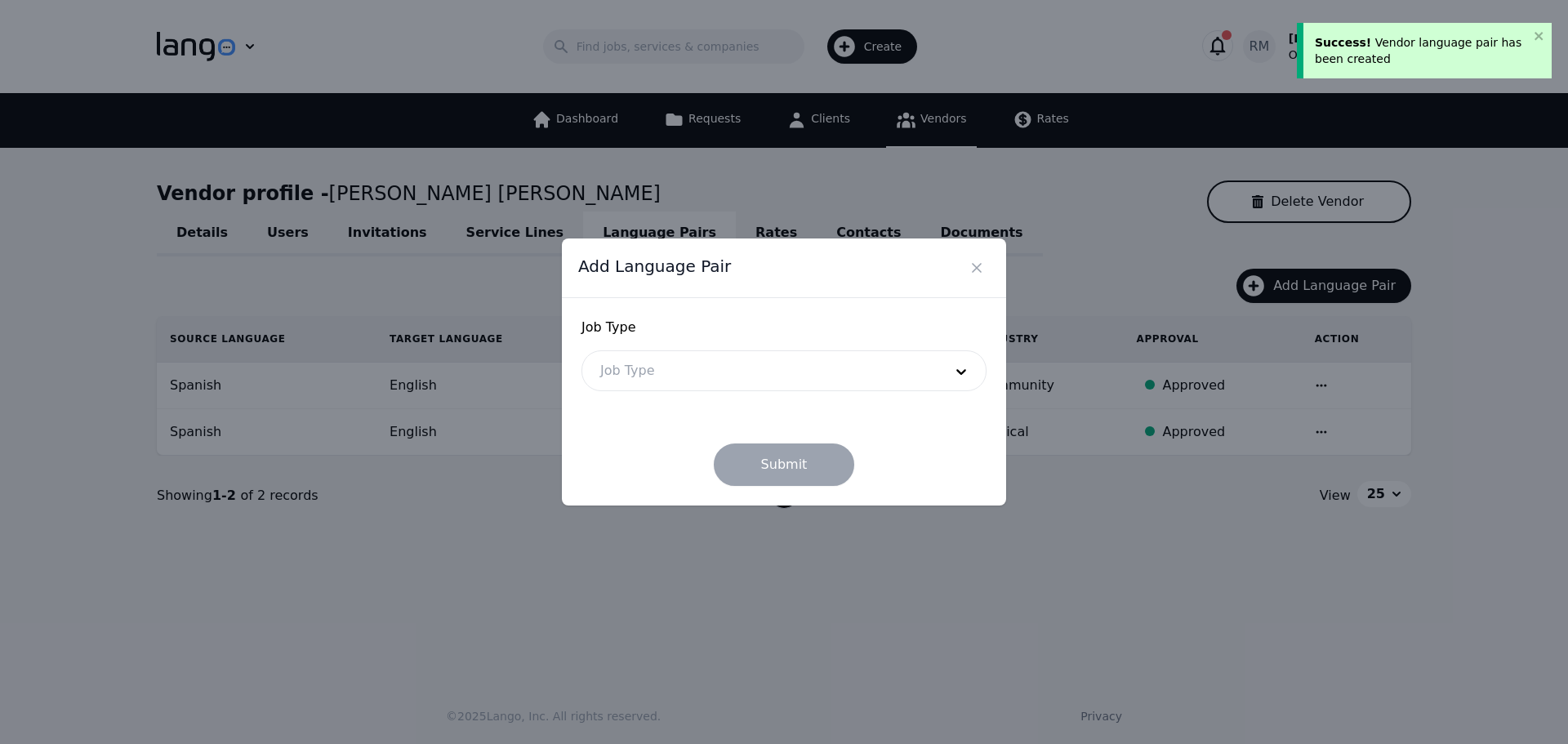
click at [680, 390] on div "Job Type" at bounding box center [784, 370] width 405 height 41
click at [700, 365] on div at bounding box center [760, 370] width 355 height 39
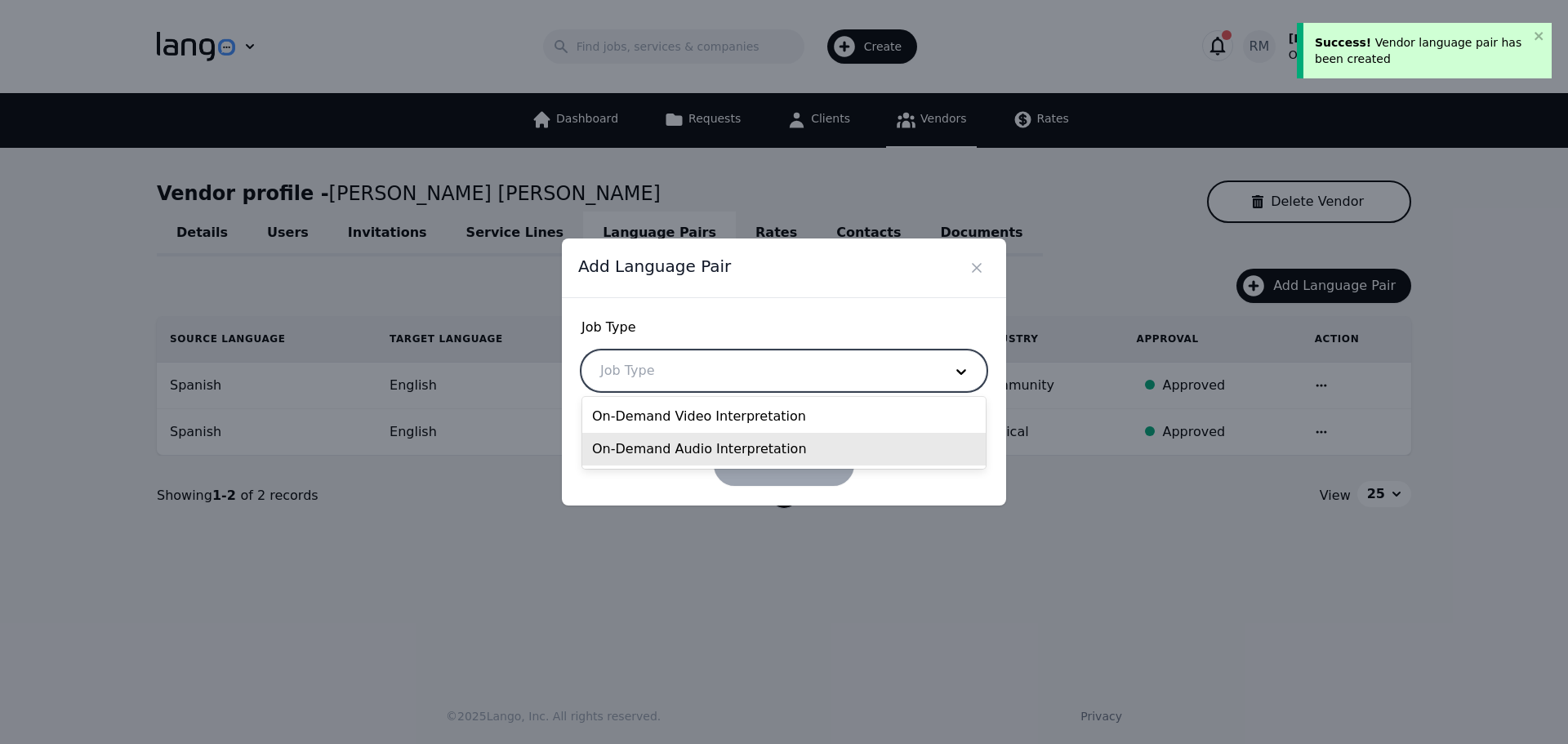
click at [673, 451] on div "On-Demand Audio Interpretation" at bounding box center [784, 449] width 404 height 32
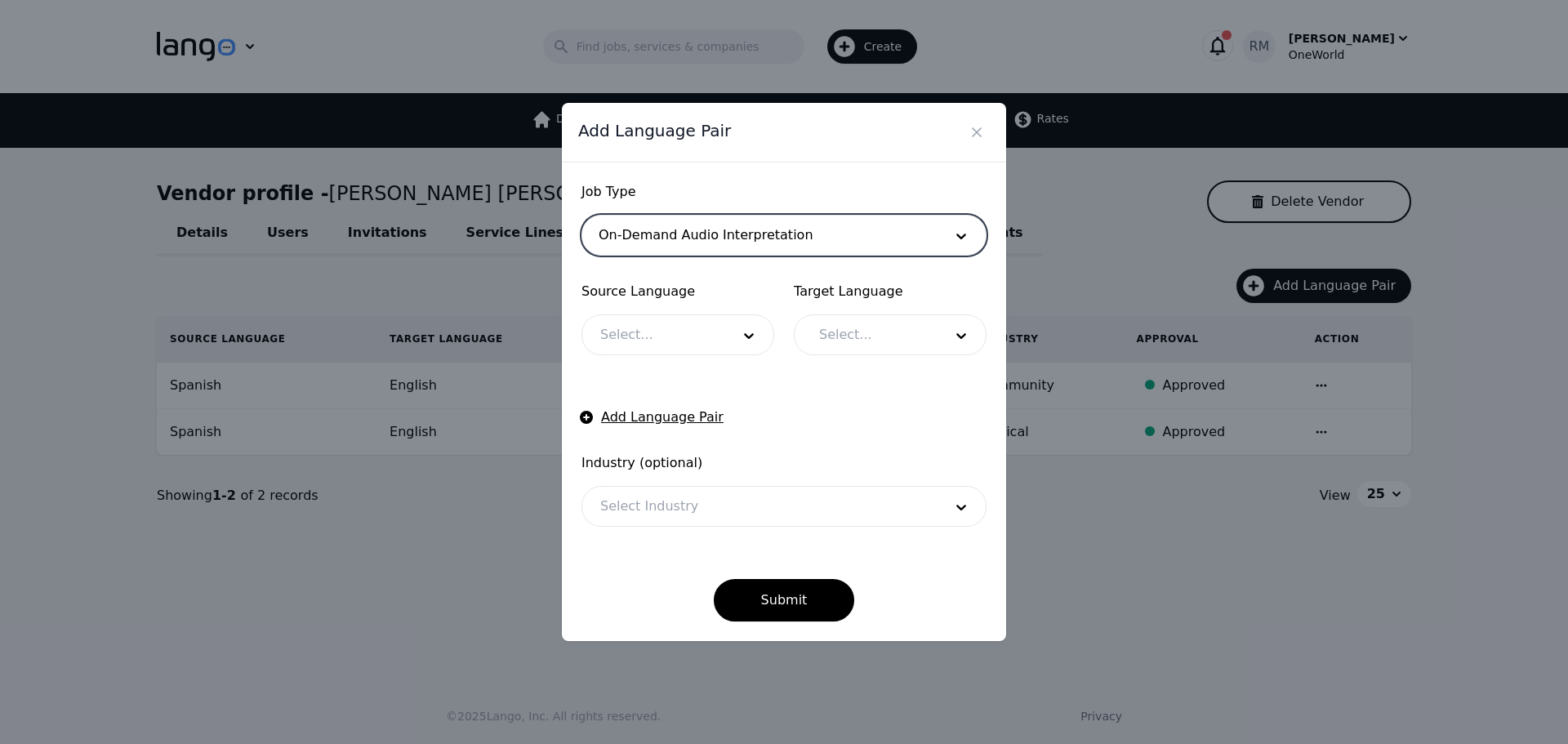
click at [660, 322] on div at bounding box center [653, 334] width 142 height 39
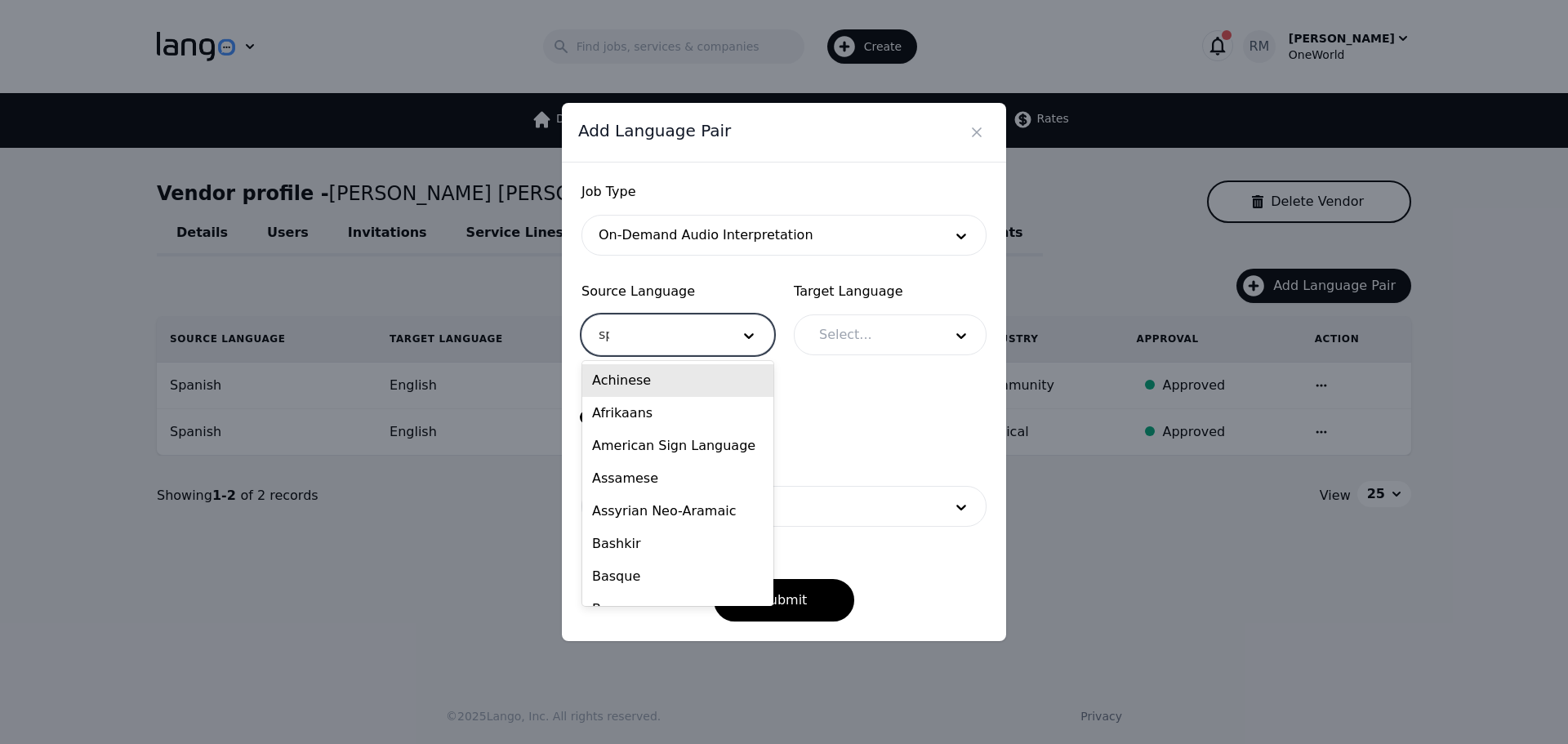
type input "spa"
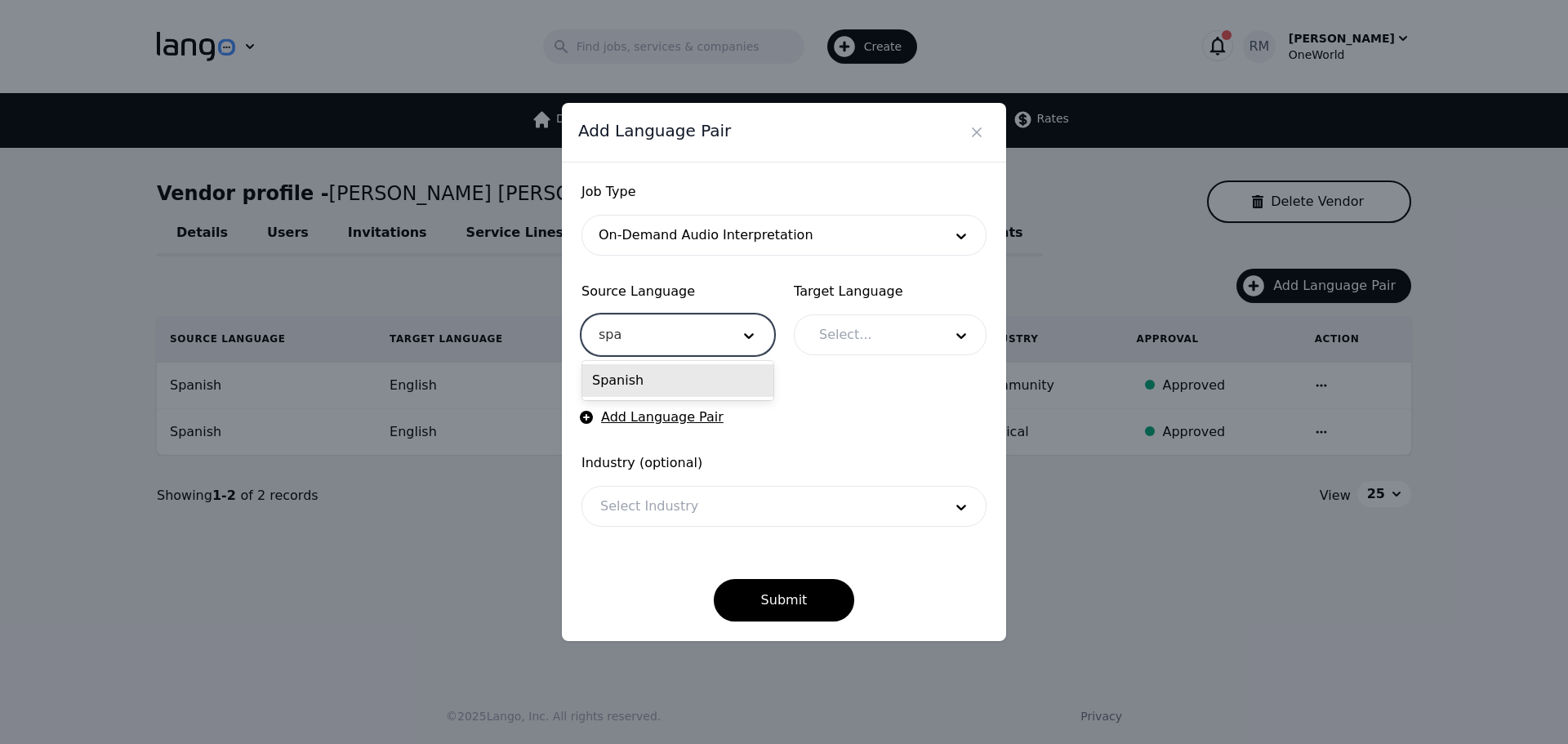
click at [673, 368] on div "Spanish" at bounding box center [678, 380] width 191 height 32
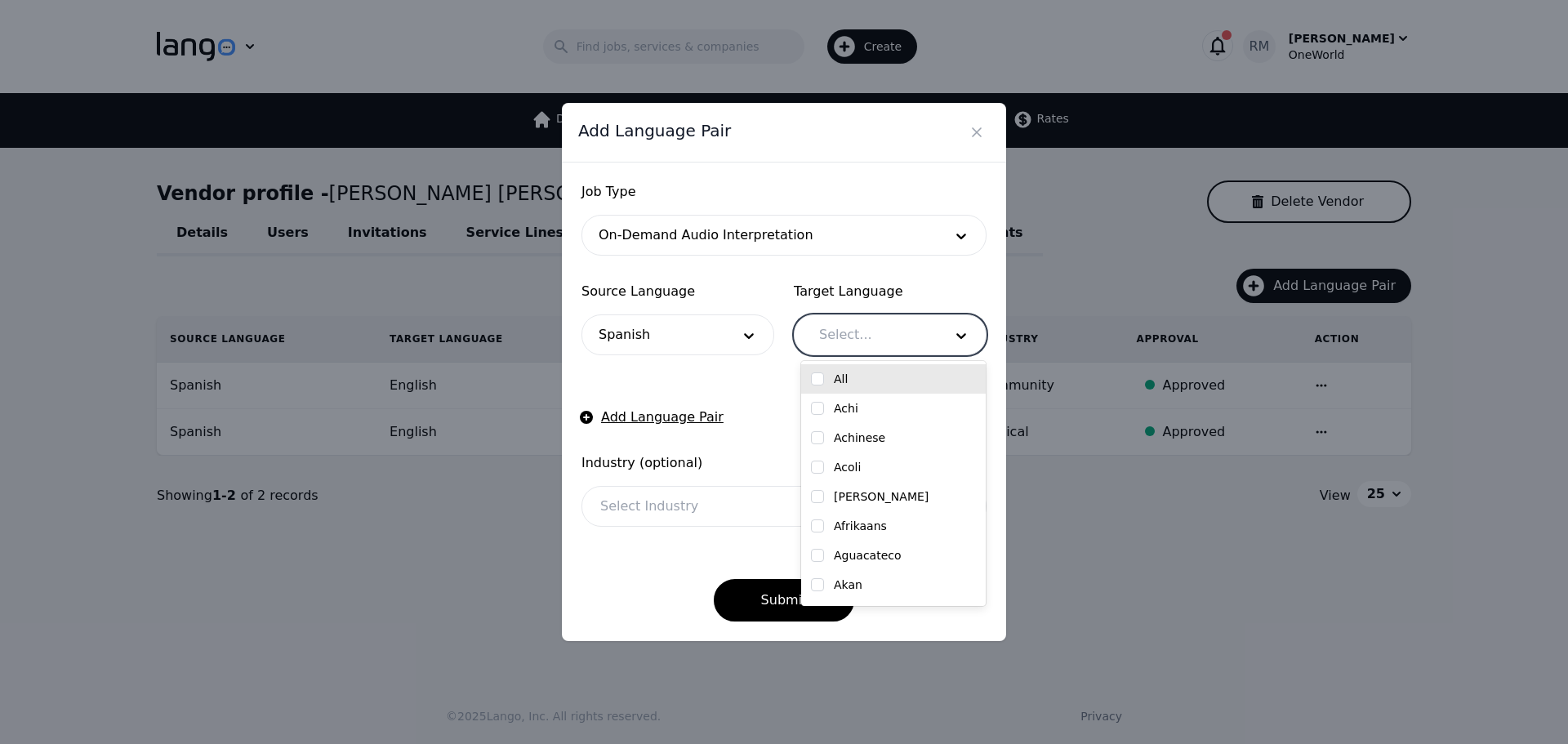
click at [888, 345] on div at bounding box center [868, 334] width 135 height 39
type input "engl"
click at [853, 383] on label "English" at bounding box center [855, 378] width 42 height 17
checkbox input "true"
click at [691, 500] on div at bounding box center [760, 506] width 355 height 39
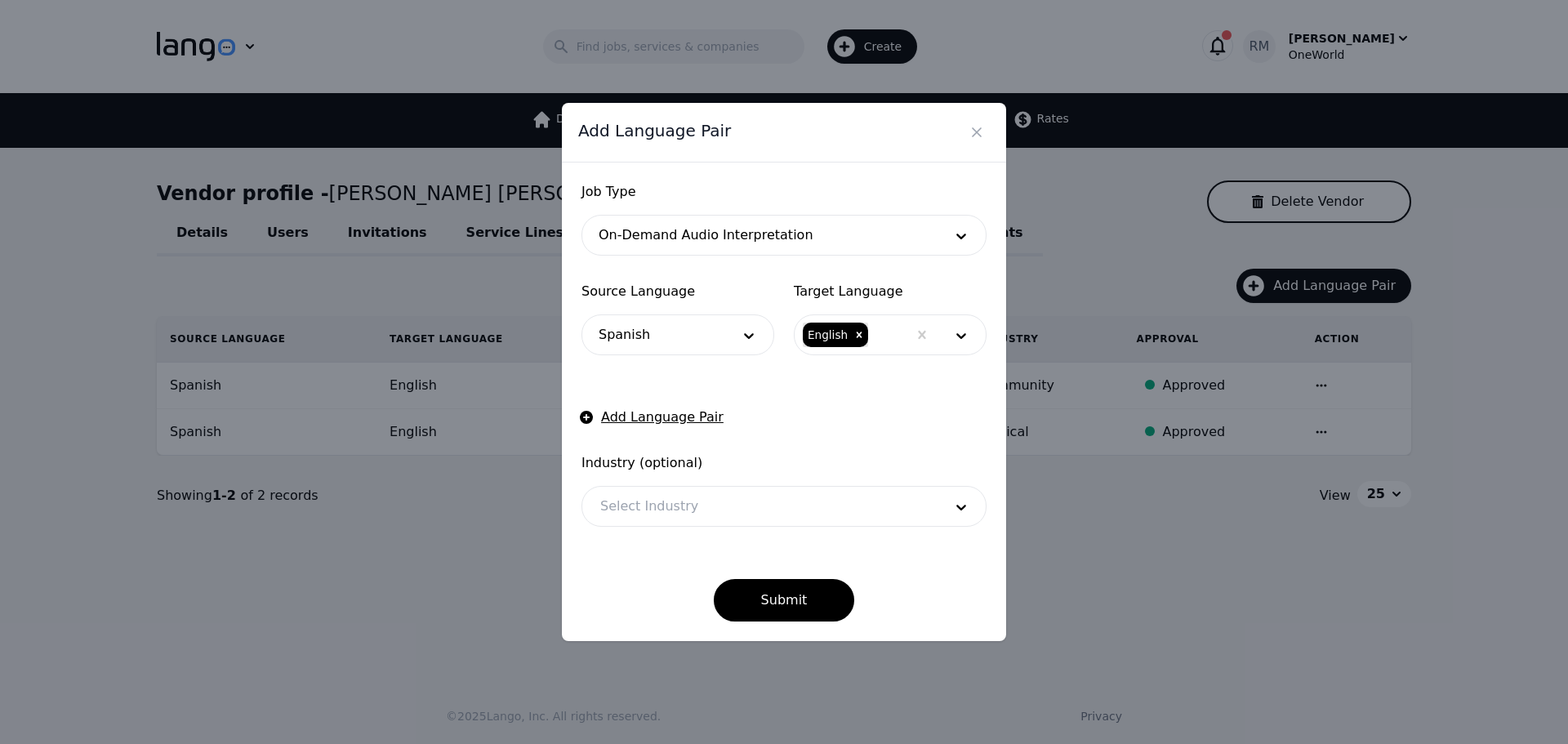
click at [577, 463] on div "Job Type On-Demand Audio Interpretation Source Language Spanish Target Language…" at bounding box center [784, 402] width 445 height 479
click at [808, 586] on button "Submit" at bounding box center [784, 600] width 142 height 43
